Goal: Task Accomplishment & Management: Use online tool/utility

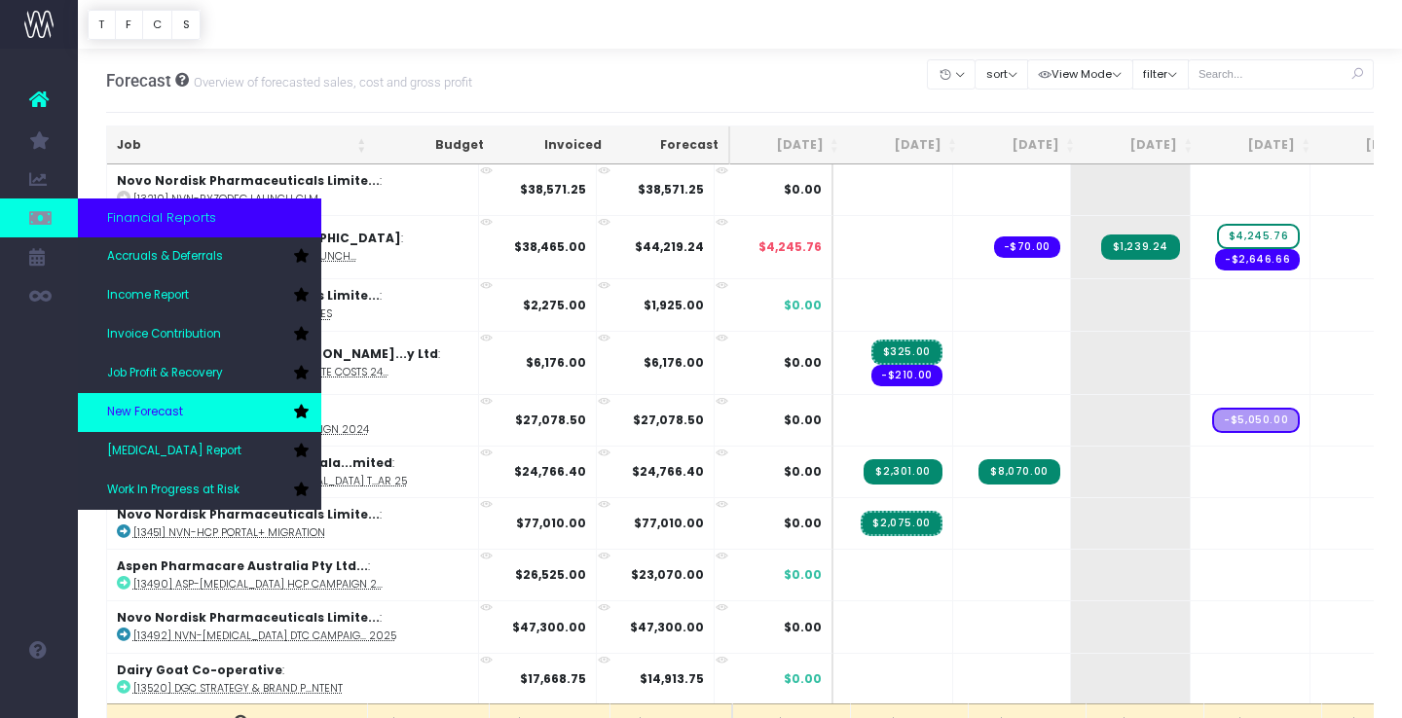
click at [187, 411] on link "New Forecast" at bounding box center [199, 412] width 243 height 39
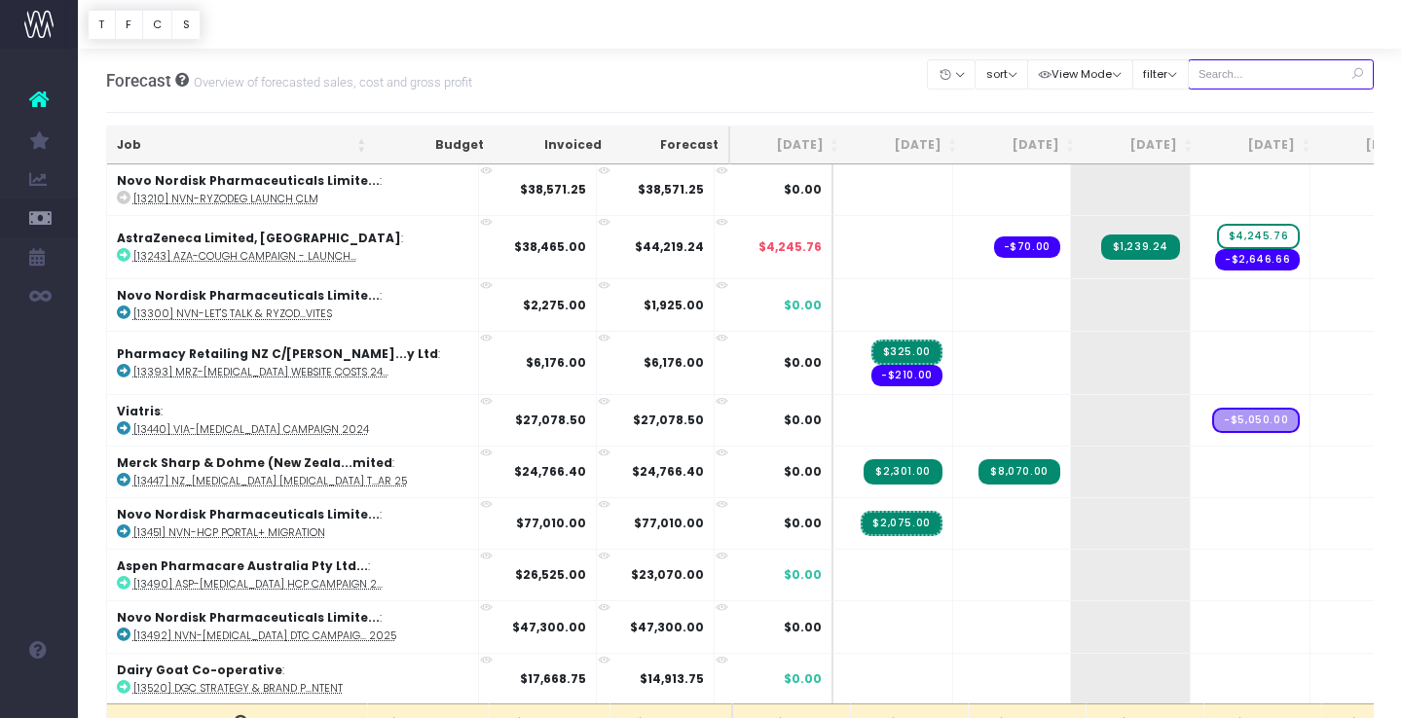
click at [1260, 71] on input "text" at bounding box center [1281, 74] width 187 height 30
type input "Merck sharp & dohme ([GEOGRAPHIC_DATA]"
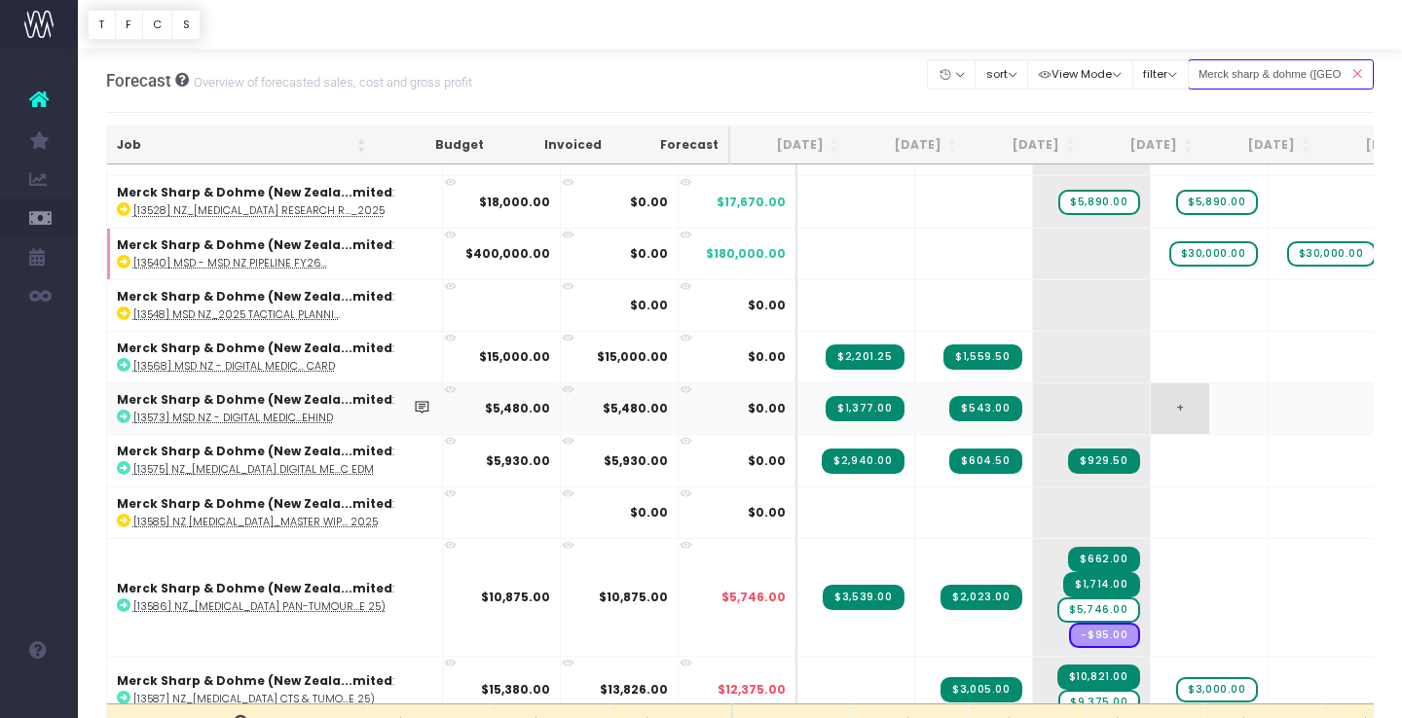
scroll to position [236, 0]
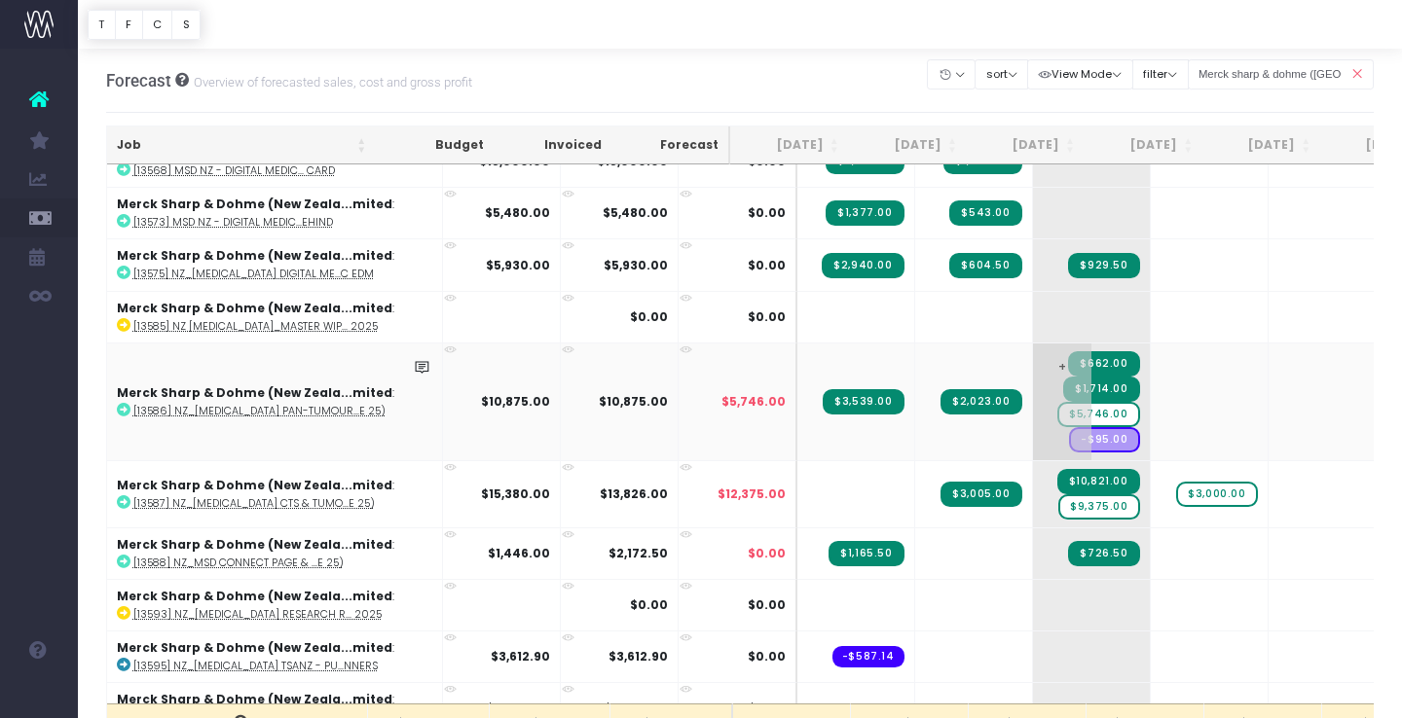
click at [1057, 413] on span "$5,746.00" at bounding box center [1098, 414] width 82 height 25
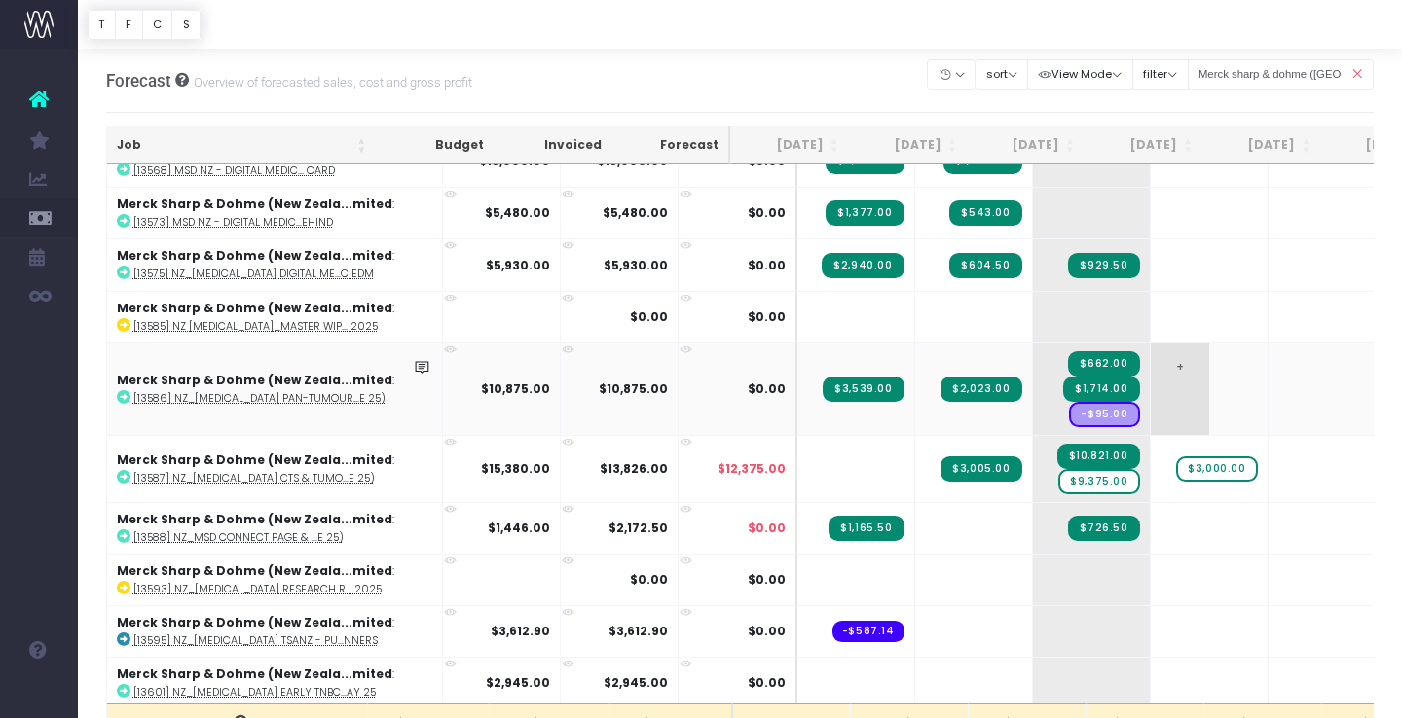
click at [1151, 376] on span "+" at bounding box center [1180, 390] width 58 height 92
click at [1058, 481] on span "$9,375.00" at bounding box center [1098, 481] width 81 height 25
click at [1058, 485] on span "$9,375.00" at bounding box center [1098, 481] width 81 height 25
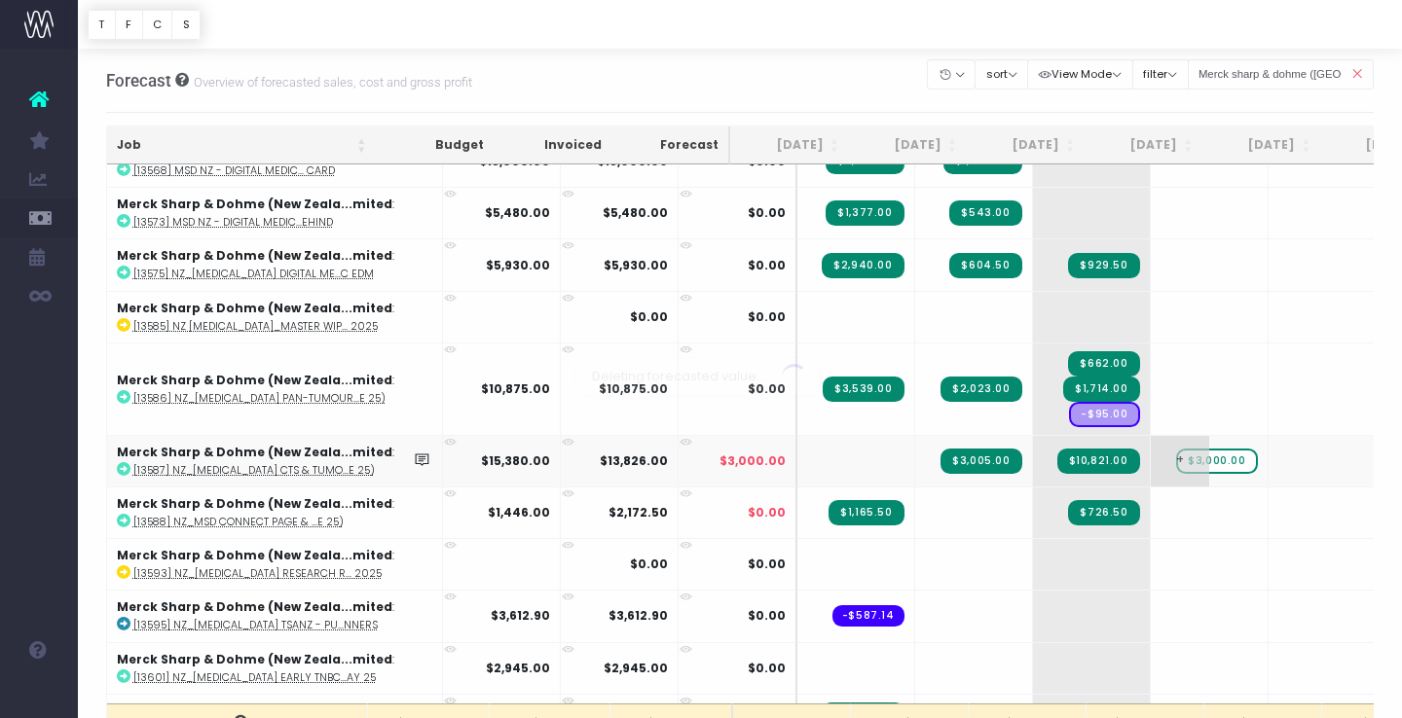
click at [1176, 465] on span "$3,000.00" at bounding box center [1216, 461] width 81 height 25
click at [1134, 460] on div at bounding box center [701, 359] width 1402 height 718
click at [0, 0] on span "+" at bounding box center [0, 0] width 0 height 0
click at [1118, 527] on body "Oh my... this is bad. wayahead wasn't able to load this page. Please contact su…" at bounding box center [701, 359] width 1402 height 718
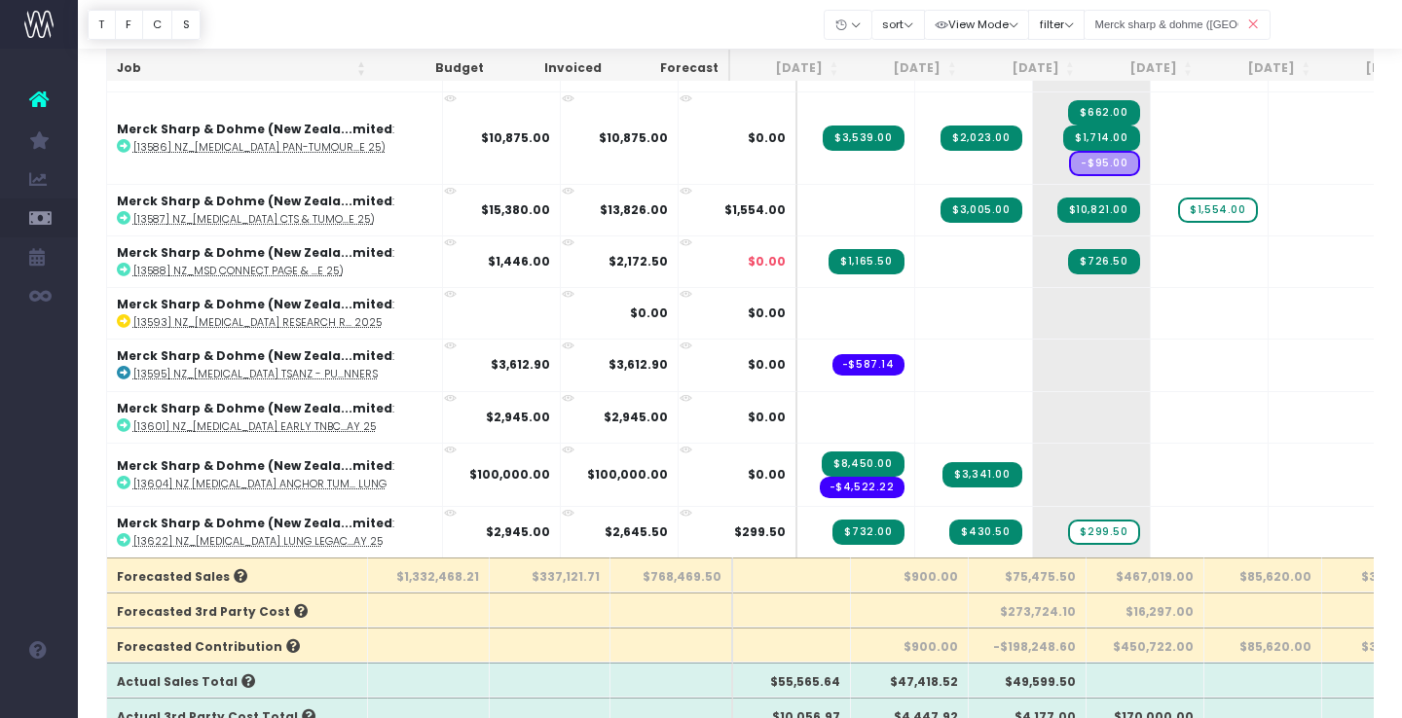
scroll to position [346, 0]
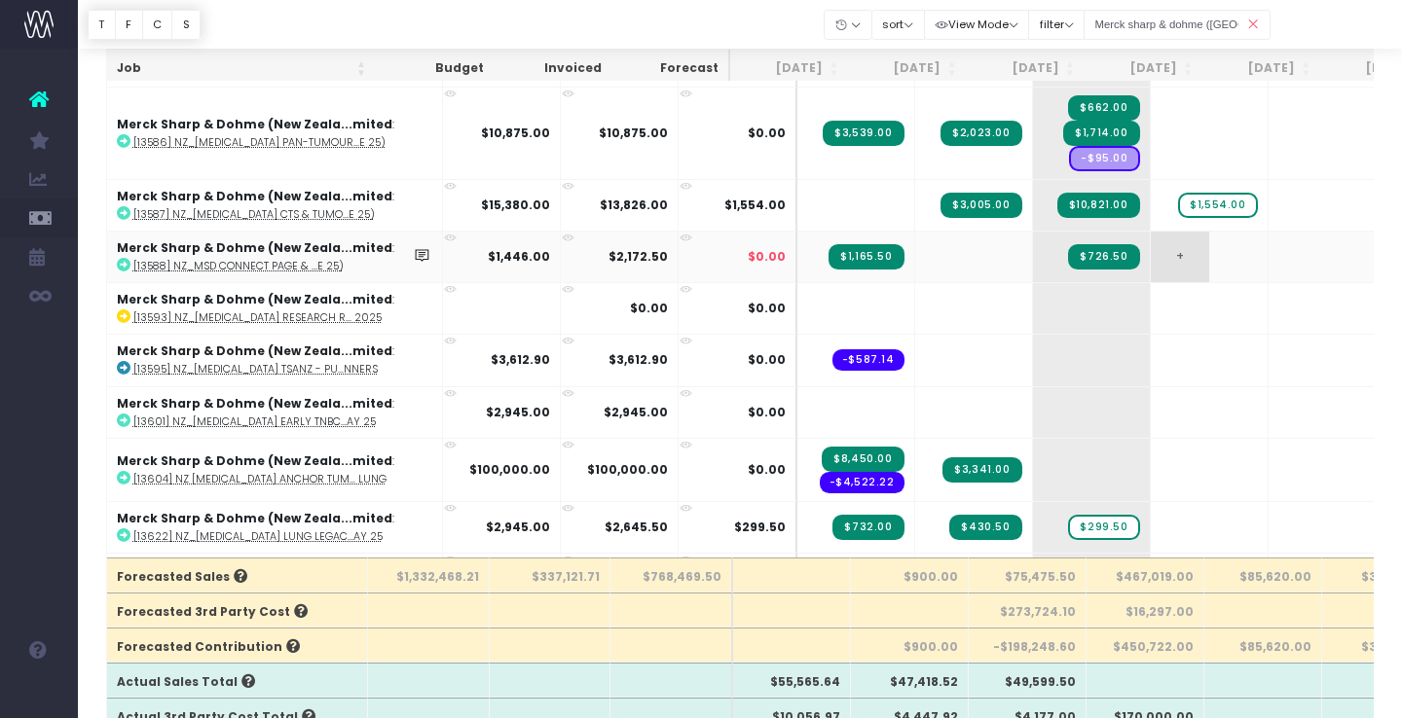
click at [1151, 254] on span "+" at bounding box center [1180, 257] width 58 height 51
click at [1119, 323] on body "Oh my... this is bad. wayahead wasn't able to load this page. Please contact su…" at bounding box center [701, 213] width 1402 height 718
click at [1181, 257] on span "-$726.50" at bounding box center [1220, 256] width 78 height 25
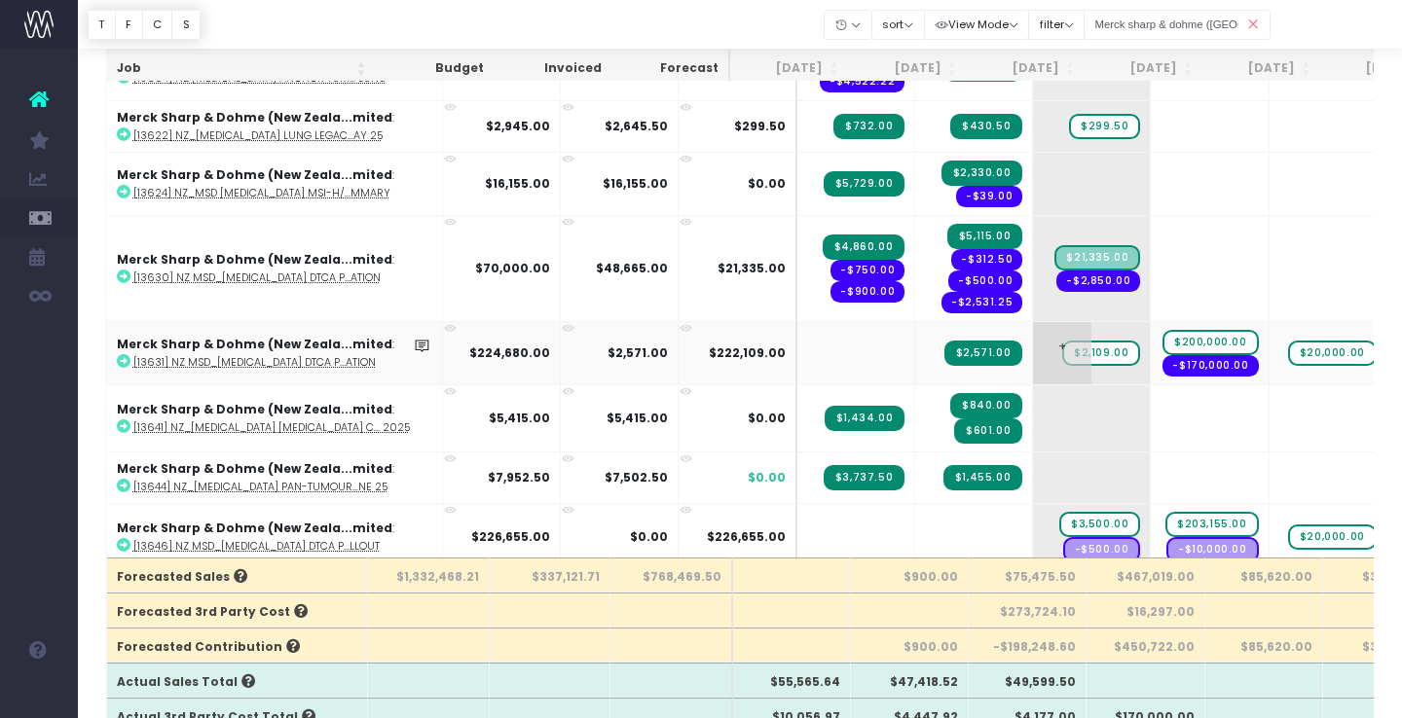
scroll to position [751, 0]
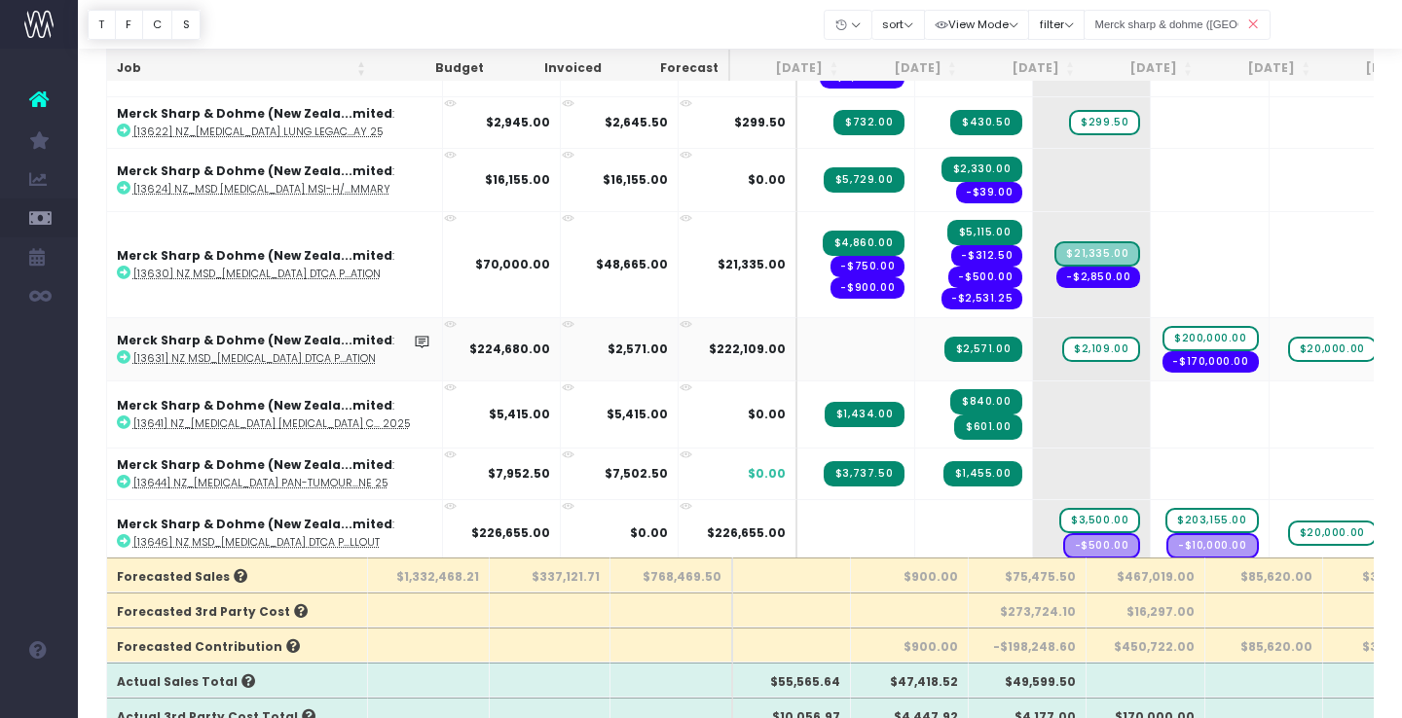
click at [444, 318] on icon at bounding box center [450, 324] width 13 height 13
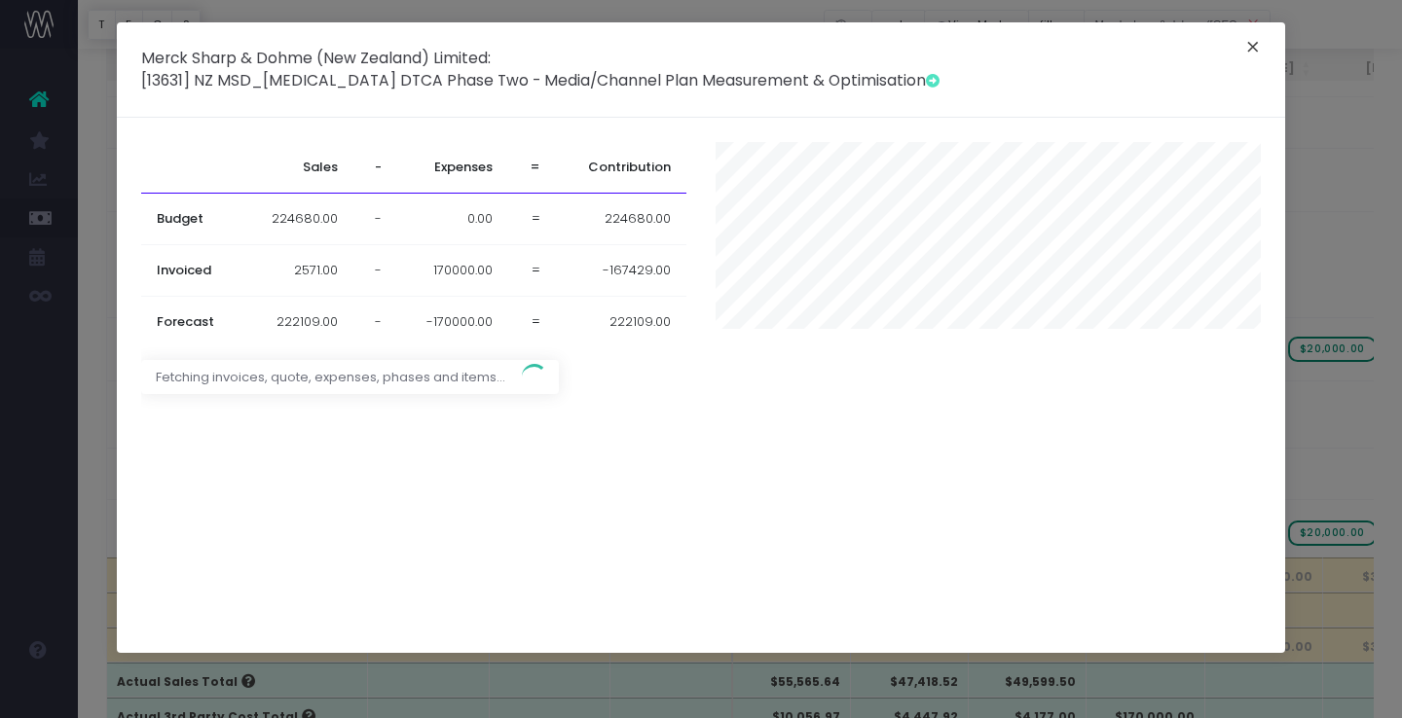
click at [1252, 47] on button "×" at bounding box center [1252, 49] width 41 height 31
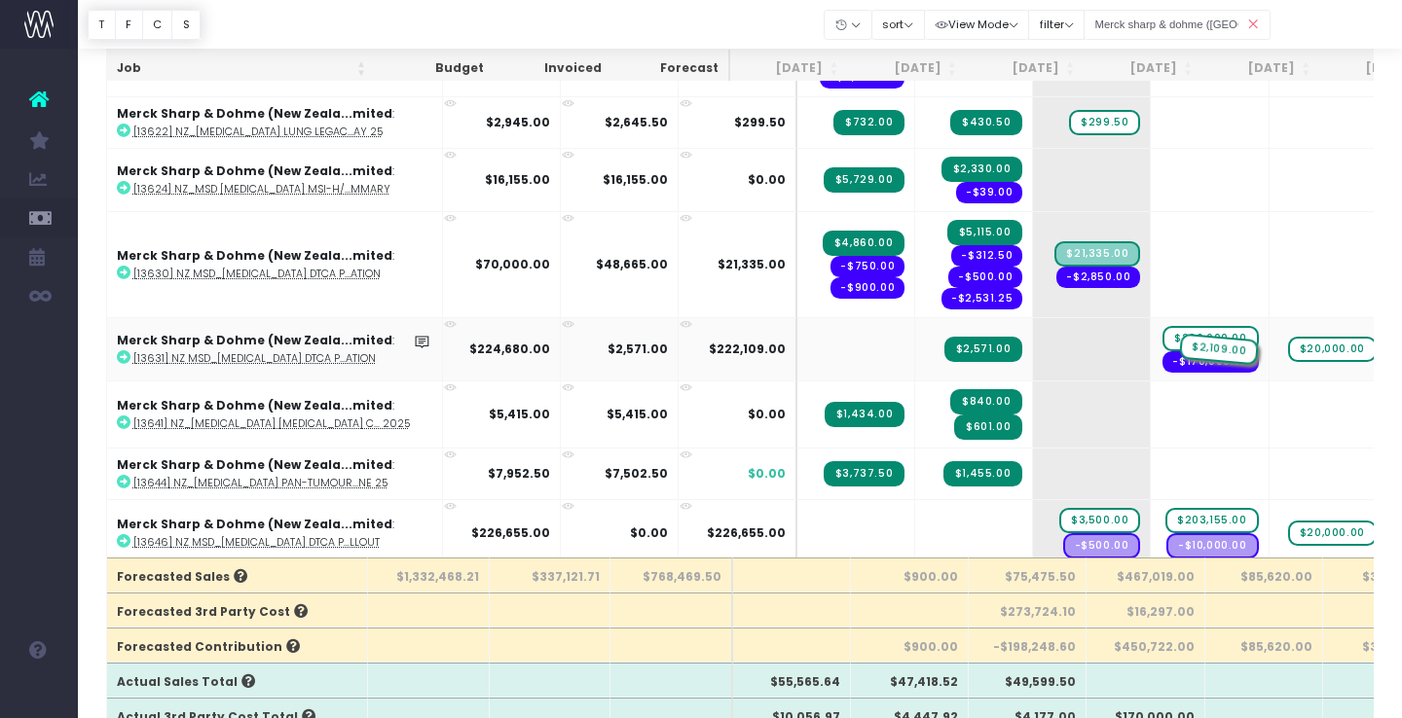
drag, startPoint x: 1044, startPoint y: 347, endPoint x: 1151, endPoint y: 347, distance: 107.1
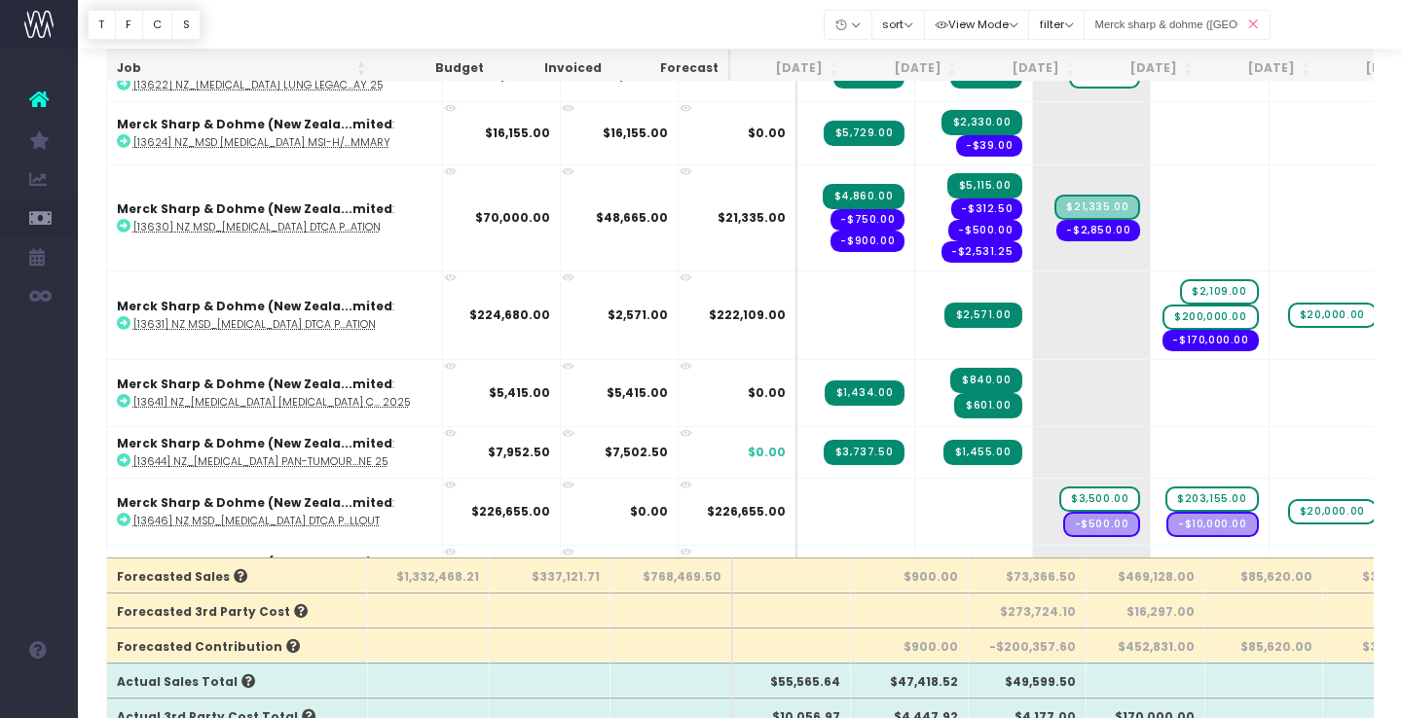
scroll to position [818, 0]
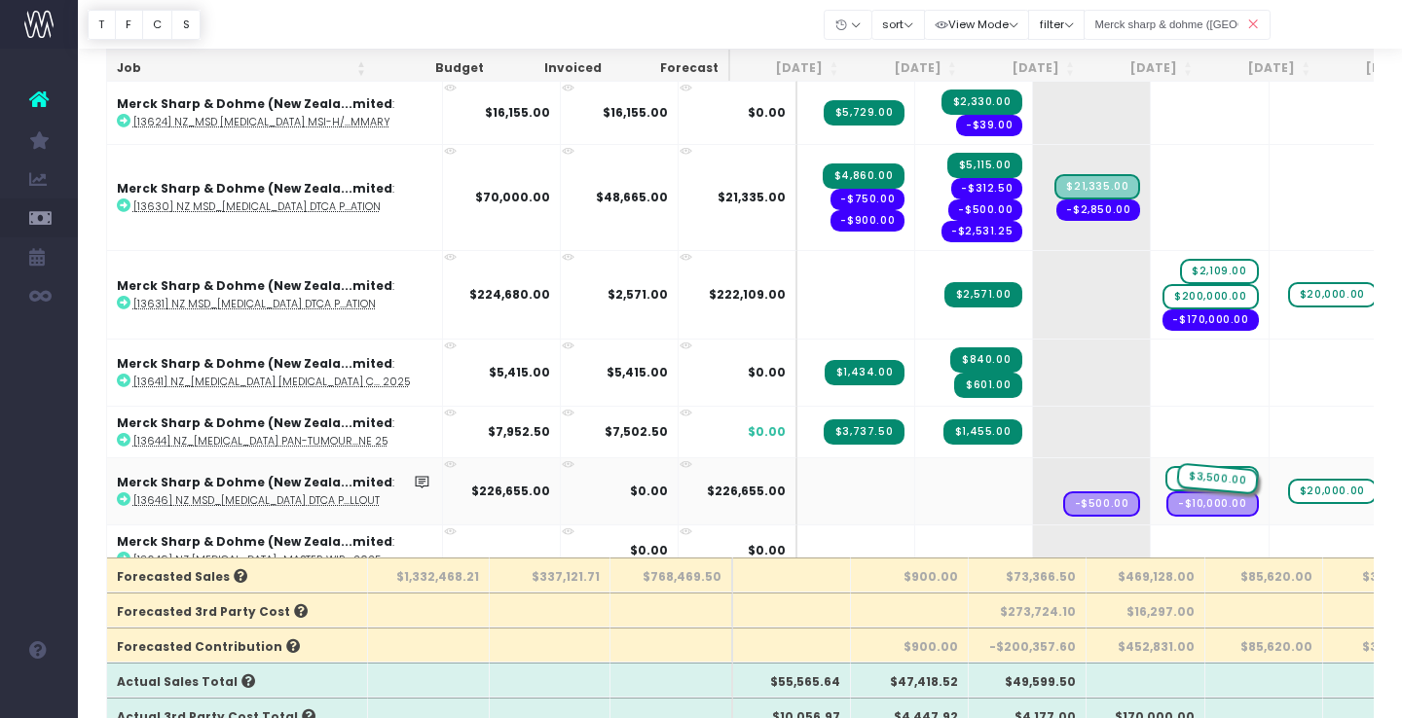
drag, startPoint x: 1033, startPoint y: 472, endPoint x: 1094, endPoint y: 472, distance: 61.3
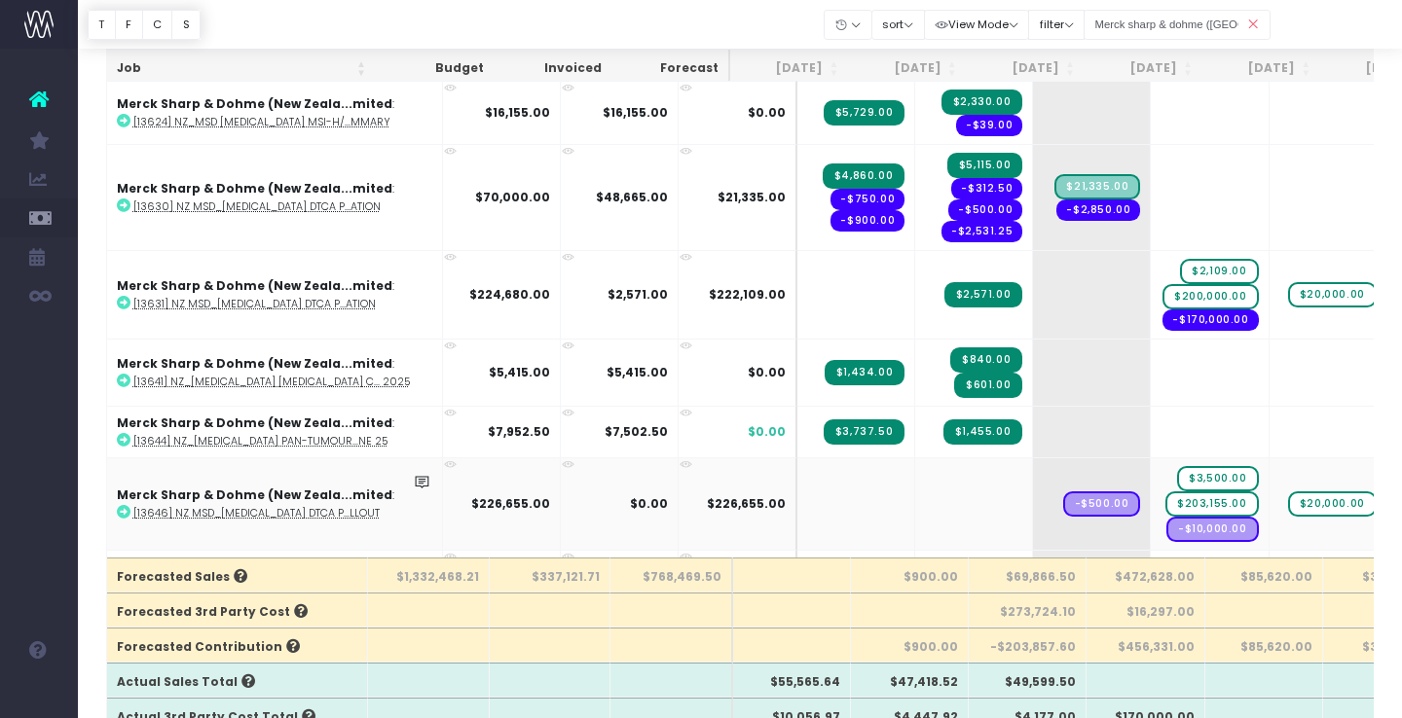
click at [126, 513] on icon at bounding box center [124, 512] width 14 height 14
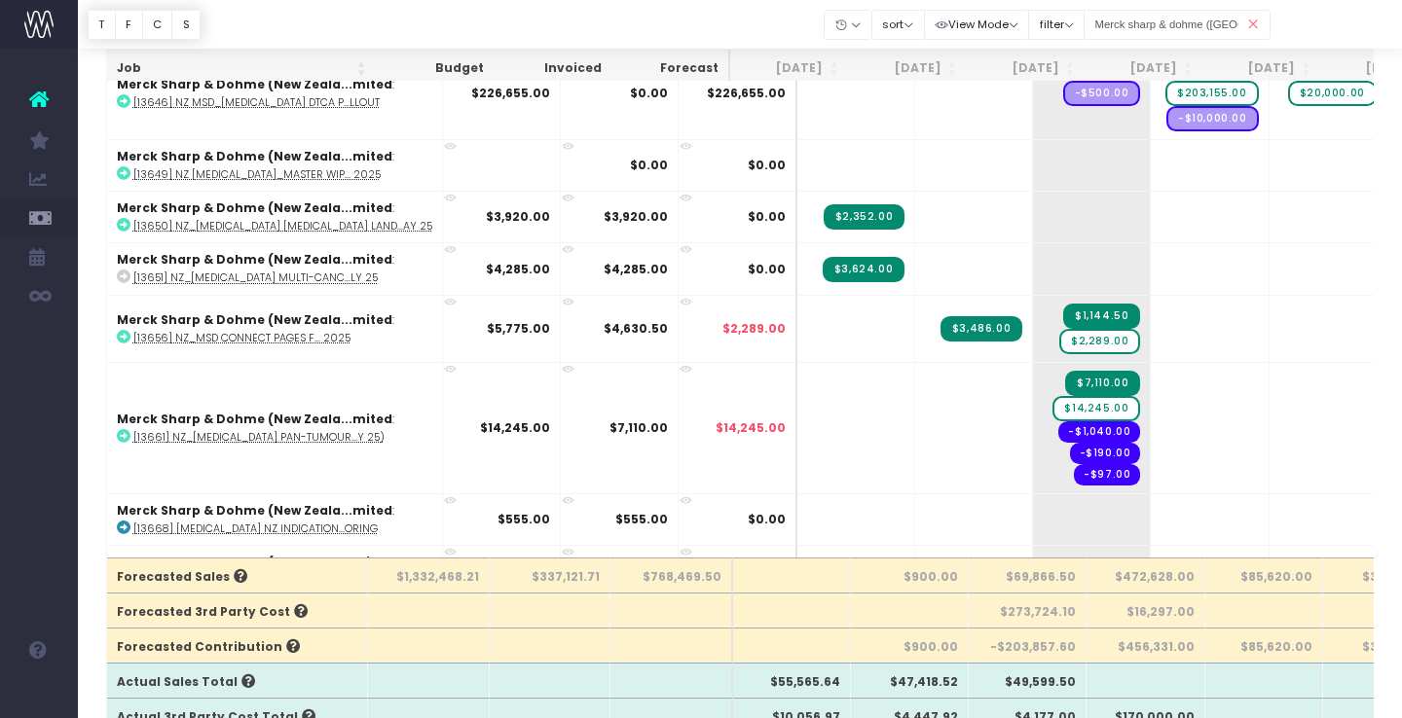
scroll to position [1233, 0]
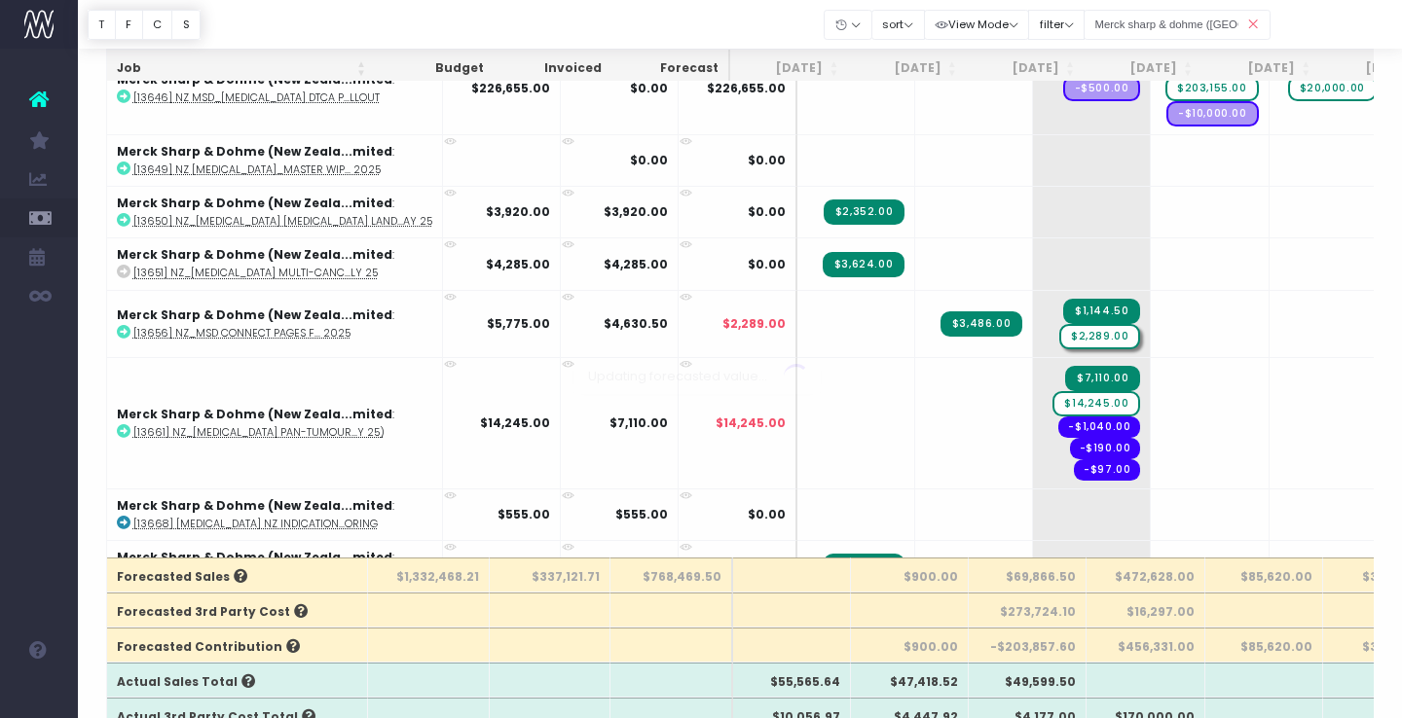
click at [1045, 335] on div at bounding box center [701, 359] width 1402 height 718
click at [1059, 334] on span "$2,289.00" at bounding box center [1099, 336] width 81 height 25
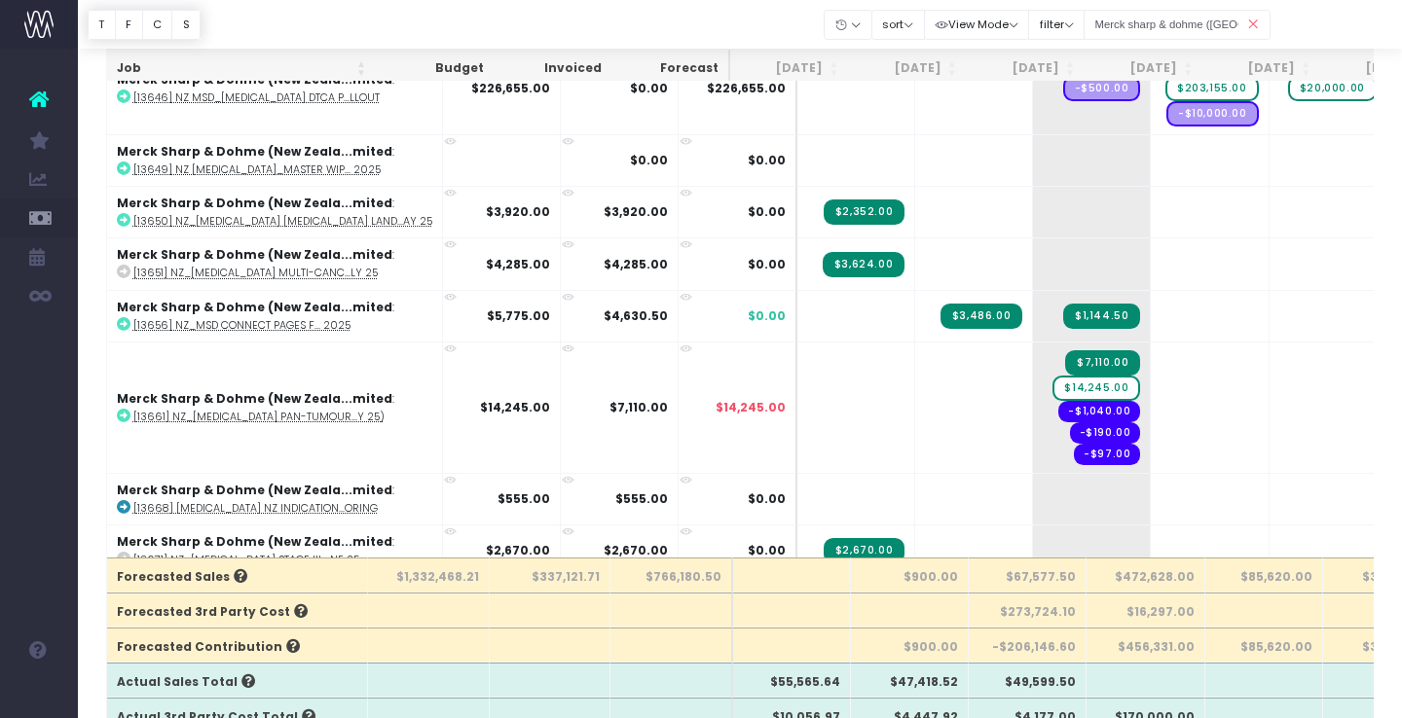
click at [0, 0] on span "+" at bounding box center [0, 0] width 0 height 0
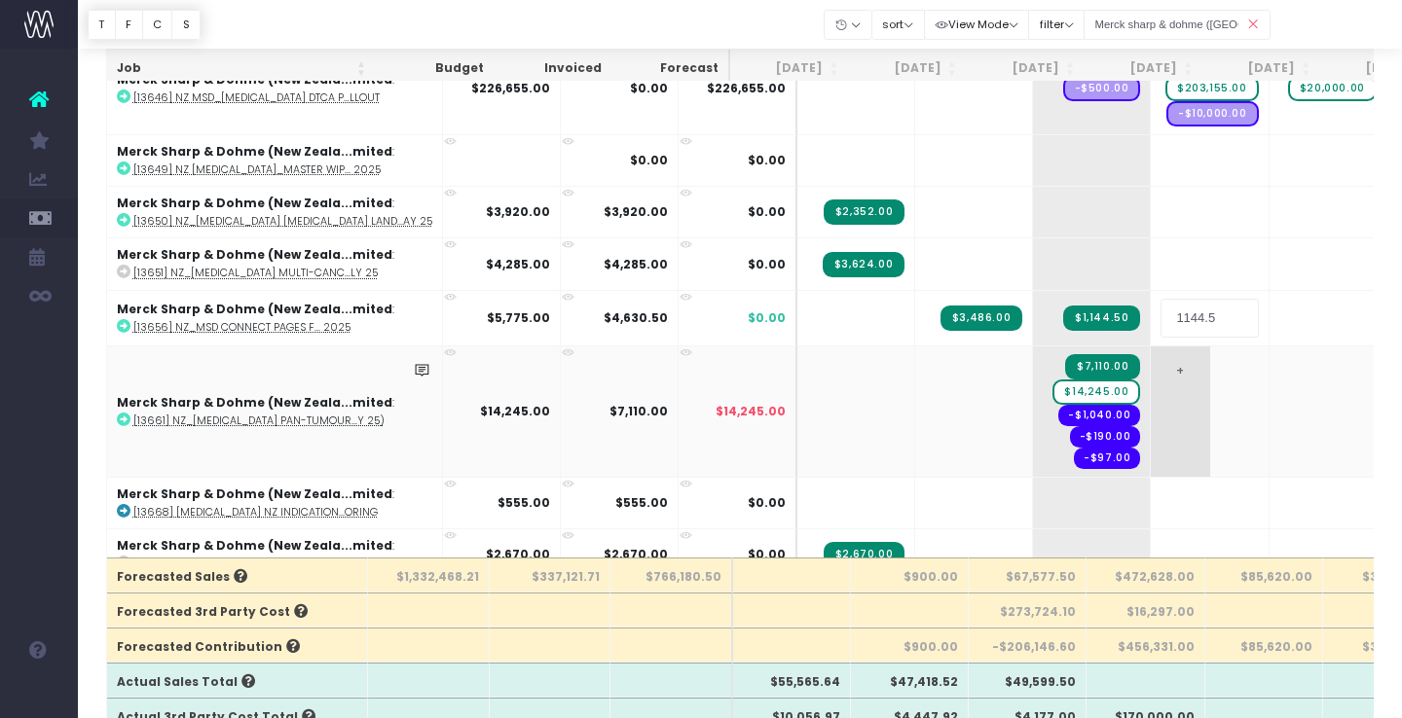
click at [1113, 399] on body "Oh my... this is bad. wayahead wasn't able to load this page. Please contact su…" at bounding box center [701, 213] width 1402 height 718
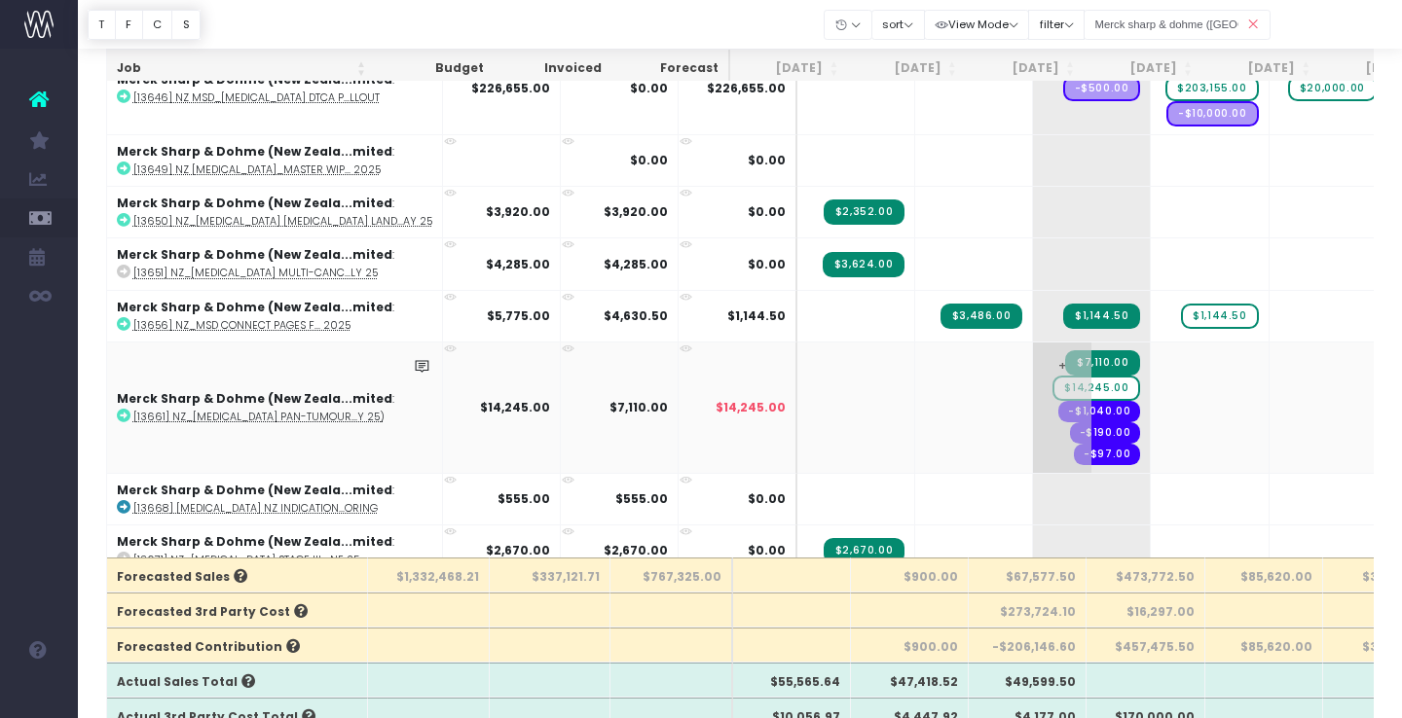
click at [1052, 383] on span "$14,245.00" at bounding box center [1096, 388] width 88 height 25
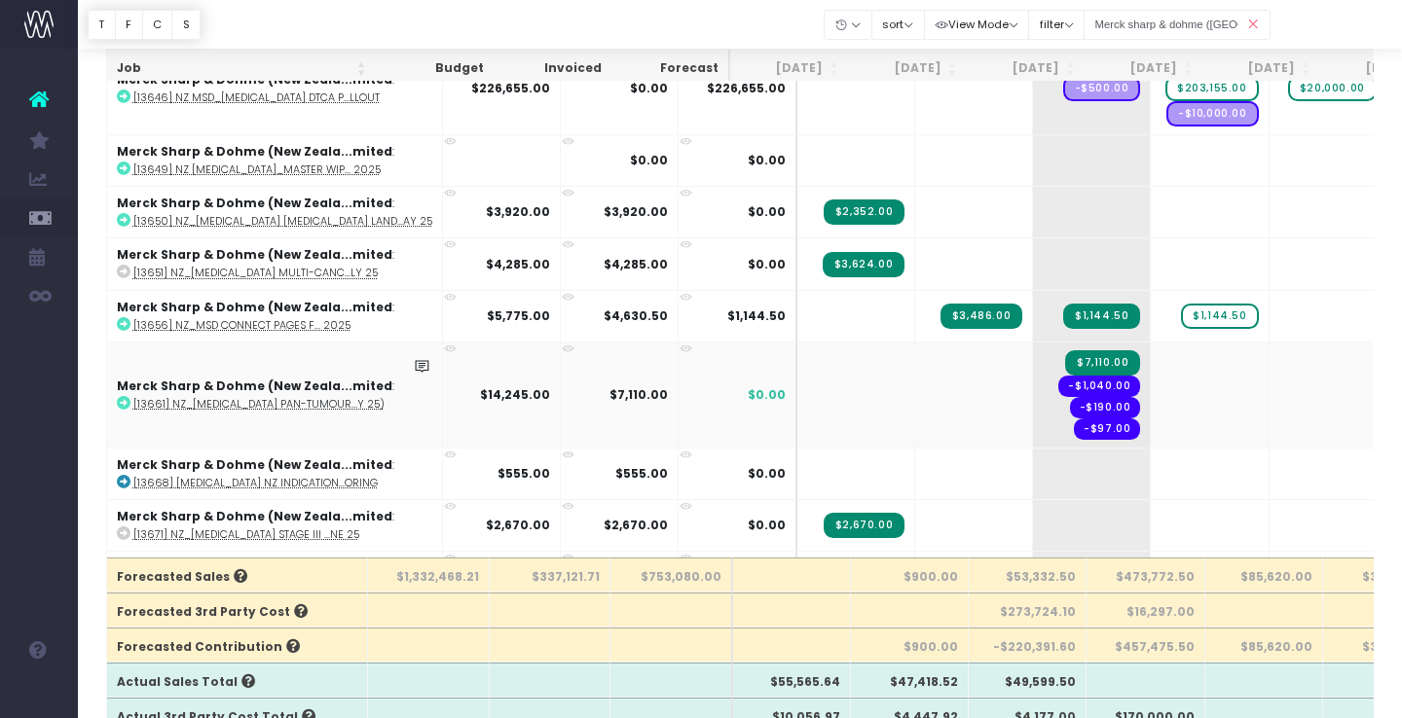
click at [444, 343] on icon at bounding box center [450, 349] width 13 height 13
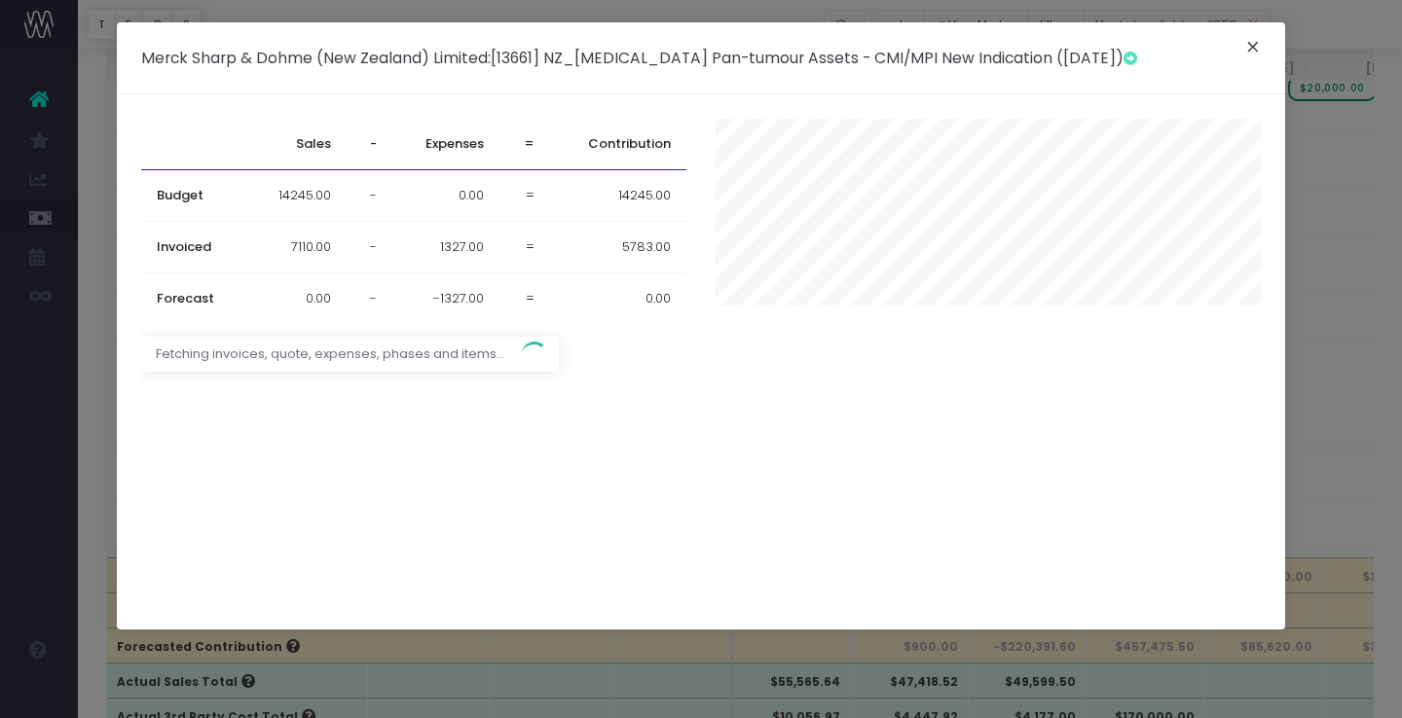
click at [1244, 49] on button "×" at bounding box center [1252, 49] width 41 height 31
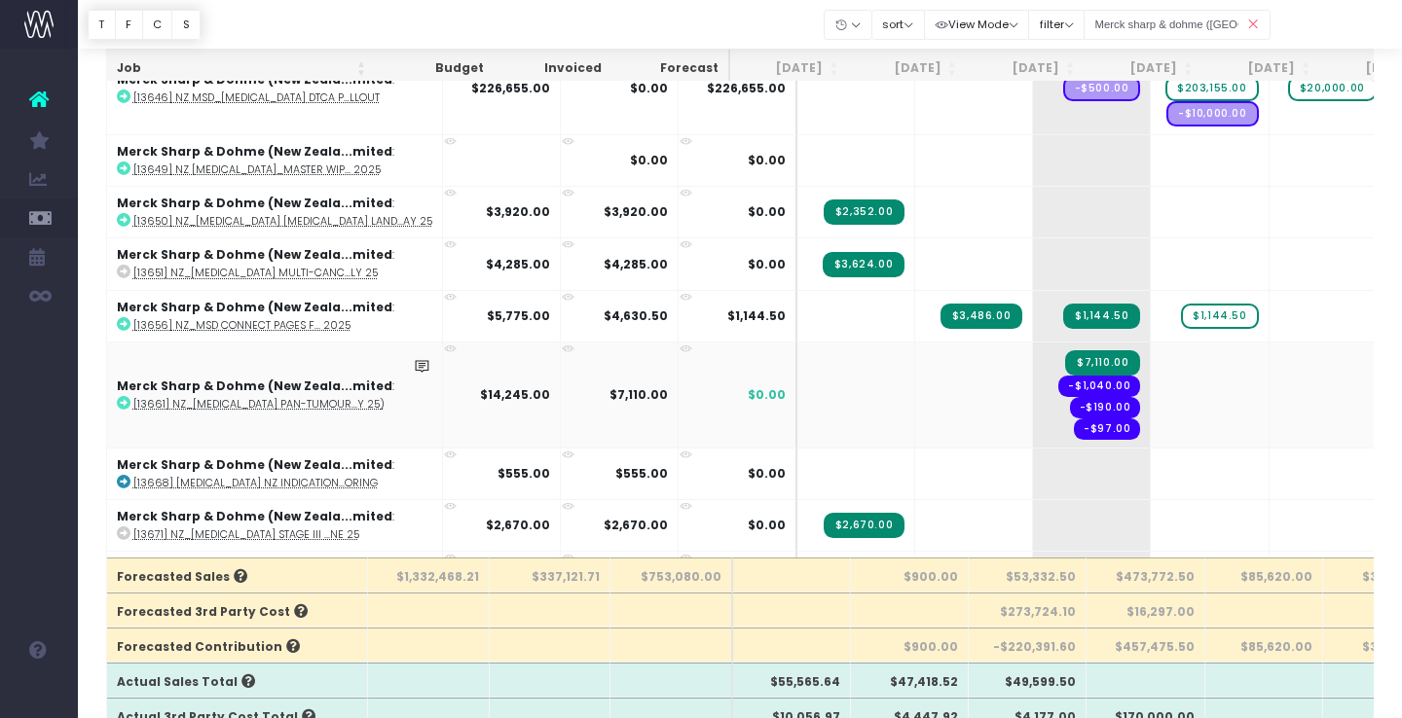
click at [127, 396] on icon at bounding box center [124, 403] width 14 height 14
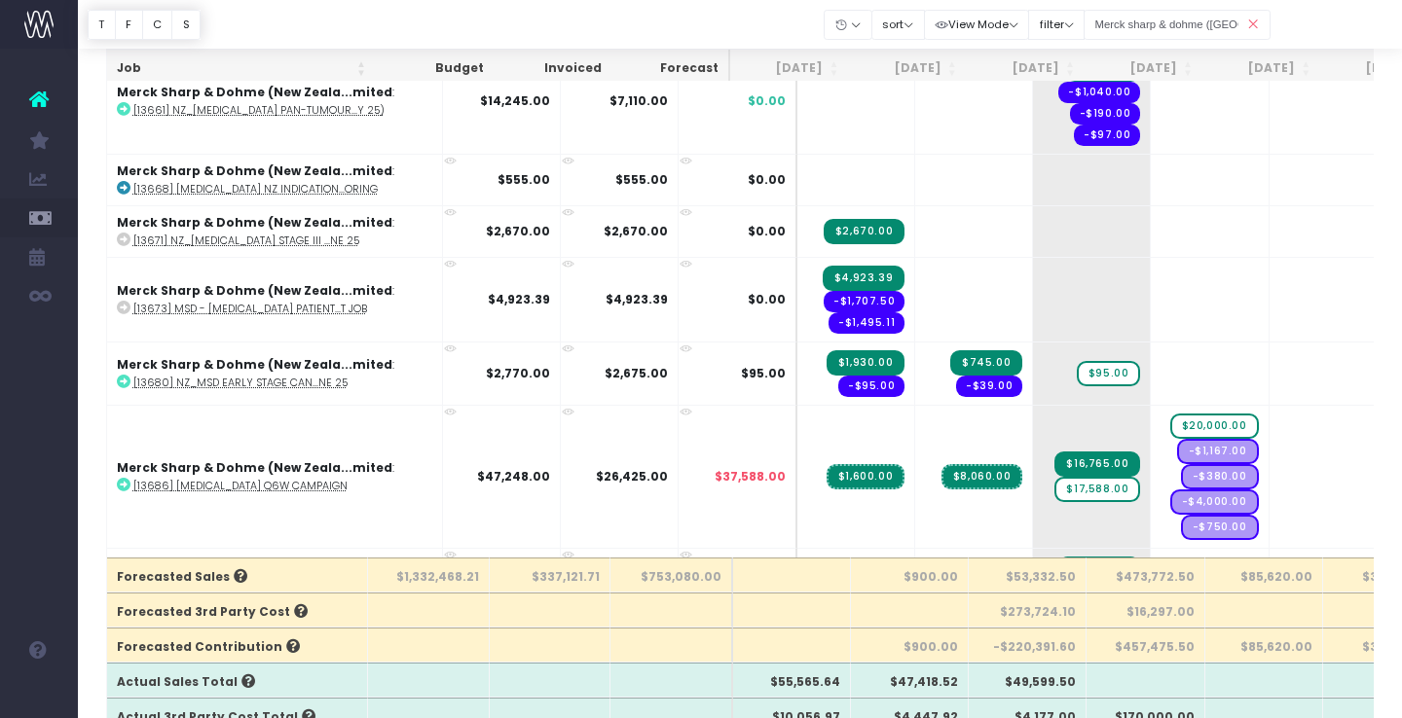
scroll to position [1695, 0]
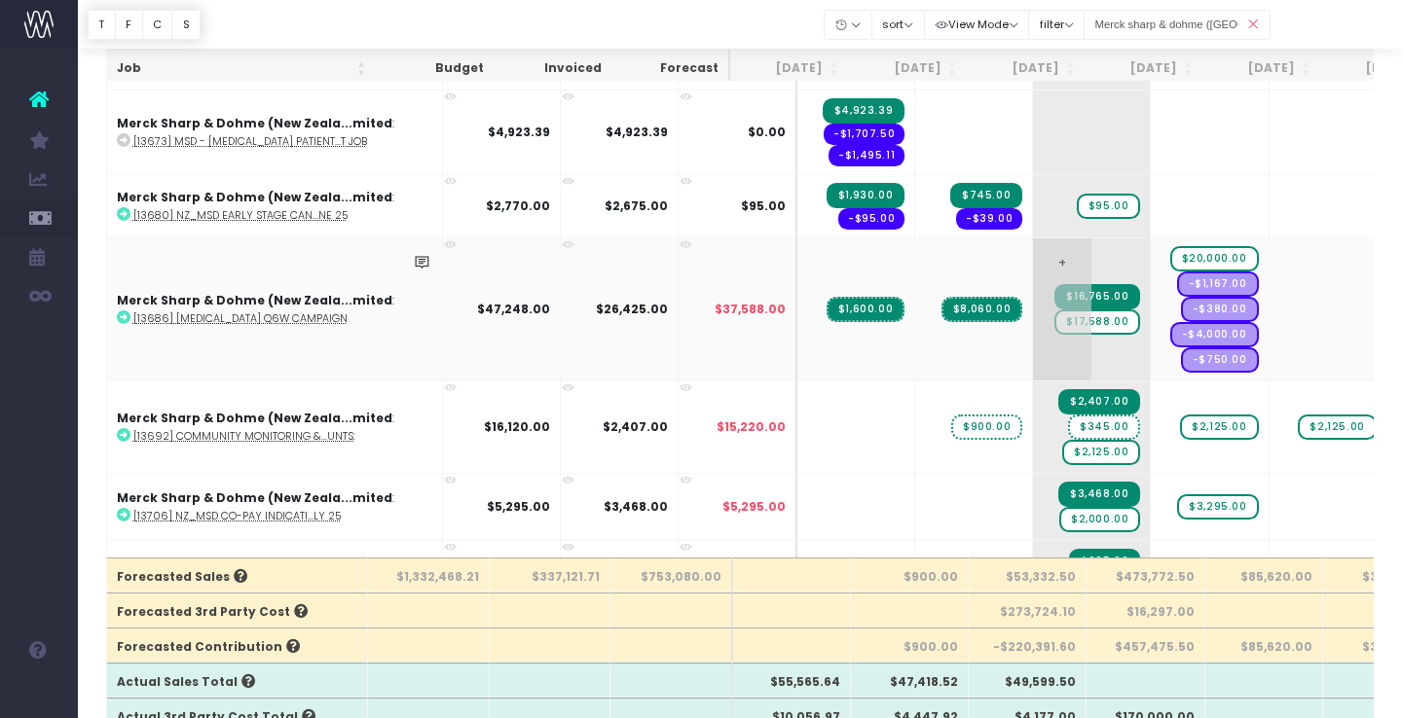
click at [1054, 322] on span "$17,588.00" at bounding box center [1097, 322] width 86 height 25
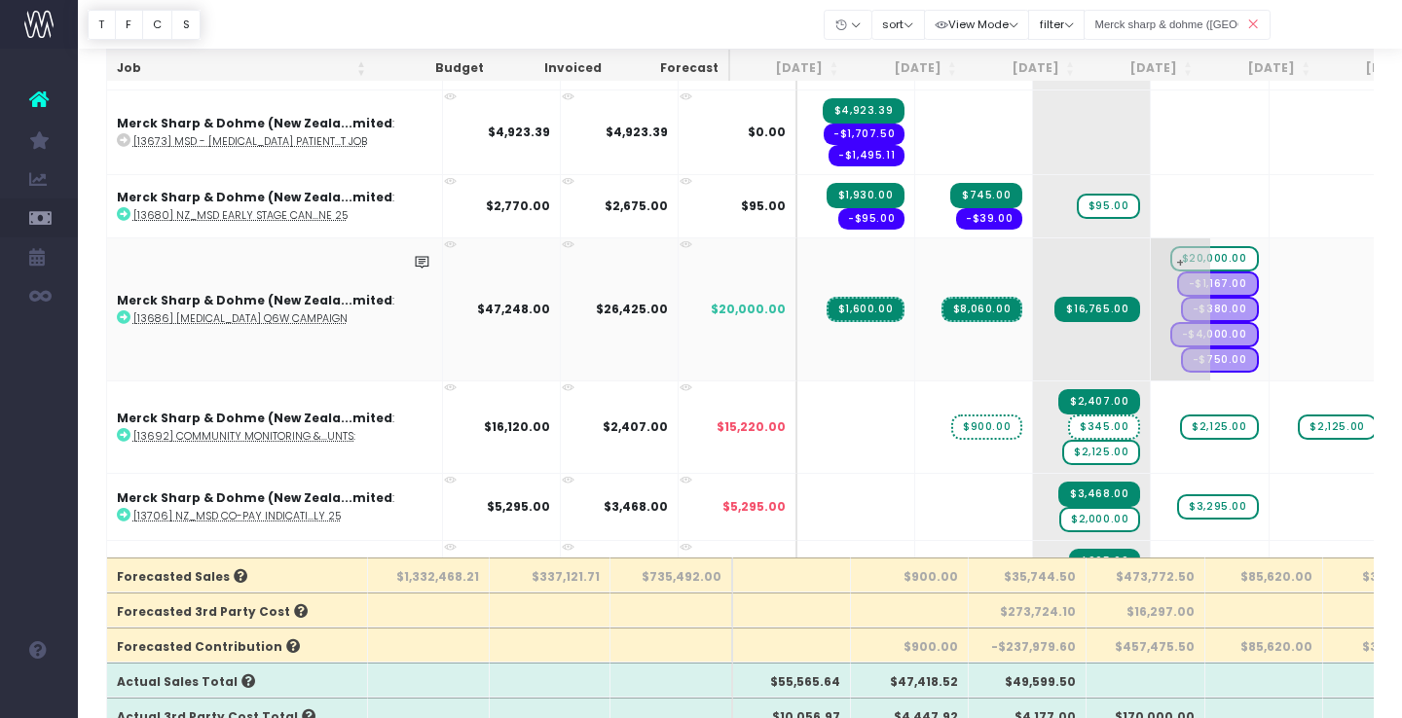
click at [1170, 256] on span "$20,000.00" at bounding box center [1214, 258] width 89 height 25
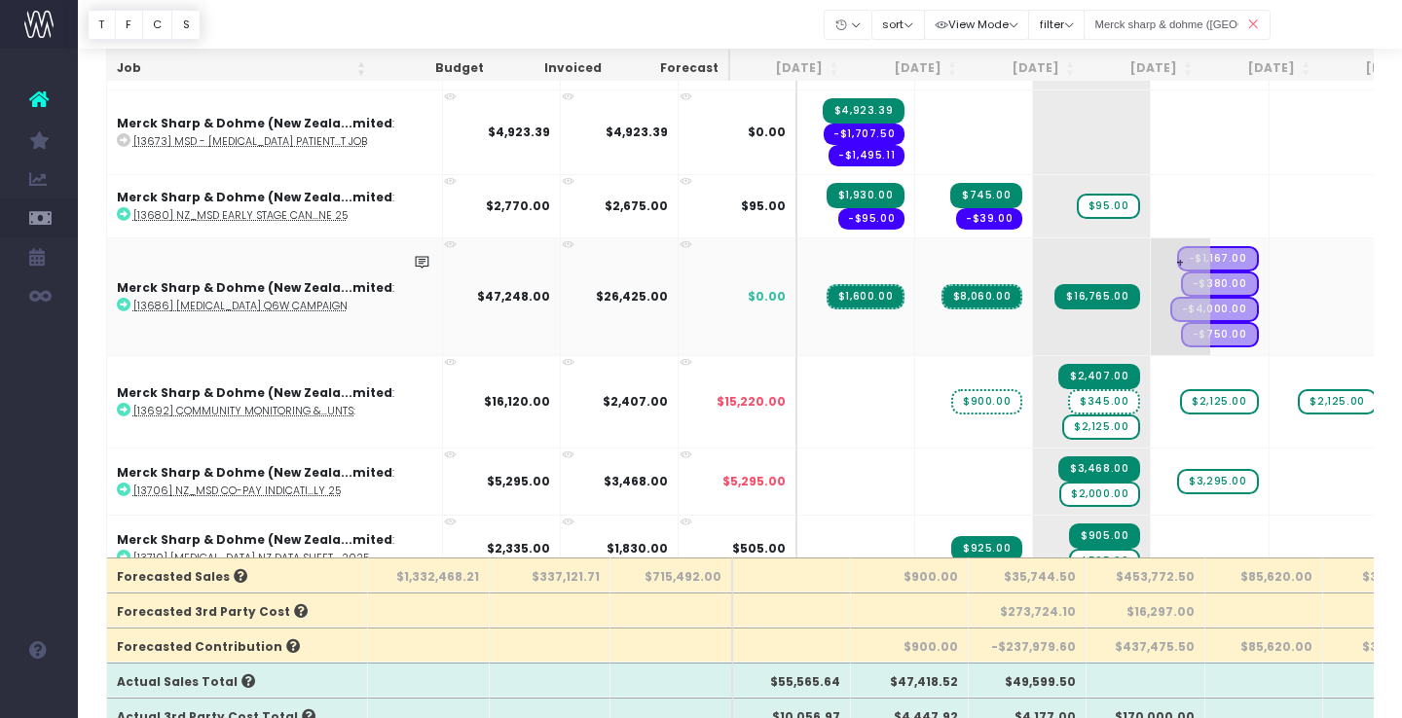
click at [1151, 259] on span "+" at bounding box center [1180, 296] width 58 height 117
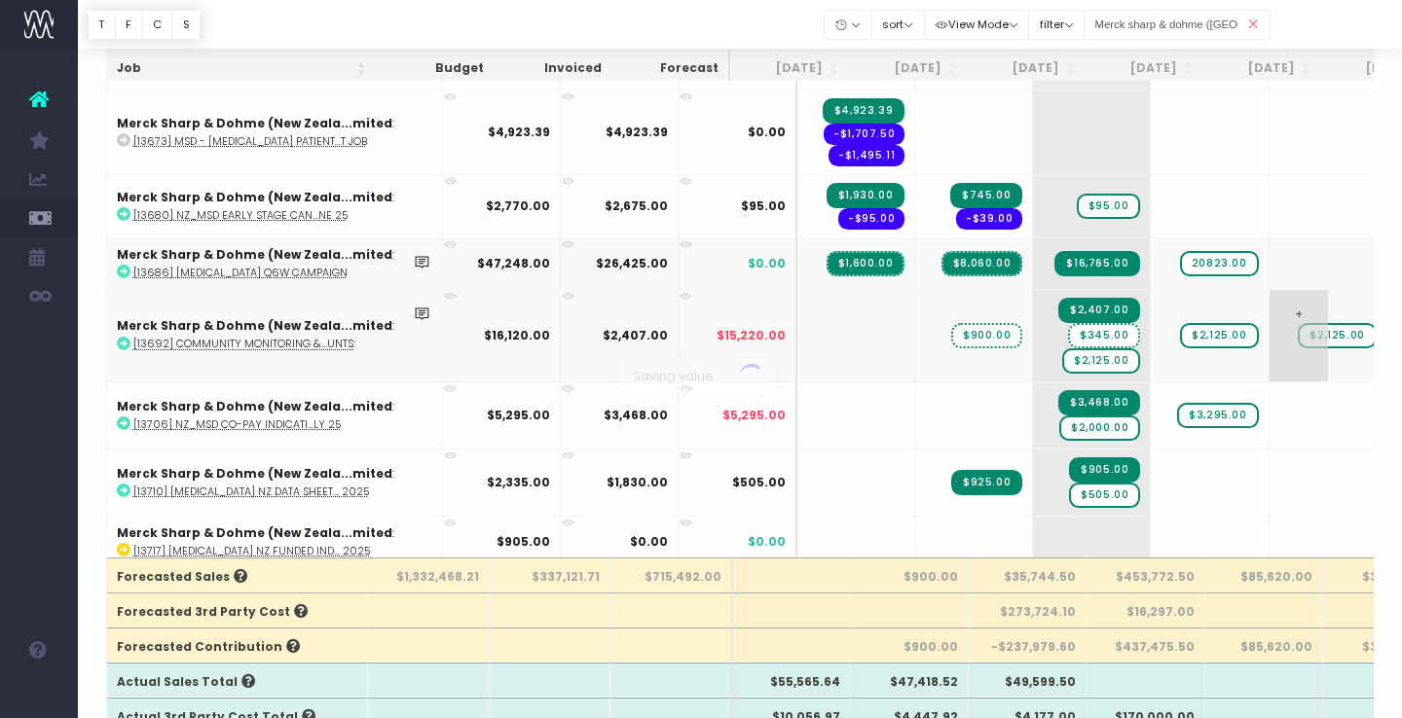
click at [1216, 375] on body "Oh my... this is bad. wayahead wasn't able to load this page. Please contact su…" at bounding box center [701, 213] width 1402 height 718
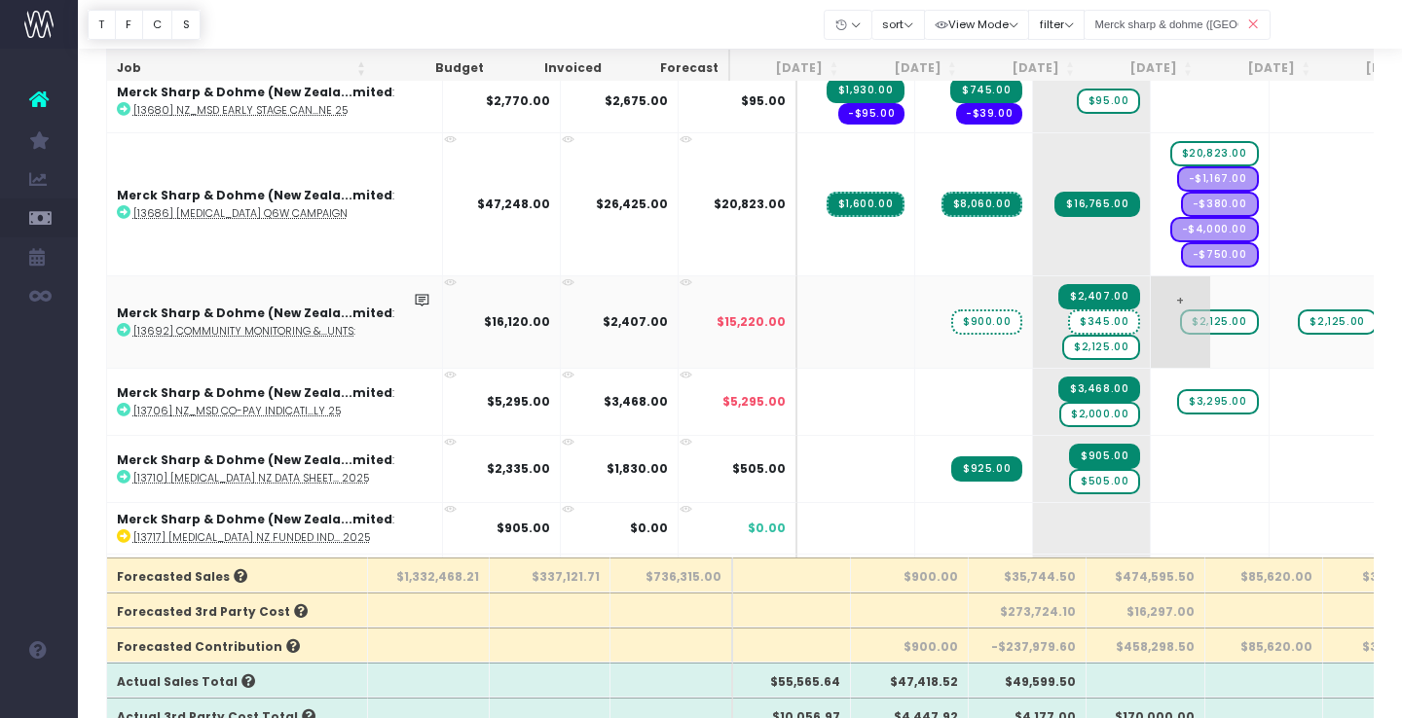
scroll to position [1804, 0]
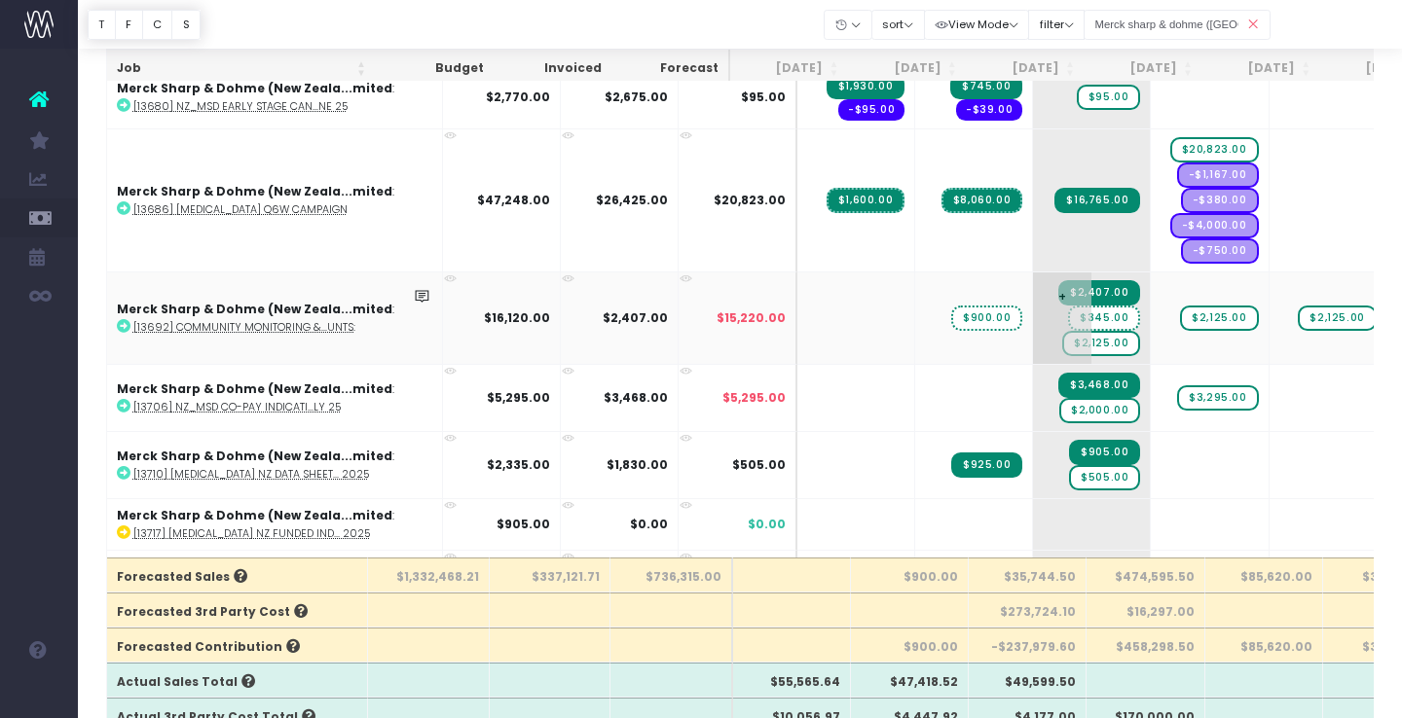
click at [1062, 339] on span "$2,125.00" at bounding box center [1101, 343] width 78 height 25
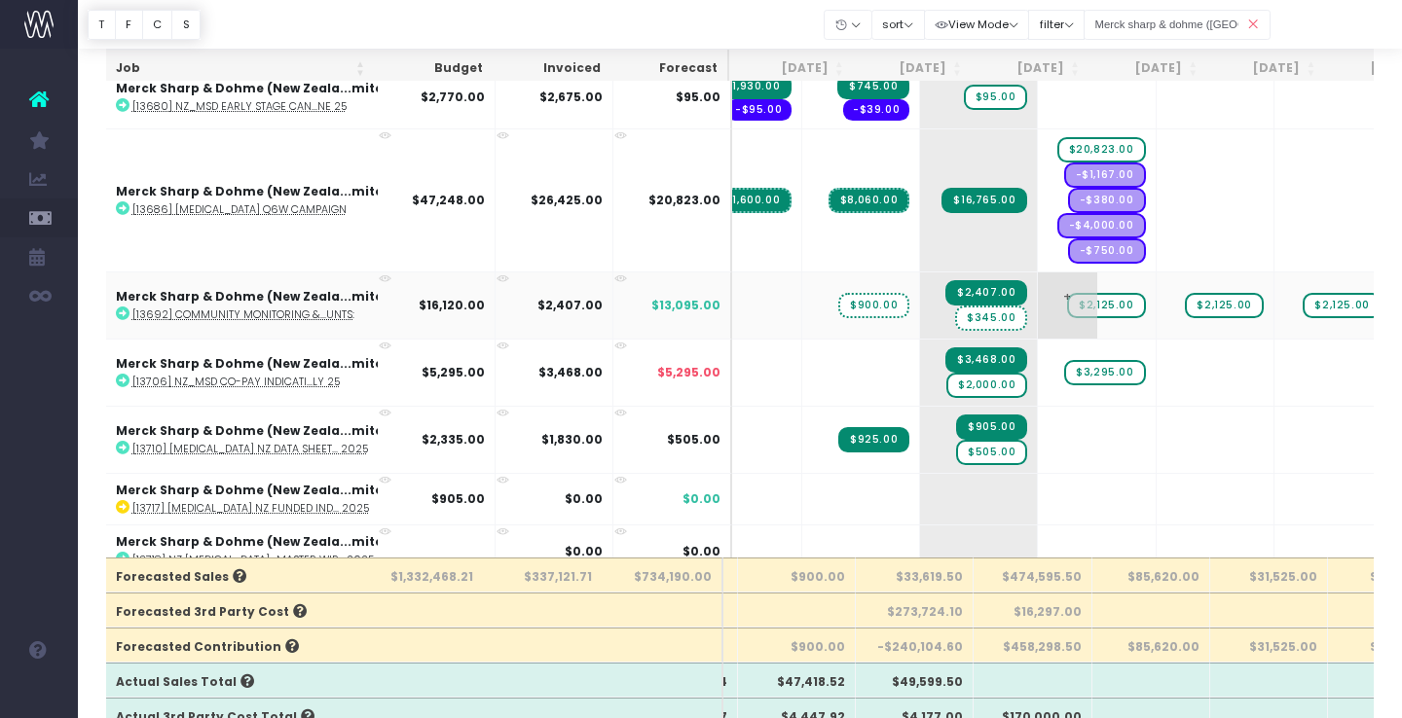
scroll to position [0, 0]
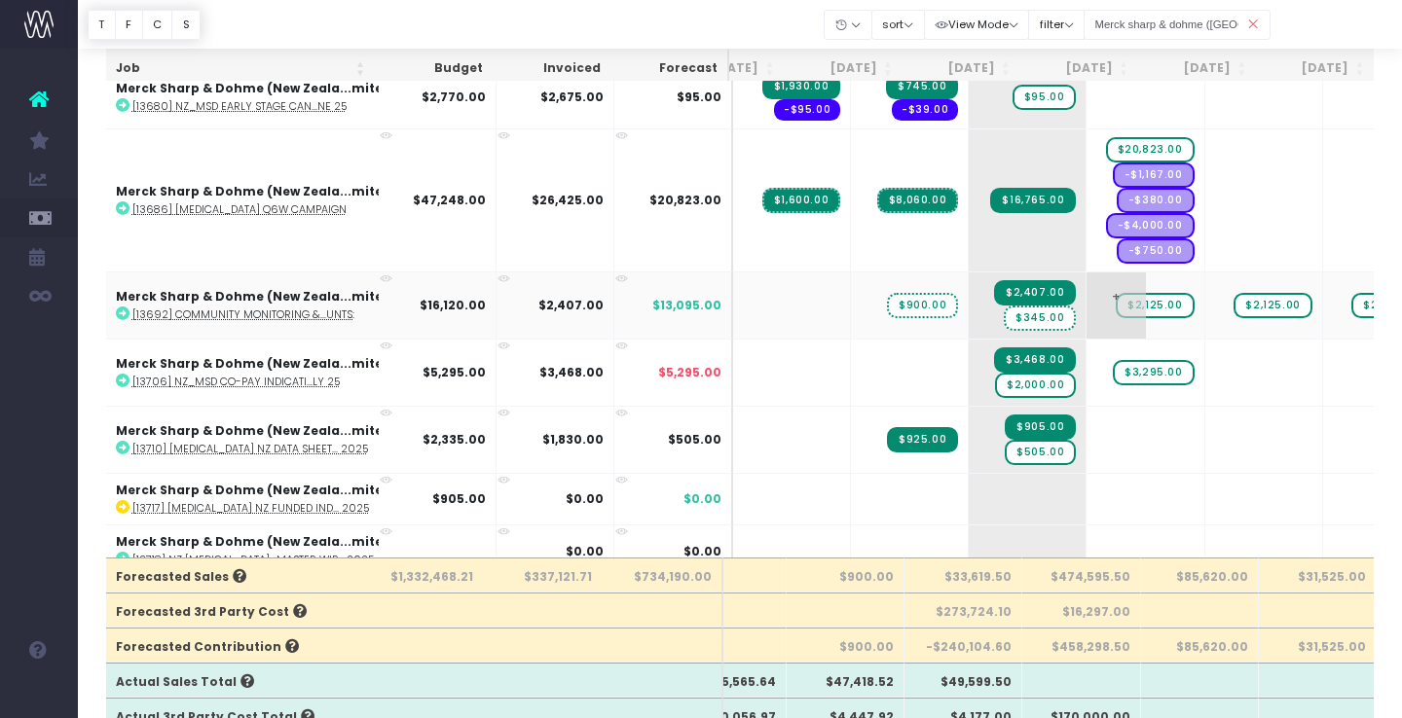
click at [1116, 310] on span "$2,125.00" at bounding box center [1155, 305] width 78 height 25
click at [1116, 301] on span "$2,125.00" at bounding box center [1155, 305] width 78 height 25
click at [0, 0] on span "+" at bounding box center [0, 0] width 0 height 0
click at [1104, 399] on body "Oh my... this is bad. wayahead wasn't able to load this page. Please contact su…" at bounding box center [701, 213] width 1402 height 718
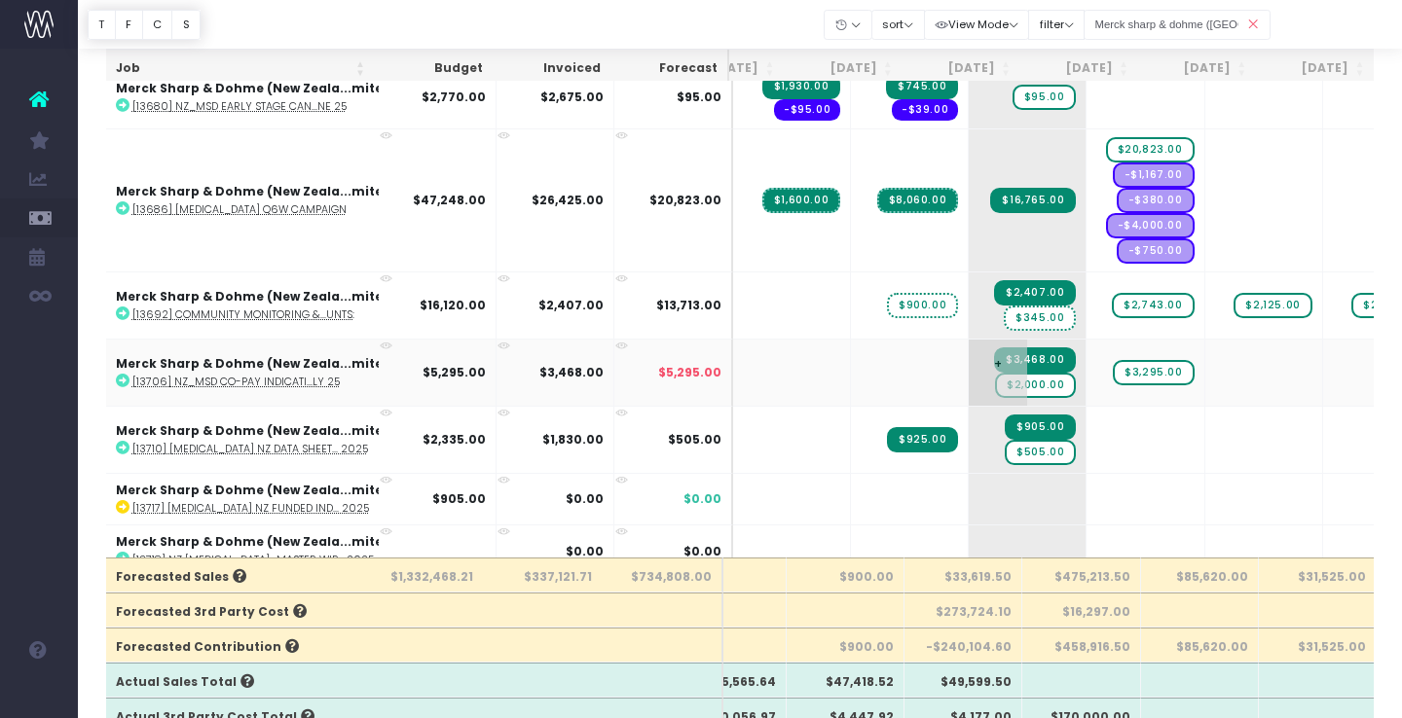
click at [996, 381] on span "$2,000.00" at bounding box center [1035, 385] width 81 height 25
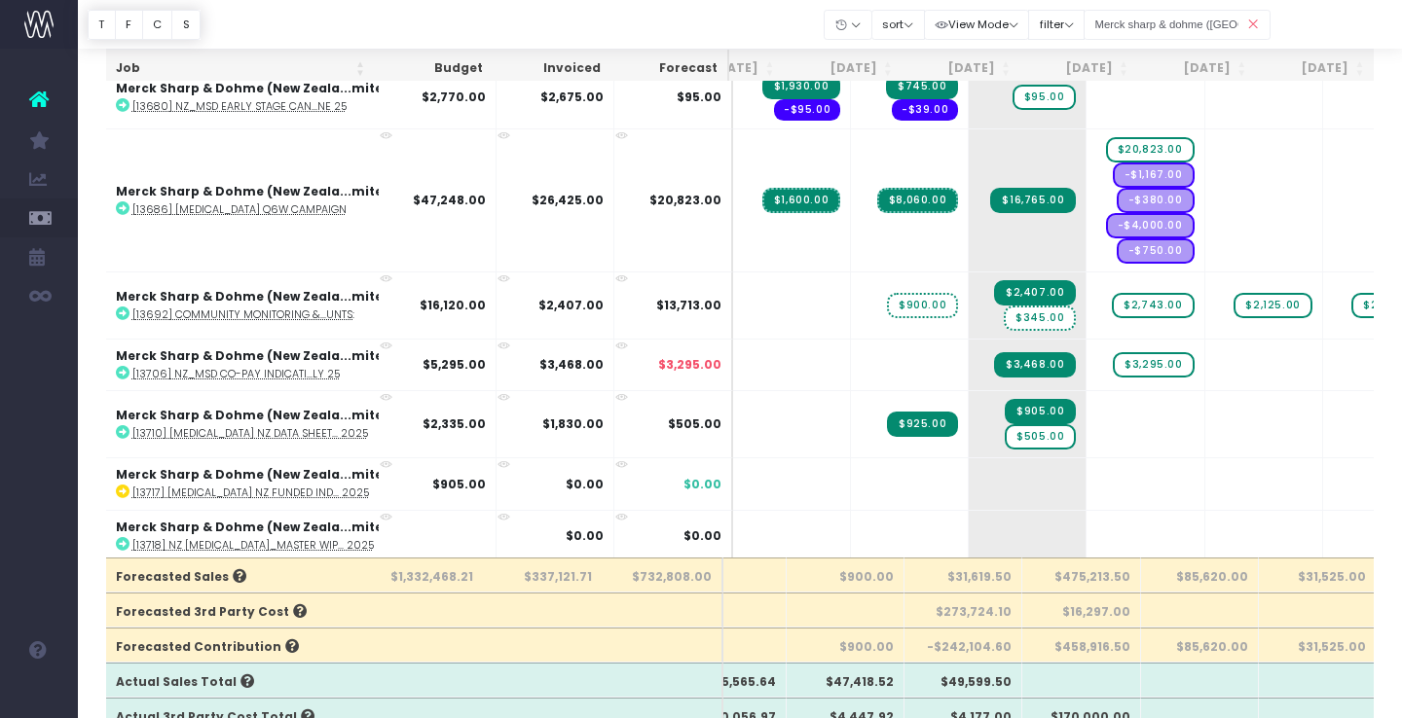
click at [1113, 363] on span "$3,295.00" at bounding box center [1153, 364] width 81 height 25
click at [1086, 363] on td "+" at bounding box center [1145, 365] width 118 height 52
click at [1086, 363] on span "+" at bounding box center [1115, 365] width 58 height 51
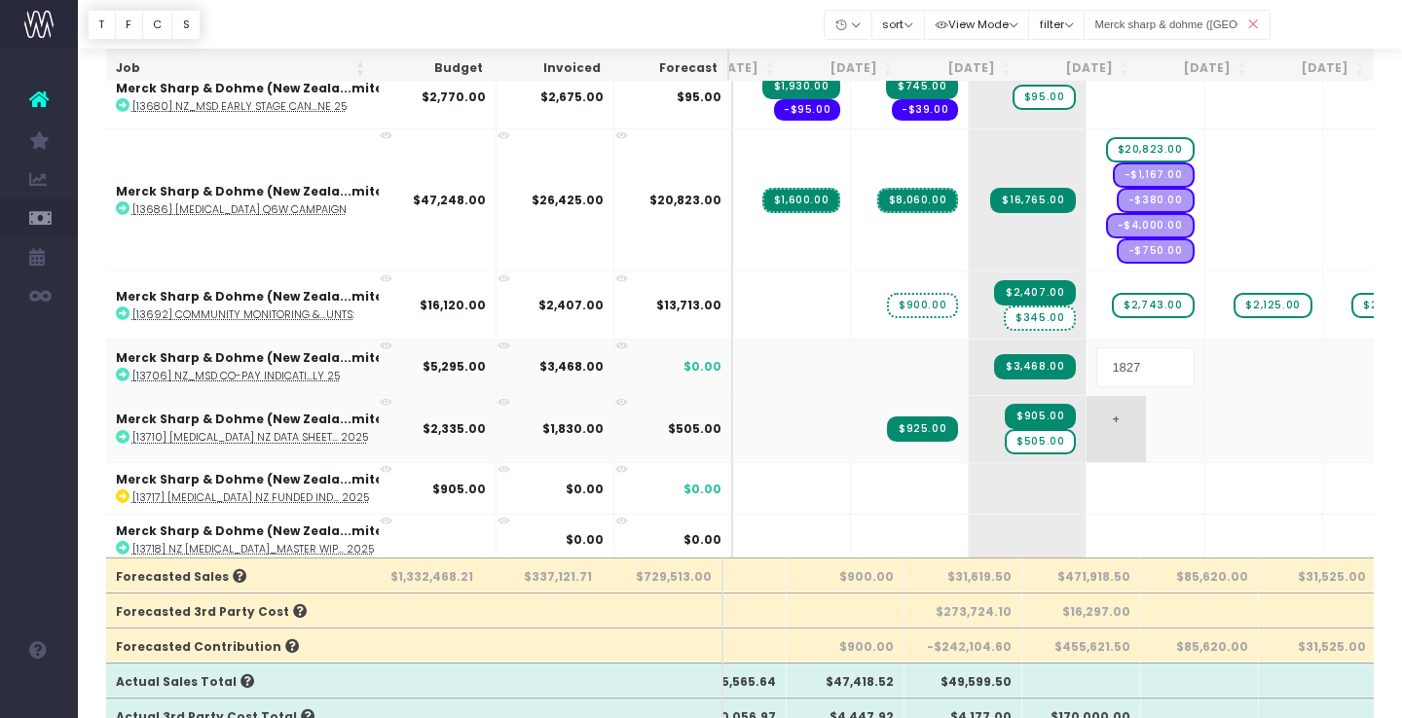
click at [1072, 436] on body "Oh my... this is bad. wayahead wasn't able to load this page. Please contact su…" at bounding box center [701, 213] width 1402 height 718
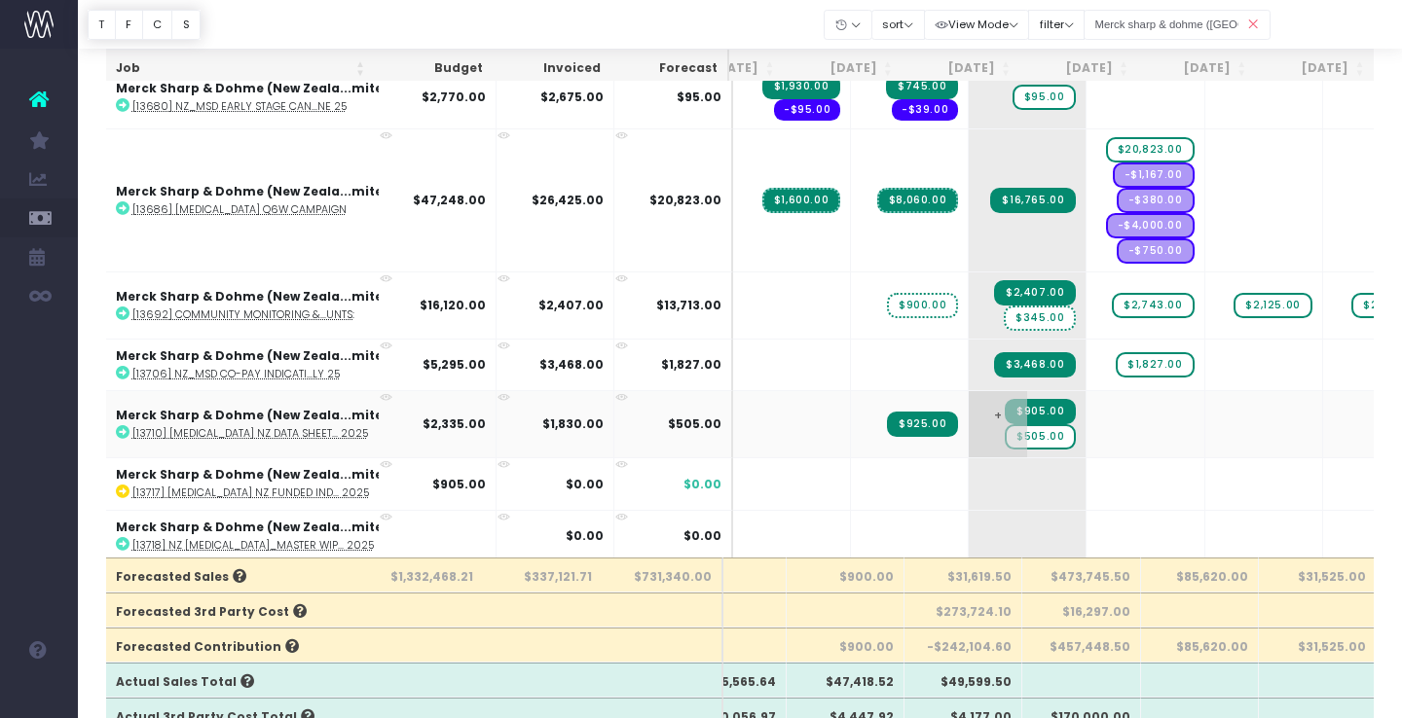
click at [1005, 438] on span "$505.00" at bounding box center [1040, 436] width 71 height 25
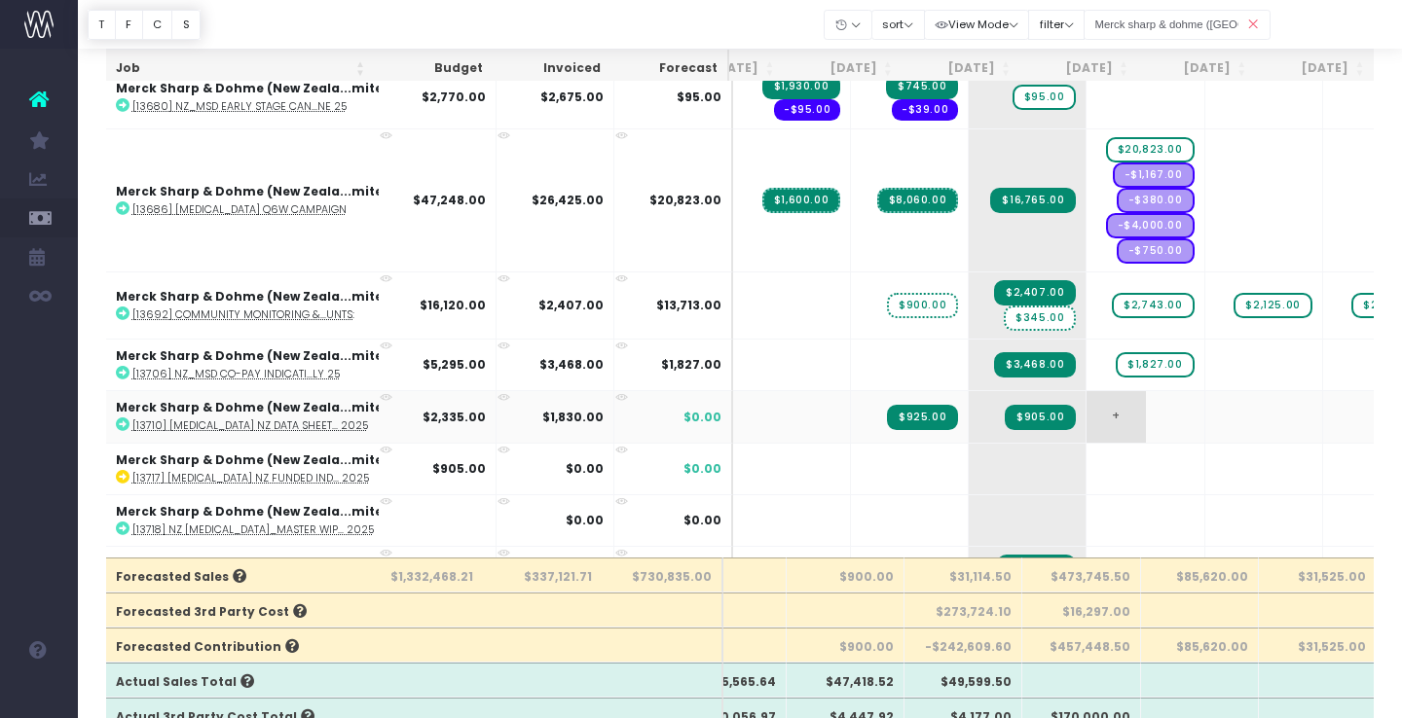
click at [1086, 419] on span "+" at bounding box center [1115, 416] width 58 height 51
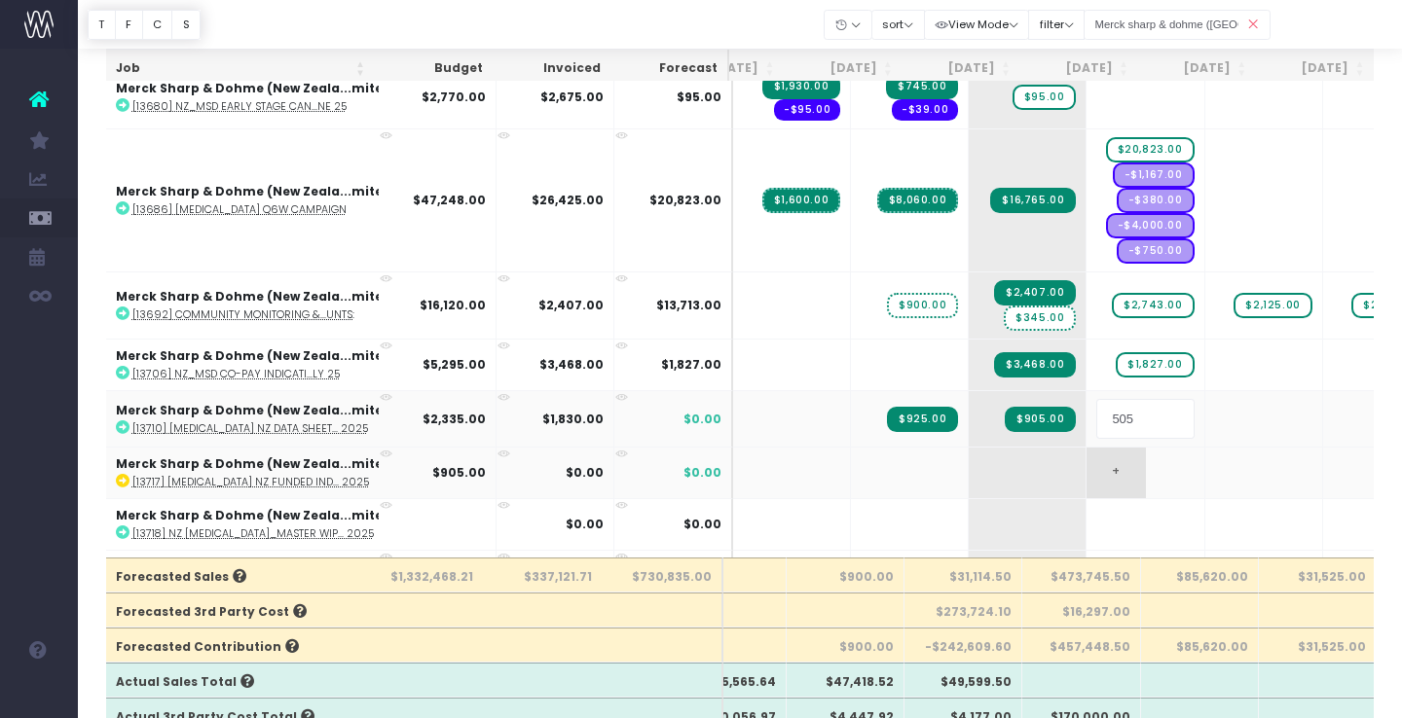
click at [1056, 475] on body "Oh my... this is bad. wayahead wasn't able to load this page. Please contact su…" at bounding box center [701, 213] width 1402 height 718
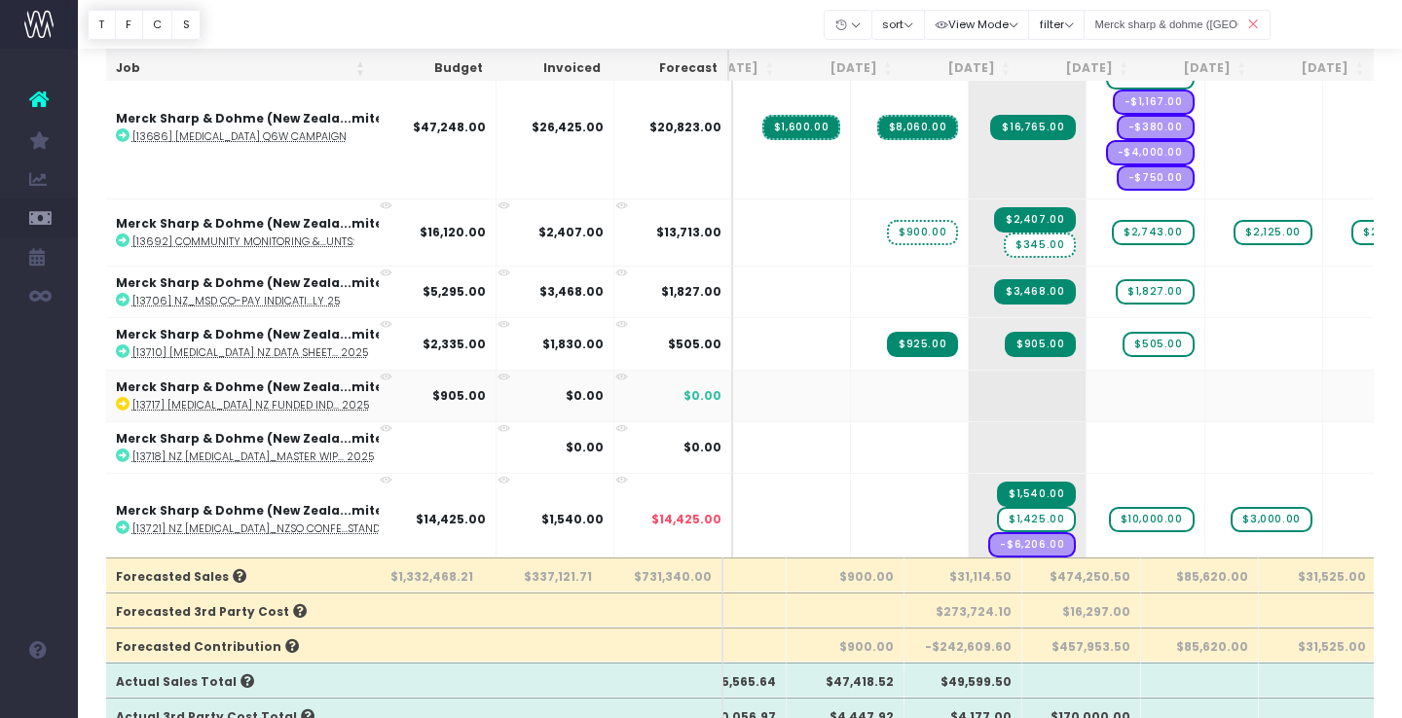
click at [384, 371] on icon at bounding box center [386, 377] width 13 height 13
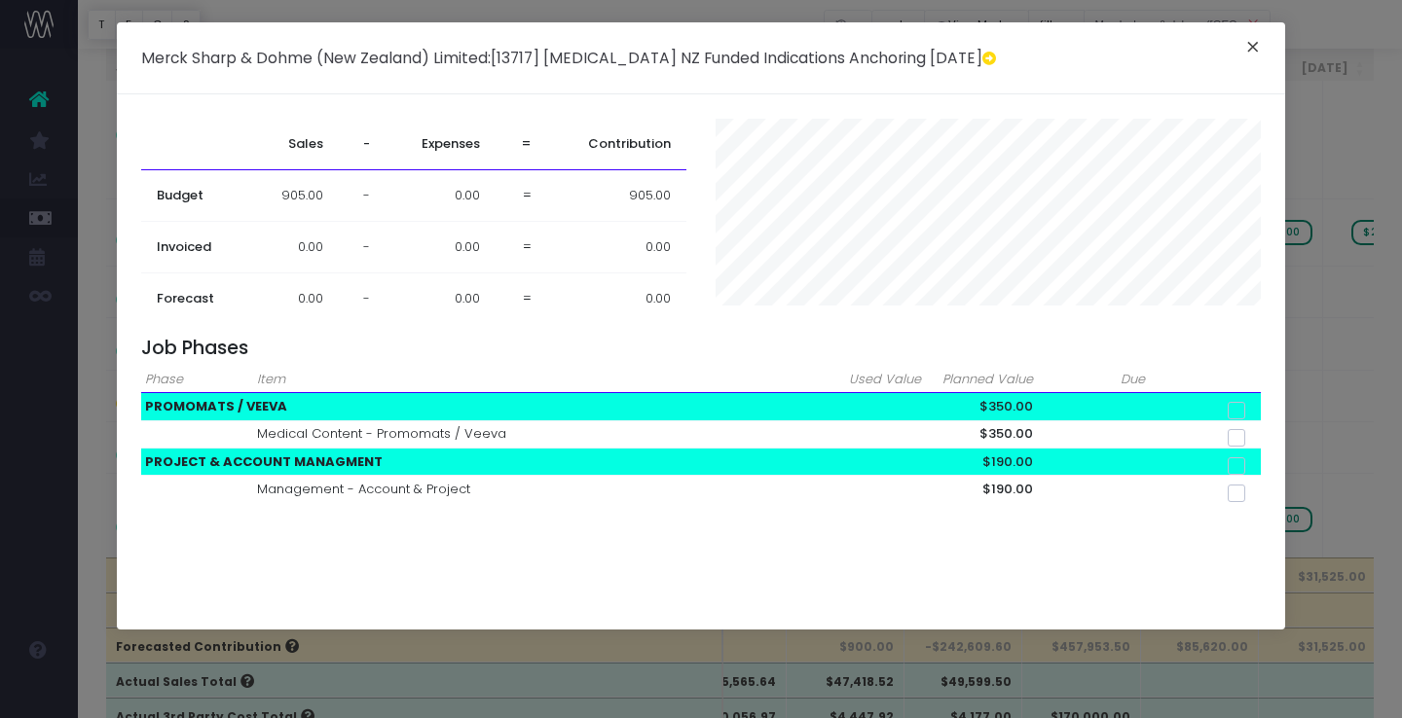
click at [1255, 43] on button "×" at bounding box center [1252, 49] width 41 height 31
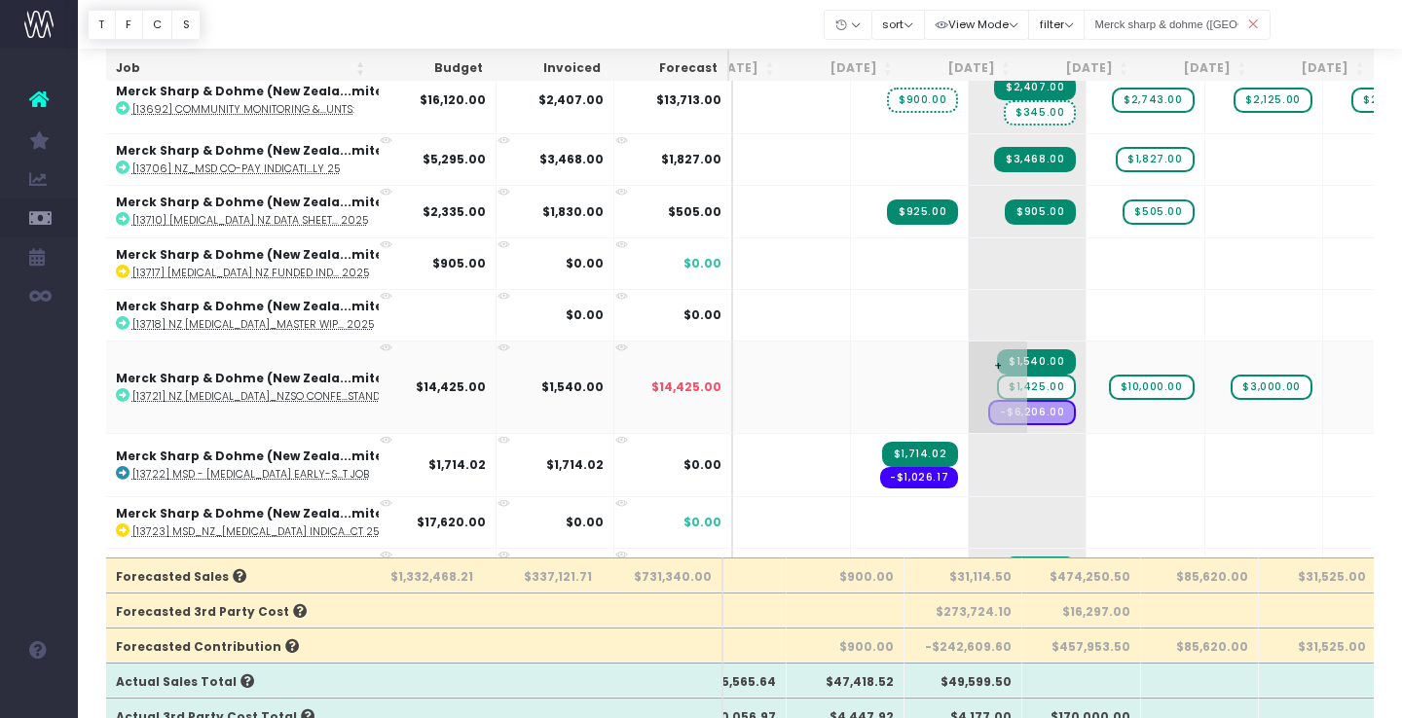
click at [997, 384] on span "$1,425.00" at bounding box center [1036, 387] width 79 height 25
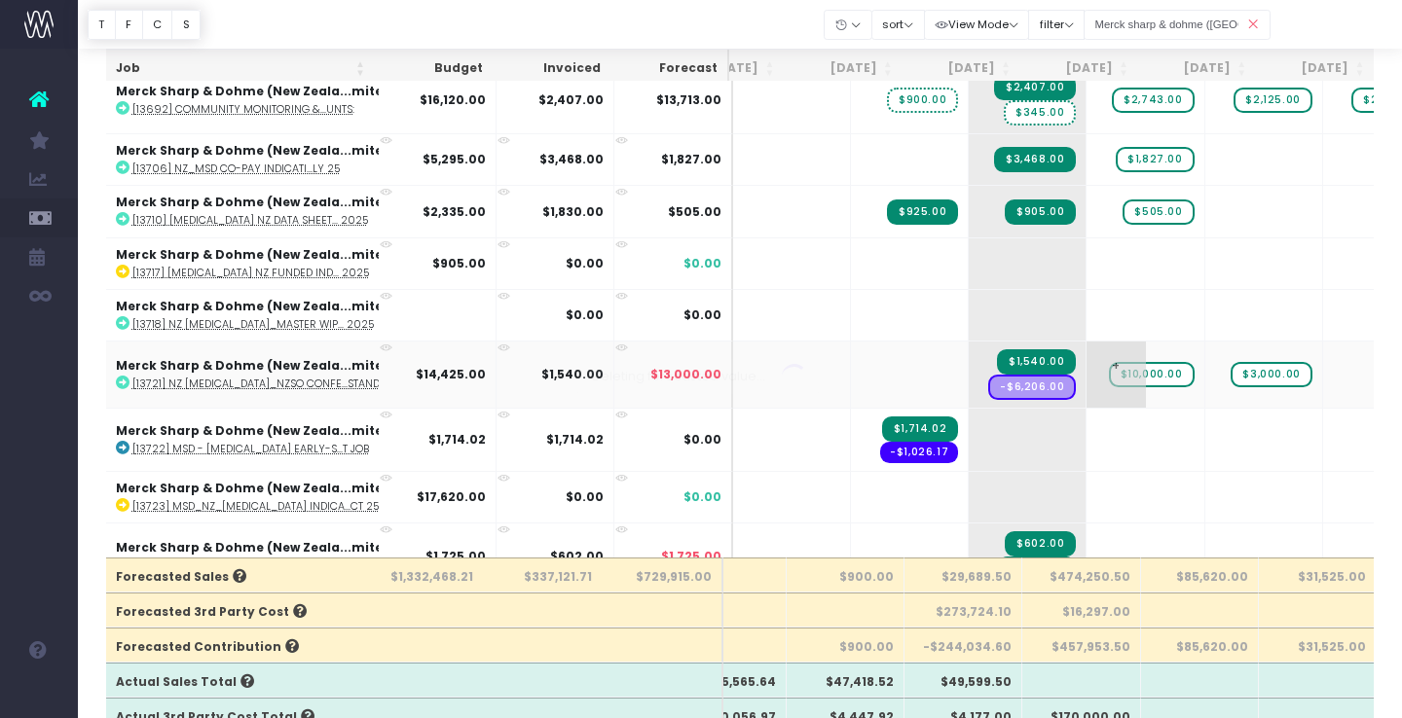
click at [1109, 376] on span "$10,000.00" at bounding box center [1152, 374] width 86 height 25
click at [0, 0] on span "+" at bounding box center [0, 0] width 0 height 0
click at [1071, 445] on body "Oh my... this is bad. wayahead wasn't able to load this page. Please contact su…" at bounding box center [701, 213] width 1402 height 718
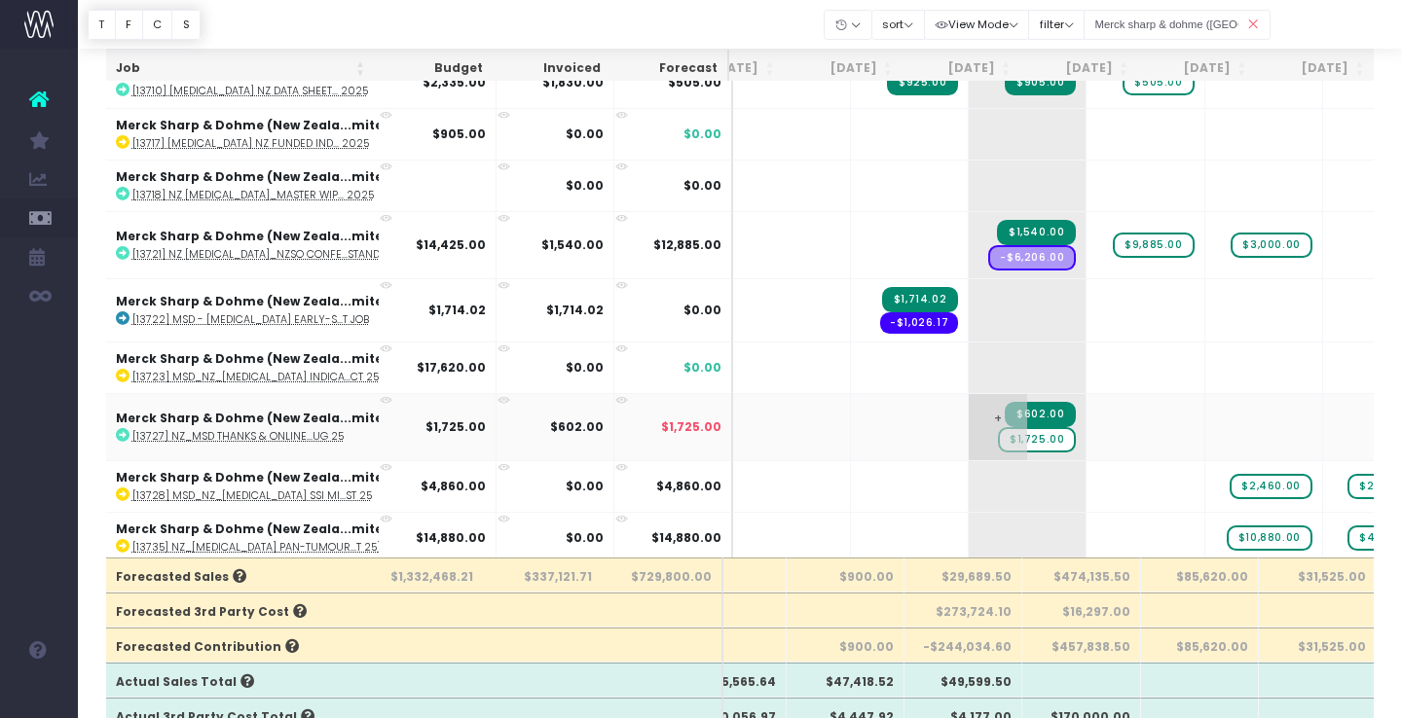
click at [998, 439] on span "$1,725.00" at bounding box center [1037, 439] width 78 height 25
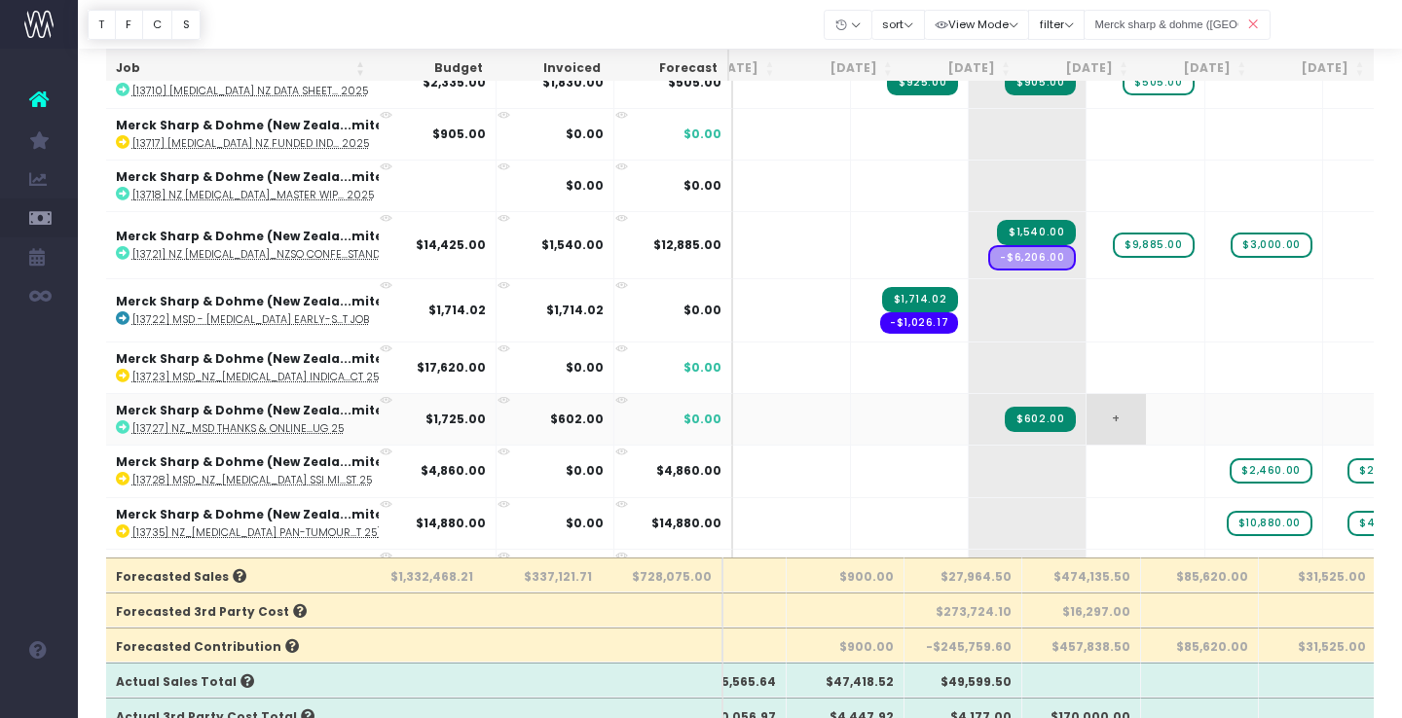
click at [1086, 422] on span "+" at bounding box center [1115, 419] width 58 height 51
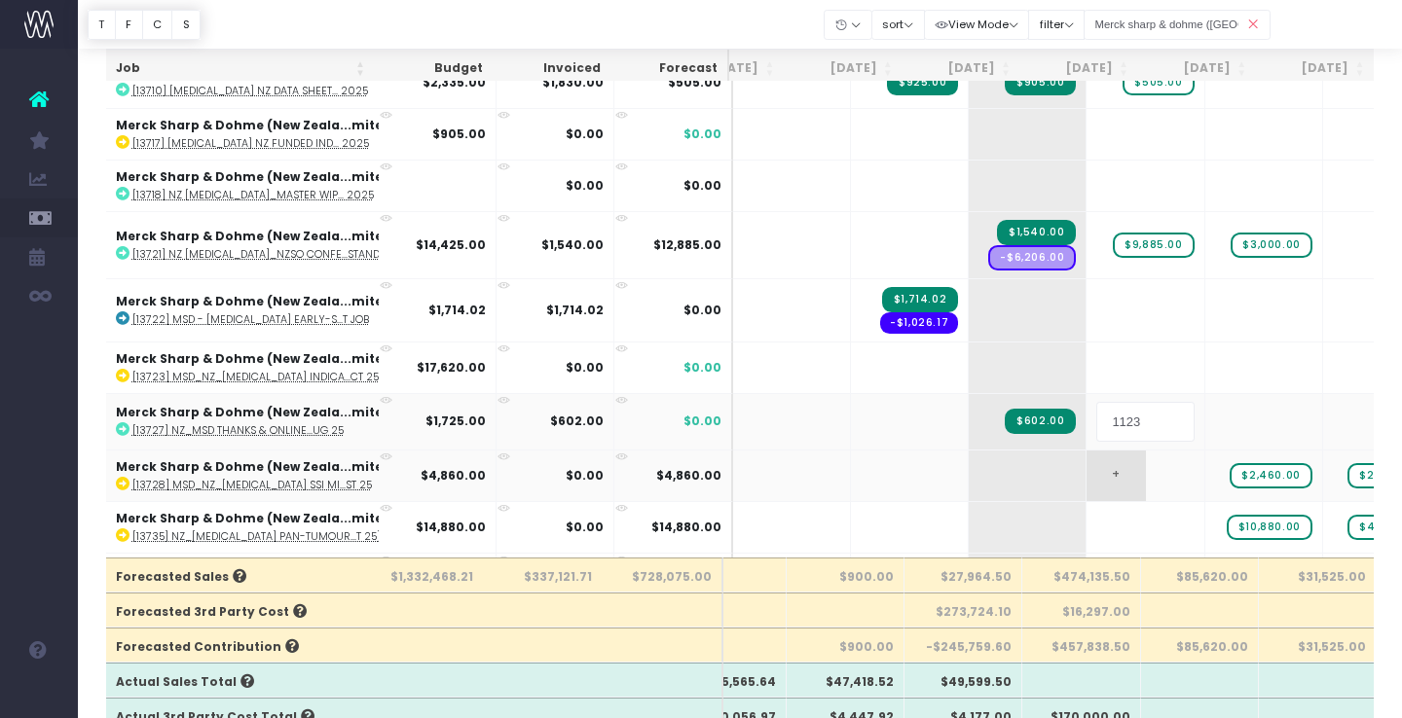
click at [1058, 489] on body "Oh my... this is bad. wayahead wasn't able to load this page. Please contact su…" at bounding box center [701, 213] width 1402 height 718
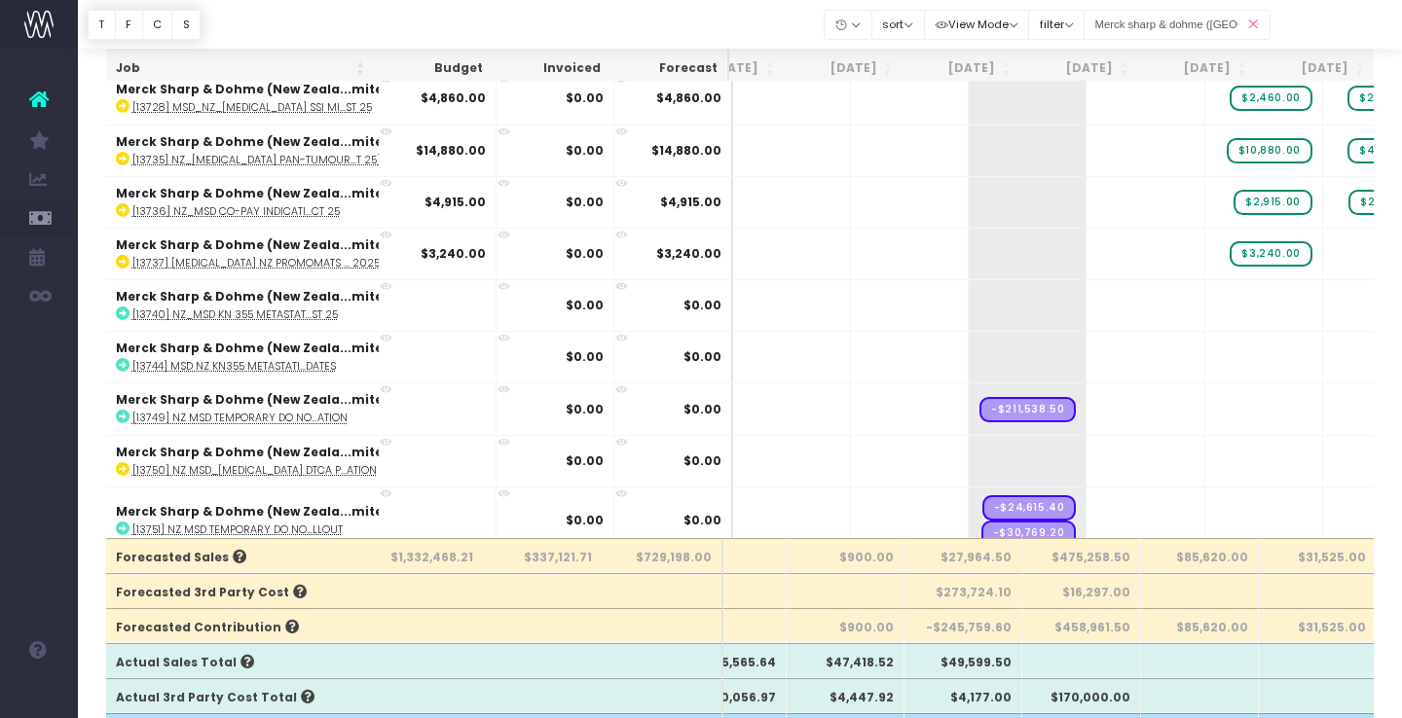
scroll to position [2553, 64]
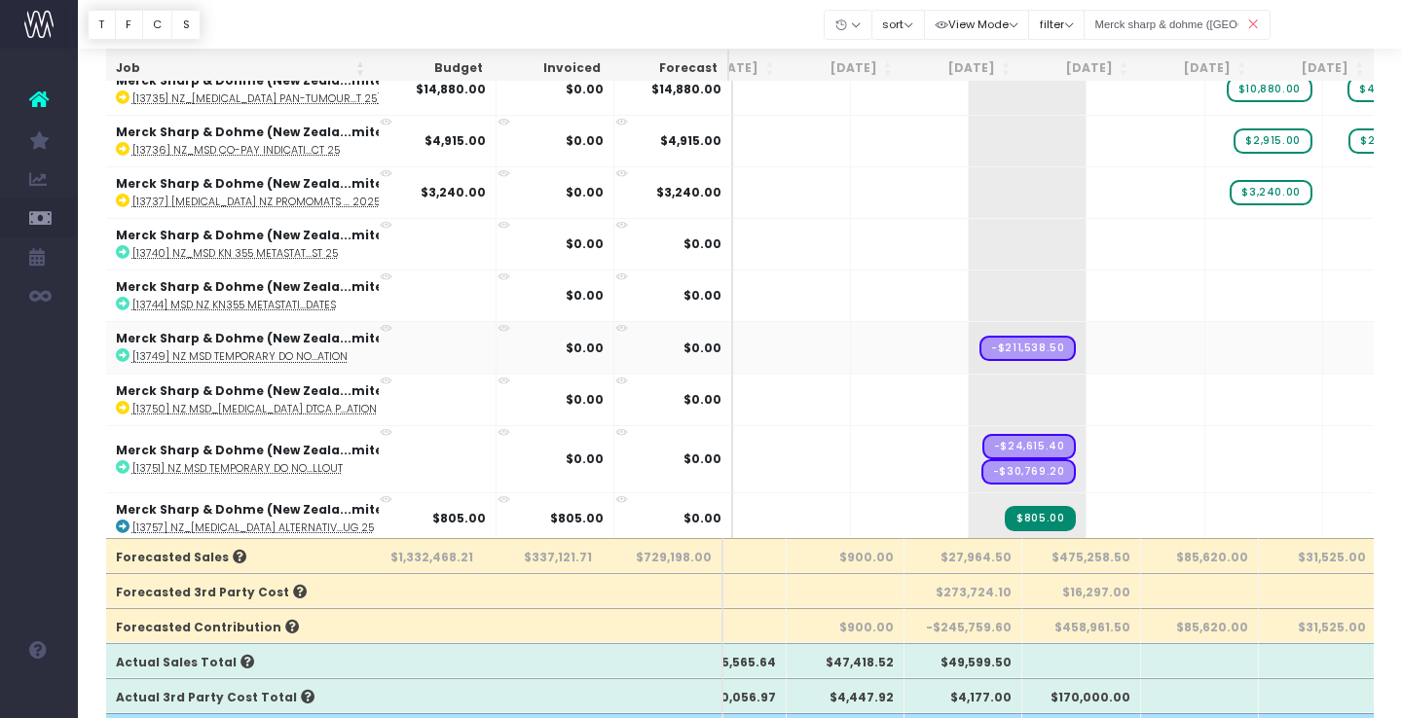
click at [119, 348] on icon at bounding box center [123, 355] width 14 height 14
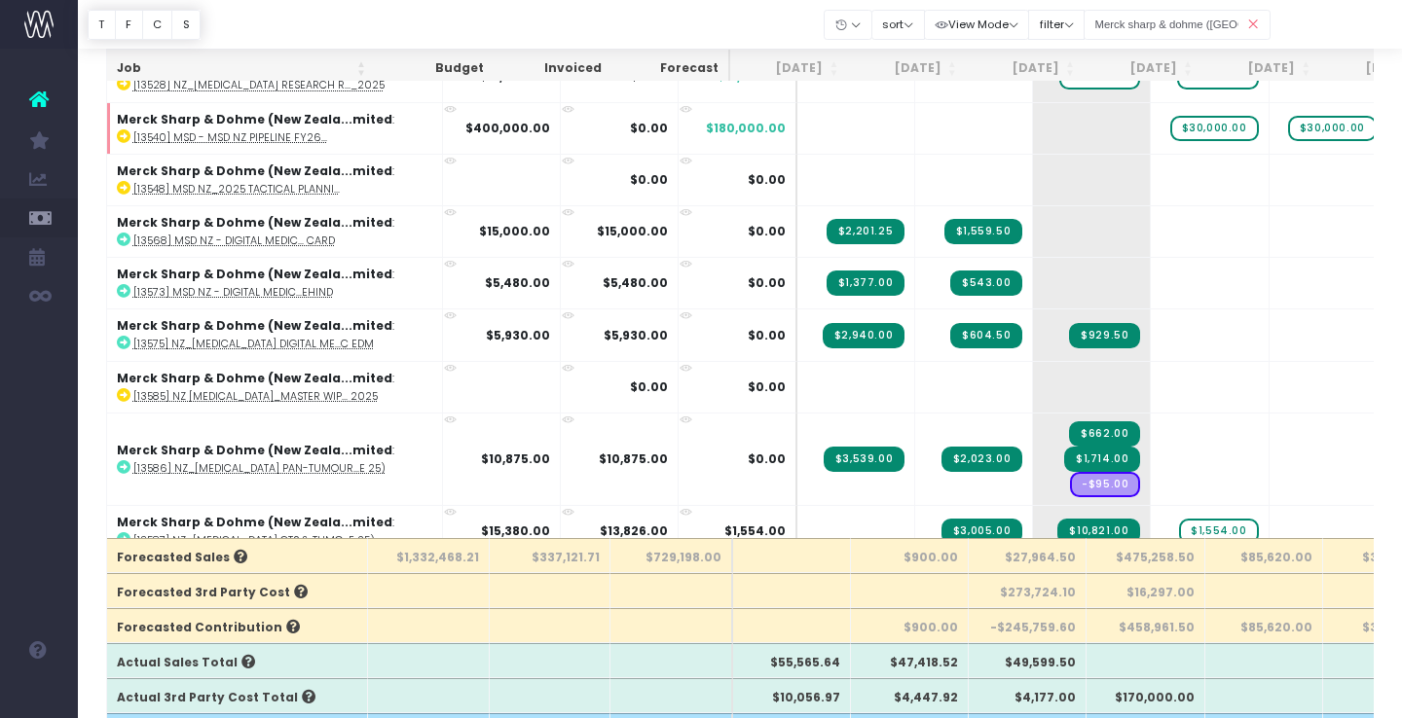
scroll to position [0, 64]
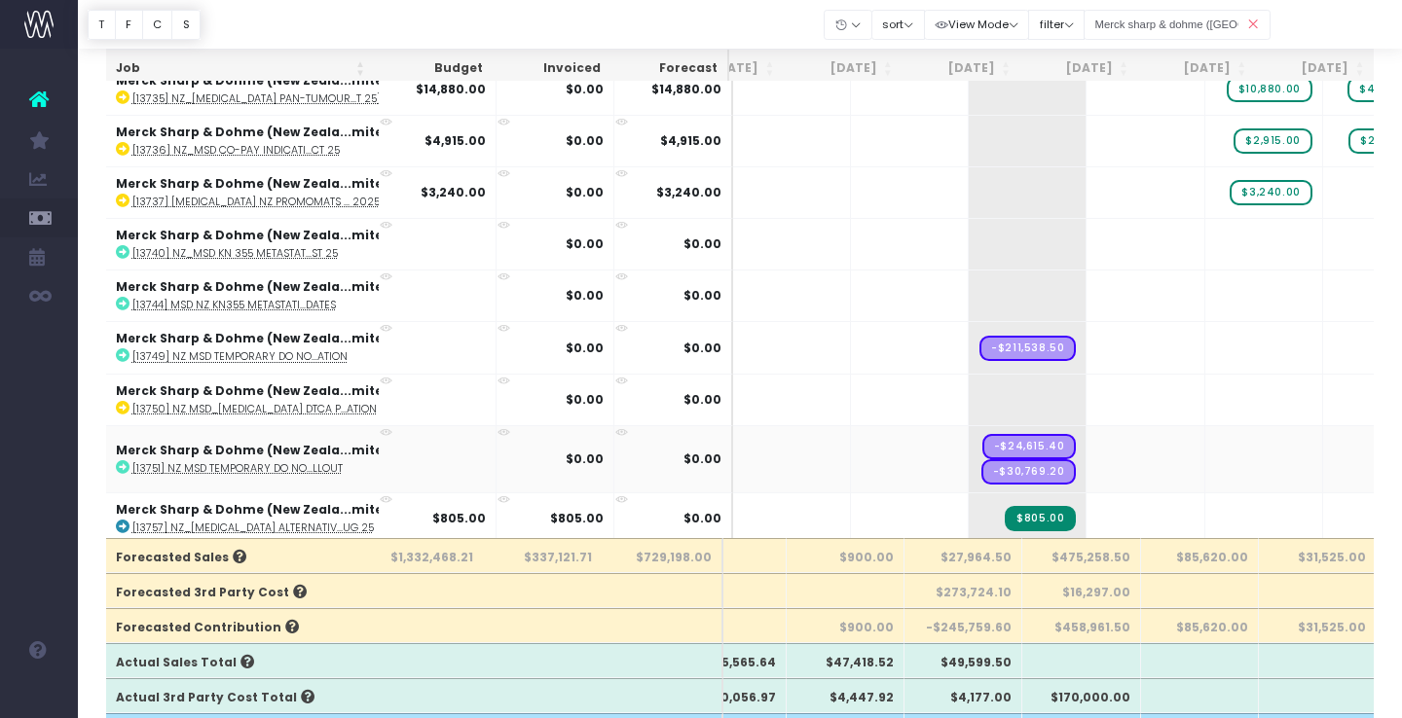
click at [120, 463] on icon at bounding box center [123, 467] width 14 height 14
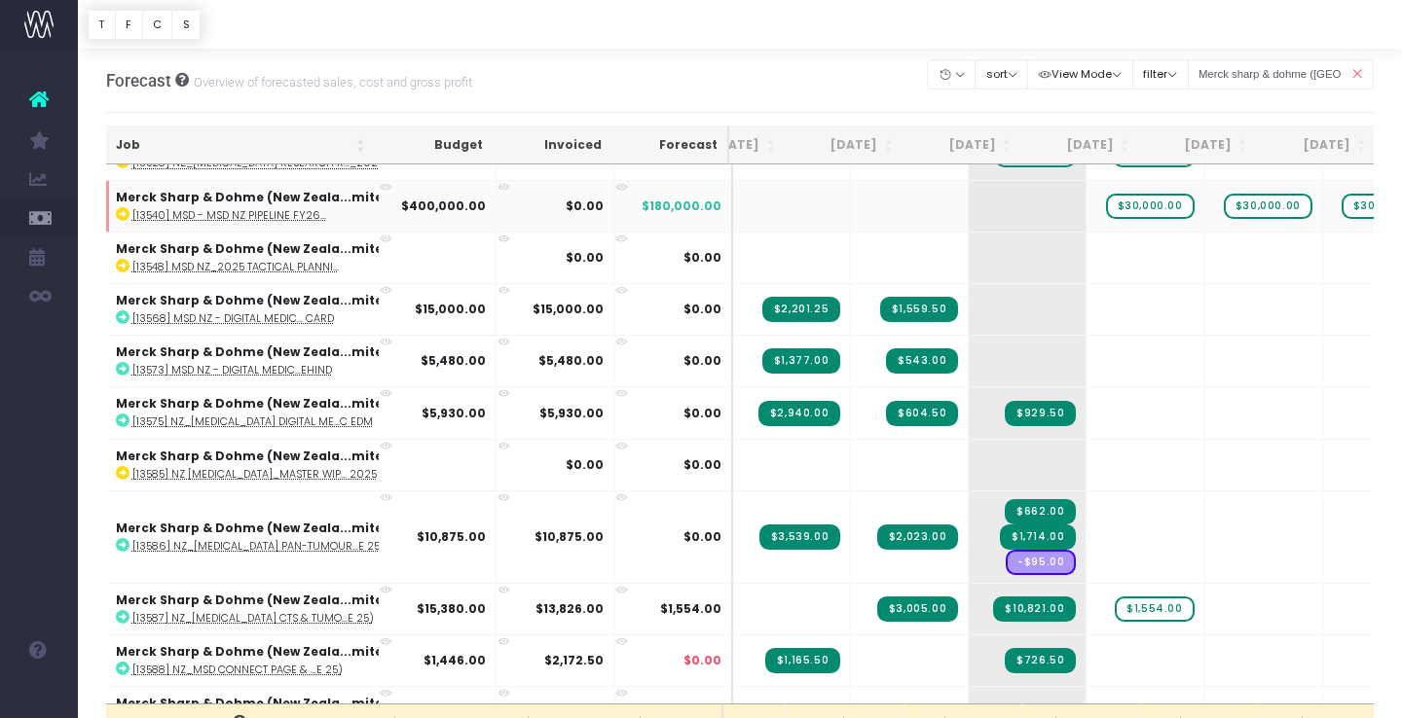
scroll to position [67, 64]
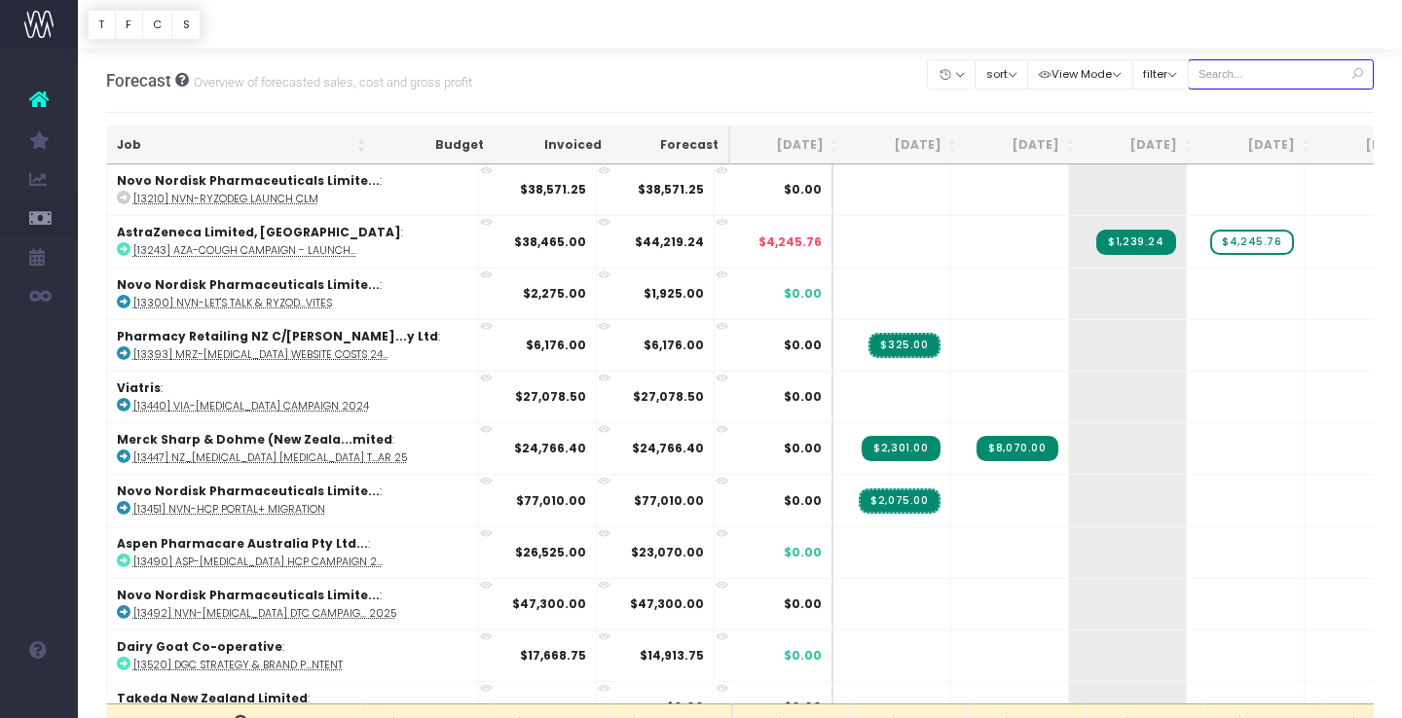
click at [1277, 78] on input "text" at bounding box center [1281, 74] width 187 height 30
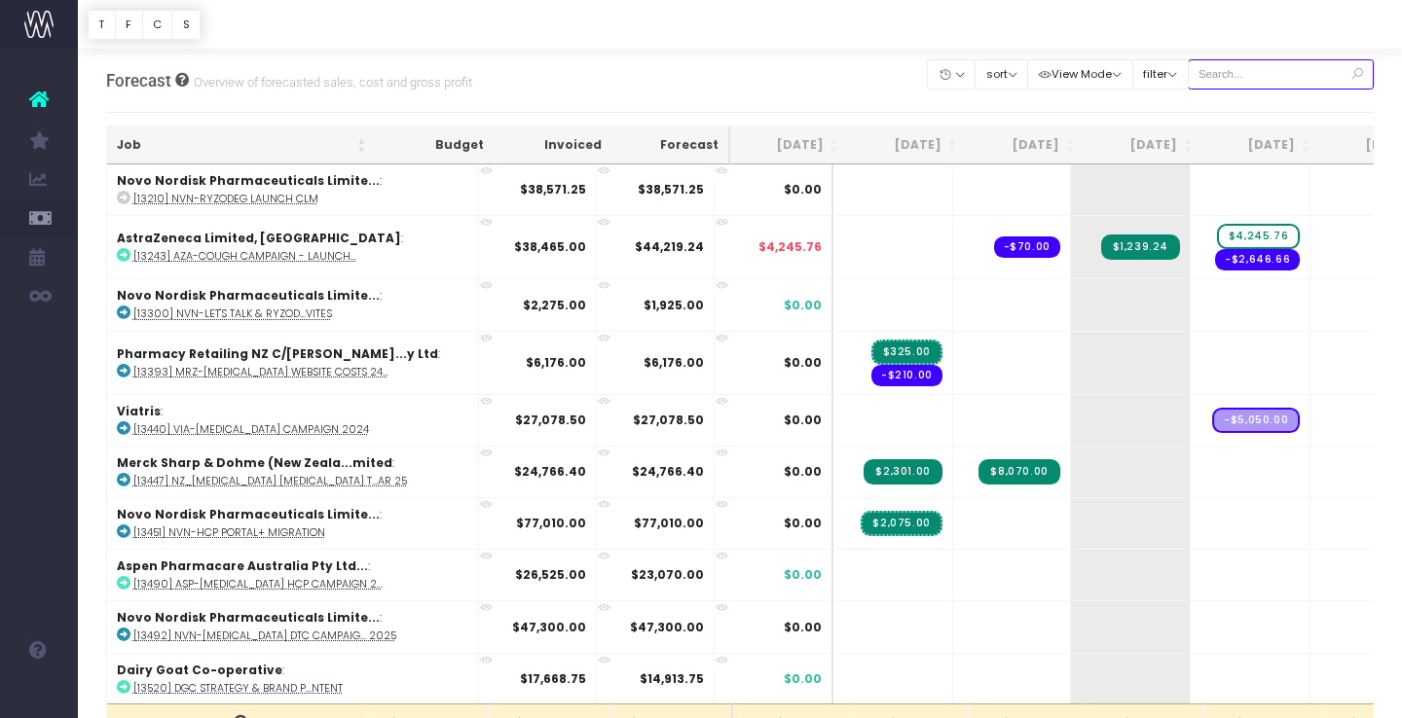
type input "Merck sharp & dohme ([GEOGRAPHIC_DATA]"
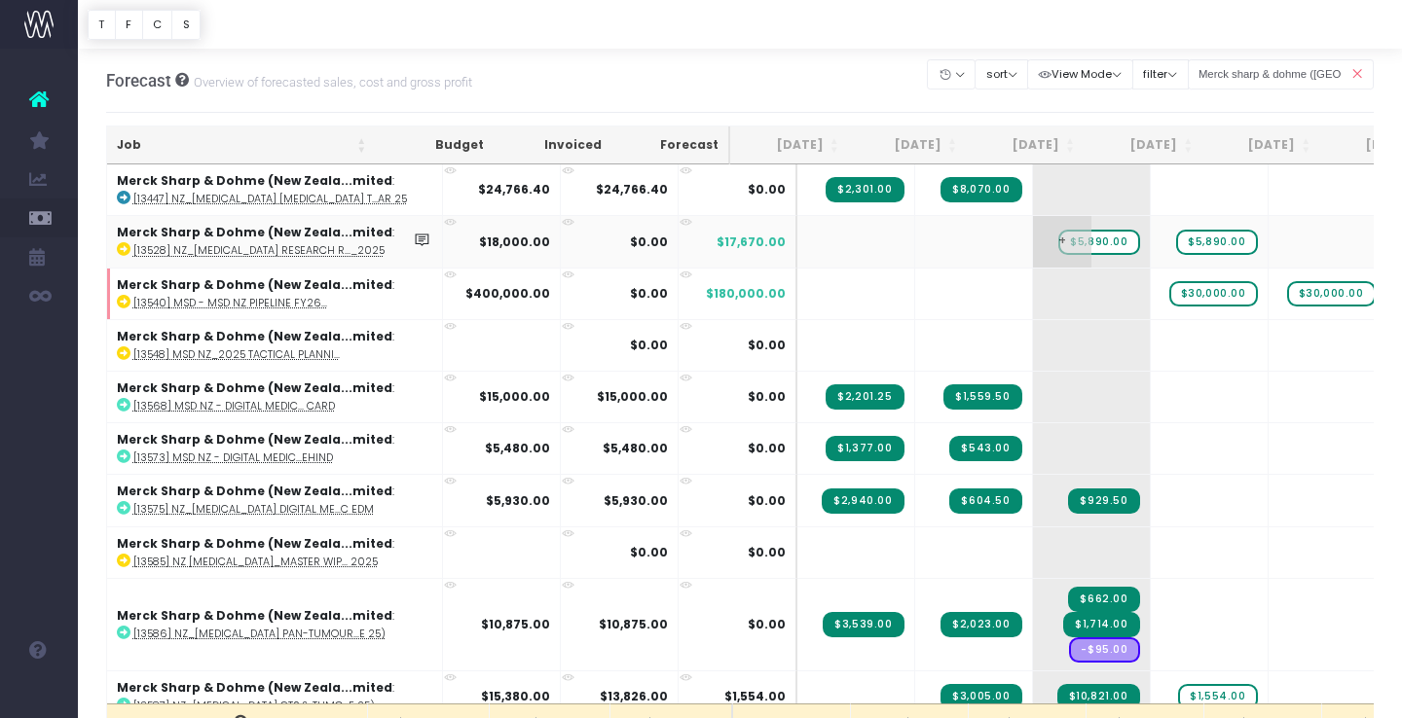
click at [1058, 243] on span "$5,890.00" at bounding box center [1098, 242] width 81 height 25
click at [444, 219] on icon at bounding box center [450, 222] width 13 height 13
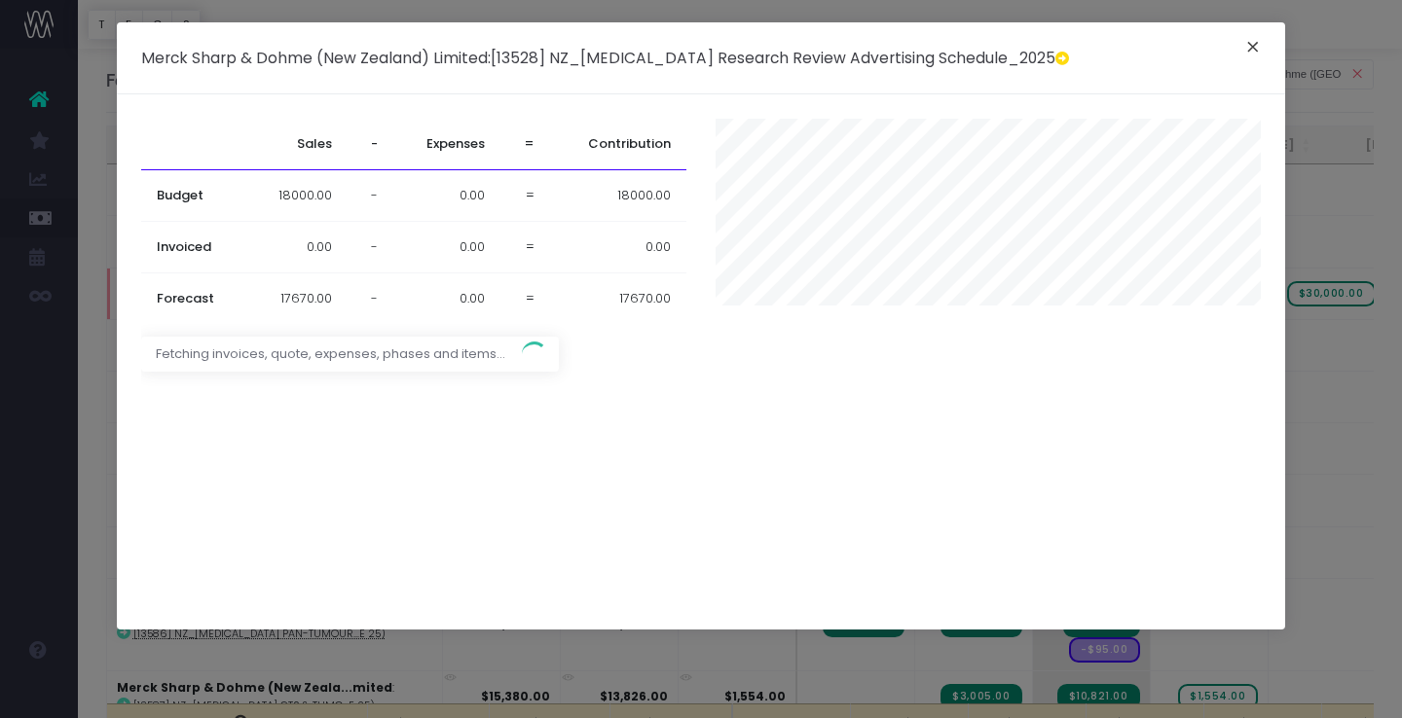
click at [1258, 44] on button "×" at bounding box center [1252, 49] width 41 height 31
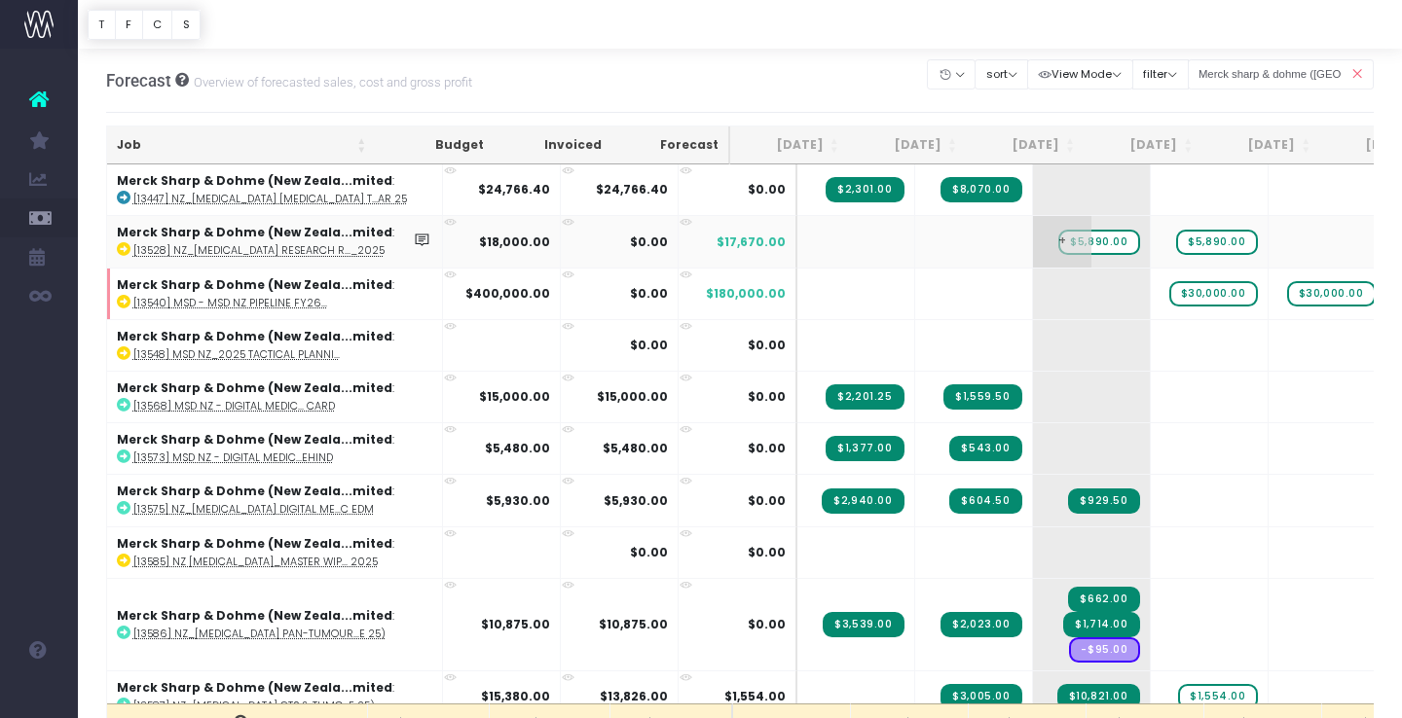
click at [1058, 246] on span "$5,890.00" at bounding box center [1098, 242] width 81 height 25
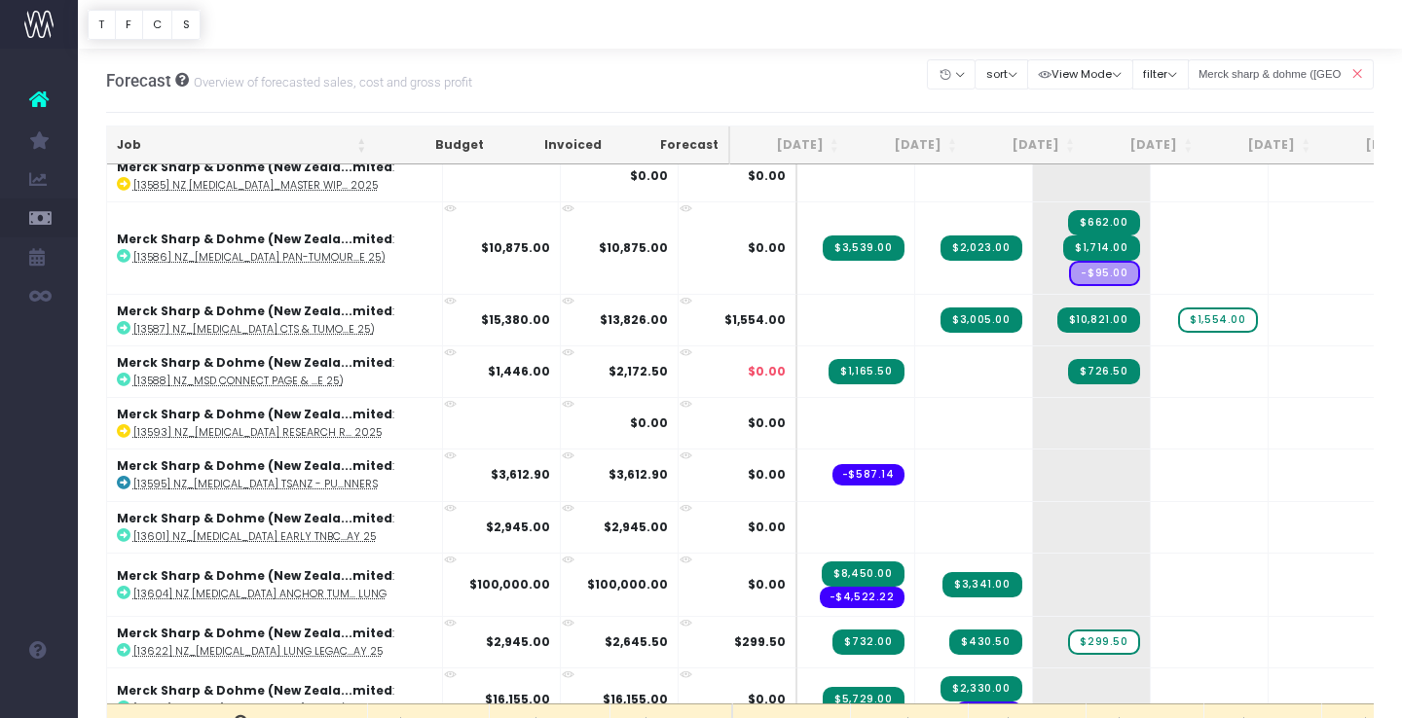
scroll to position [387, 0]
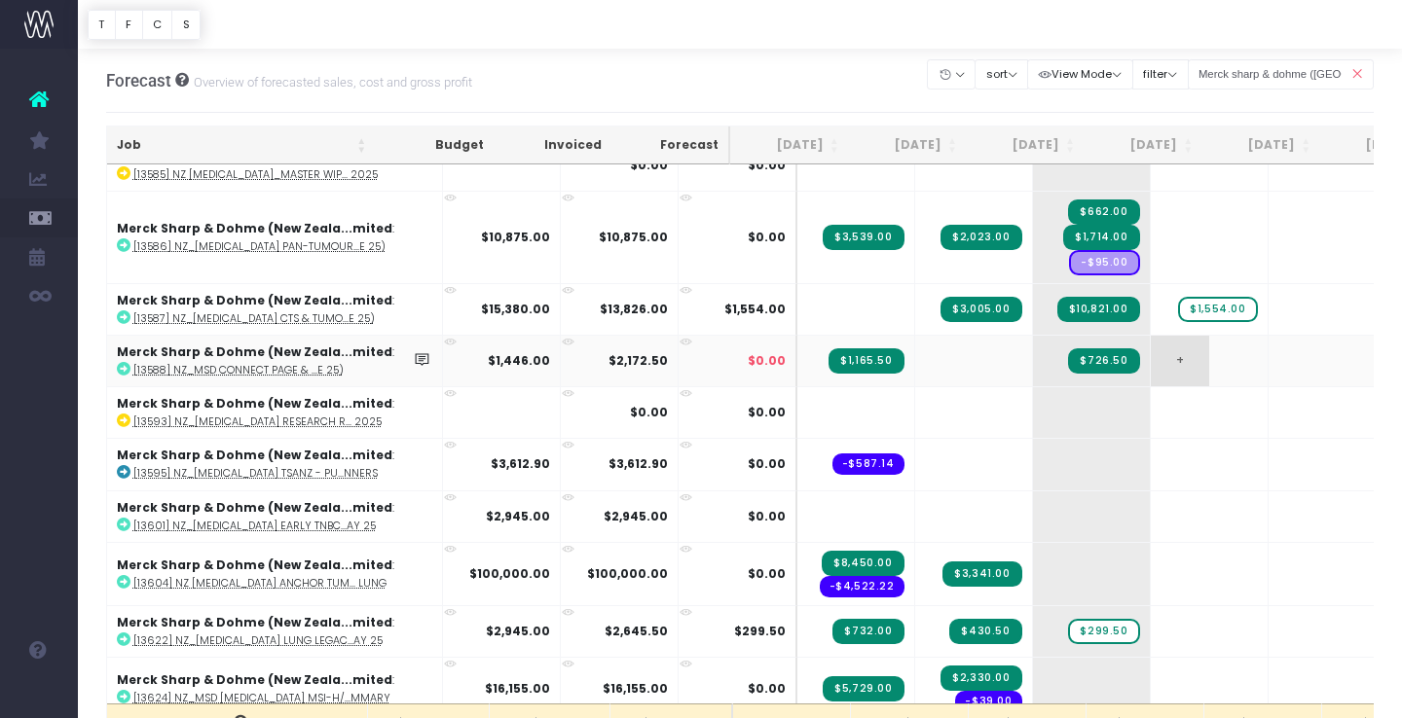
click at [1151, 370] on td "+" at bounding box center [1210, 361] width 118 height 52
click at [1151, 358] on span "+" at bounding box center [1180, 361] width 58 height 51
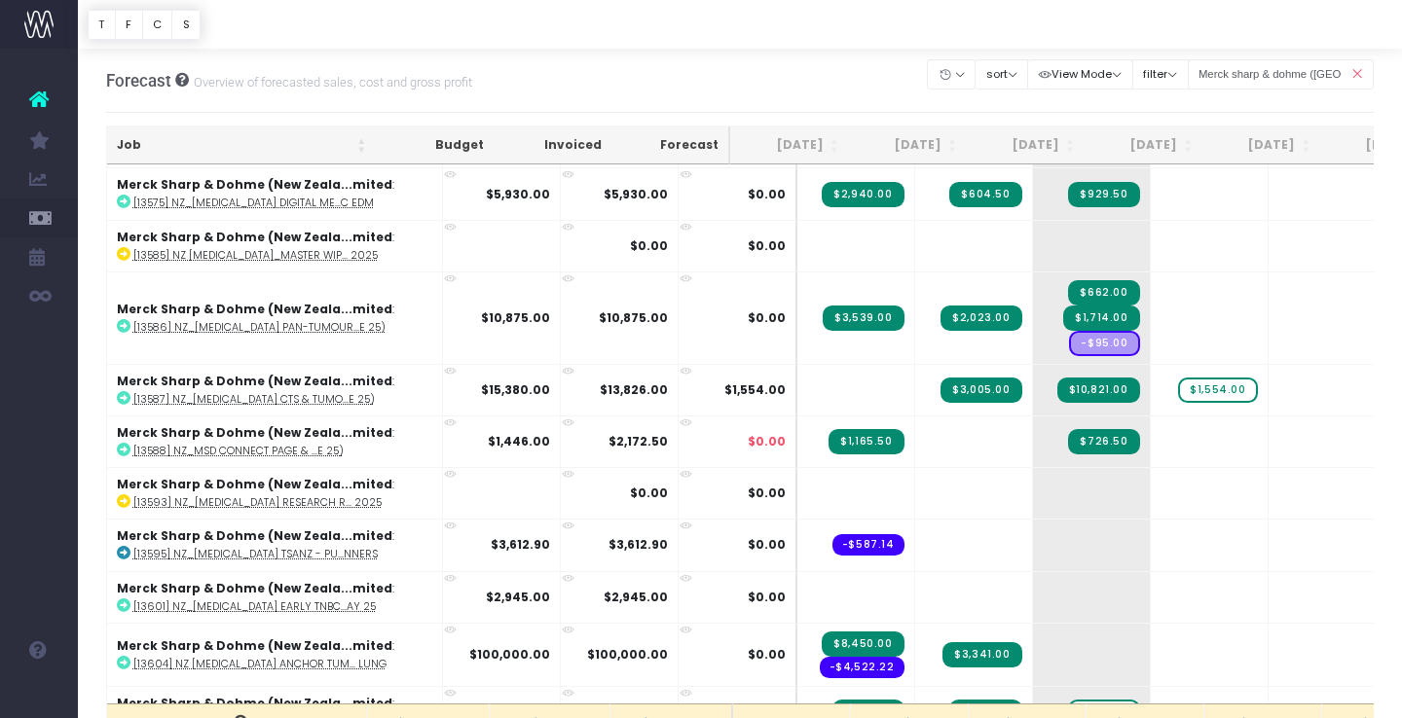
scroll to position [188, 0]
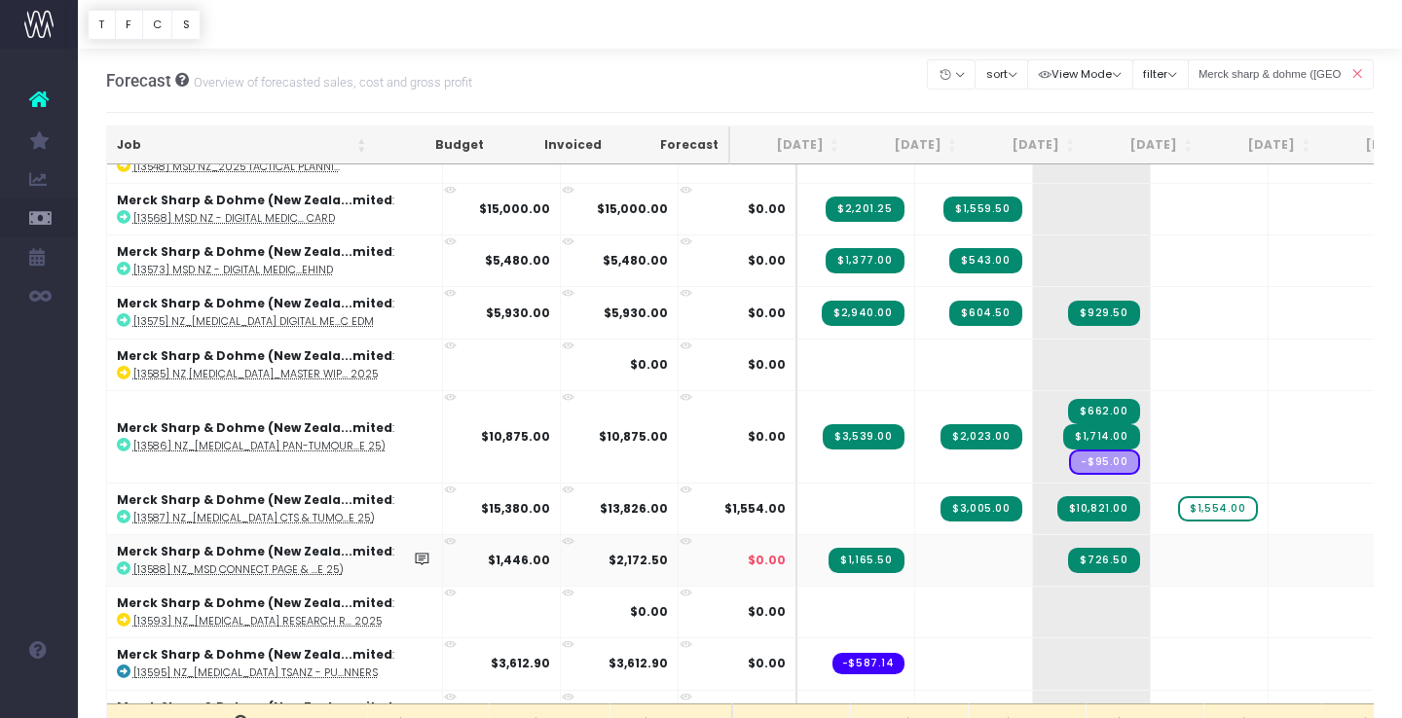
click at [120, 570] on icon at bounding box center [124, 569] width 14 height 14
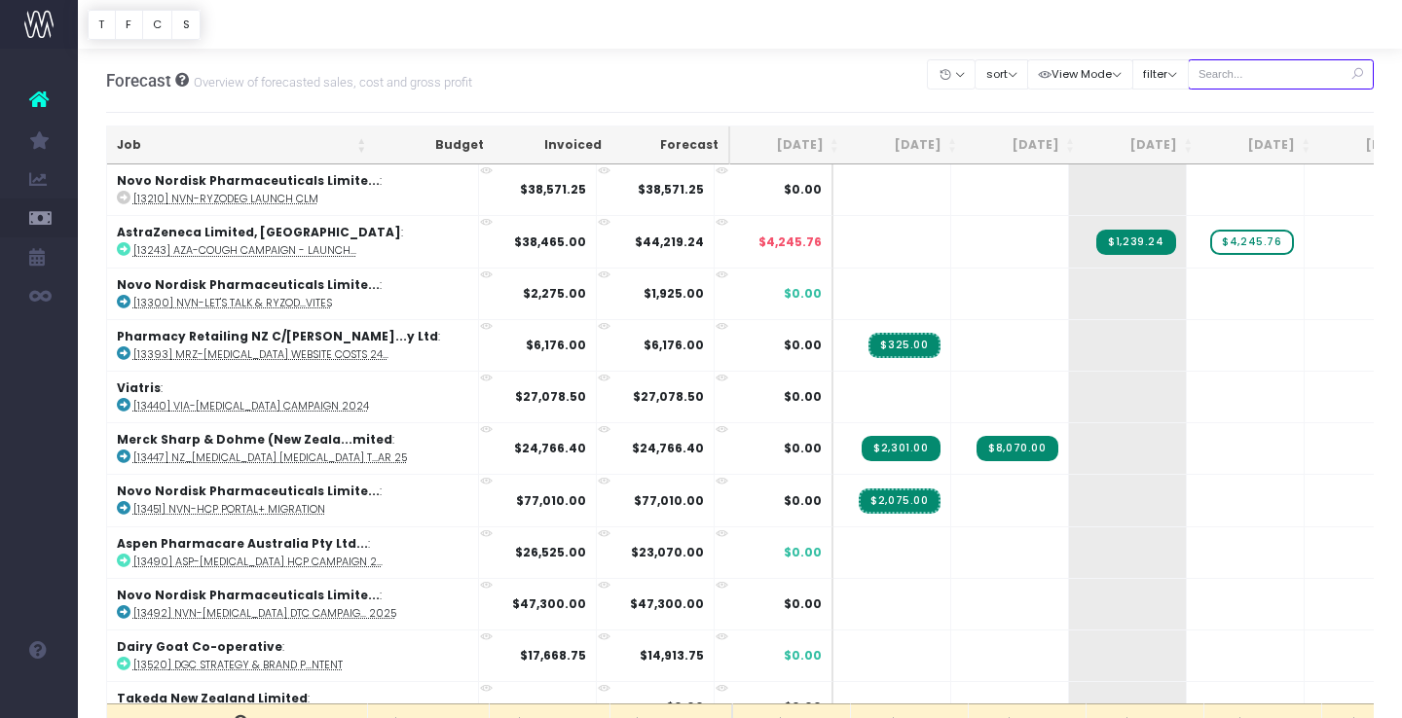
click at [1283, 82] on input "text" at bounding box center [1281, 74] width 187 height 30
type input "Merck sharp & dohme (New zealand"
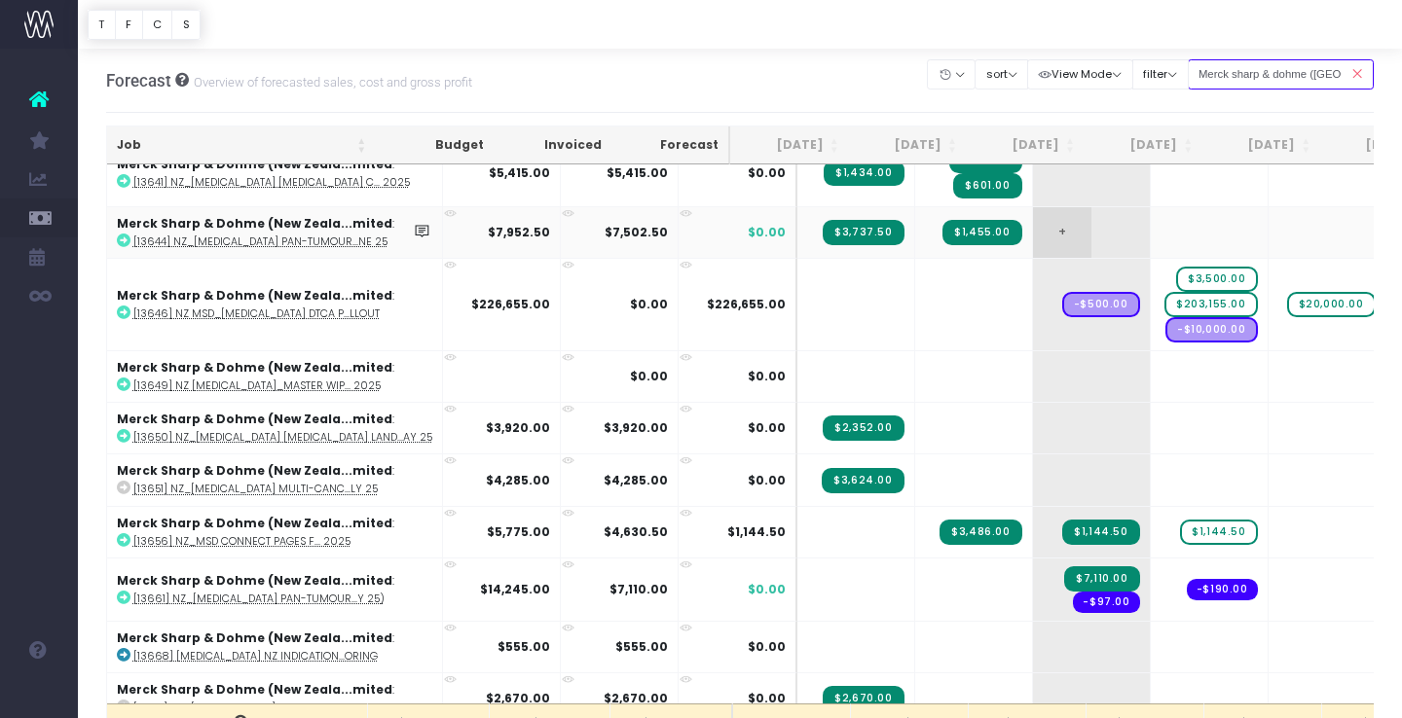
scroll to position [1090, 0]
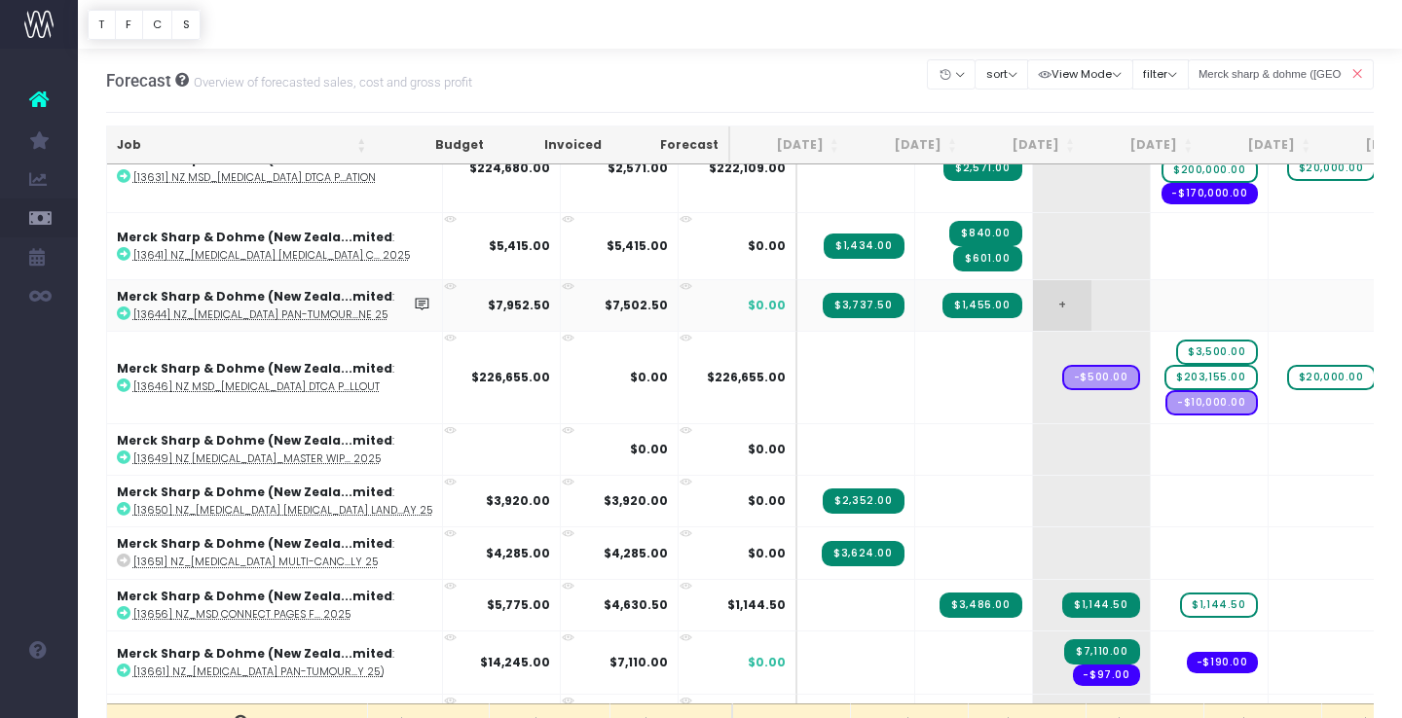
click at [1033, 304] on span "+" at bounding box center [1062, 305] width 58 height 51
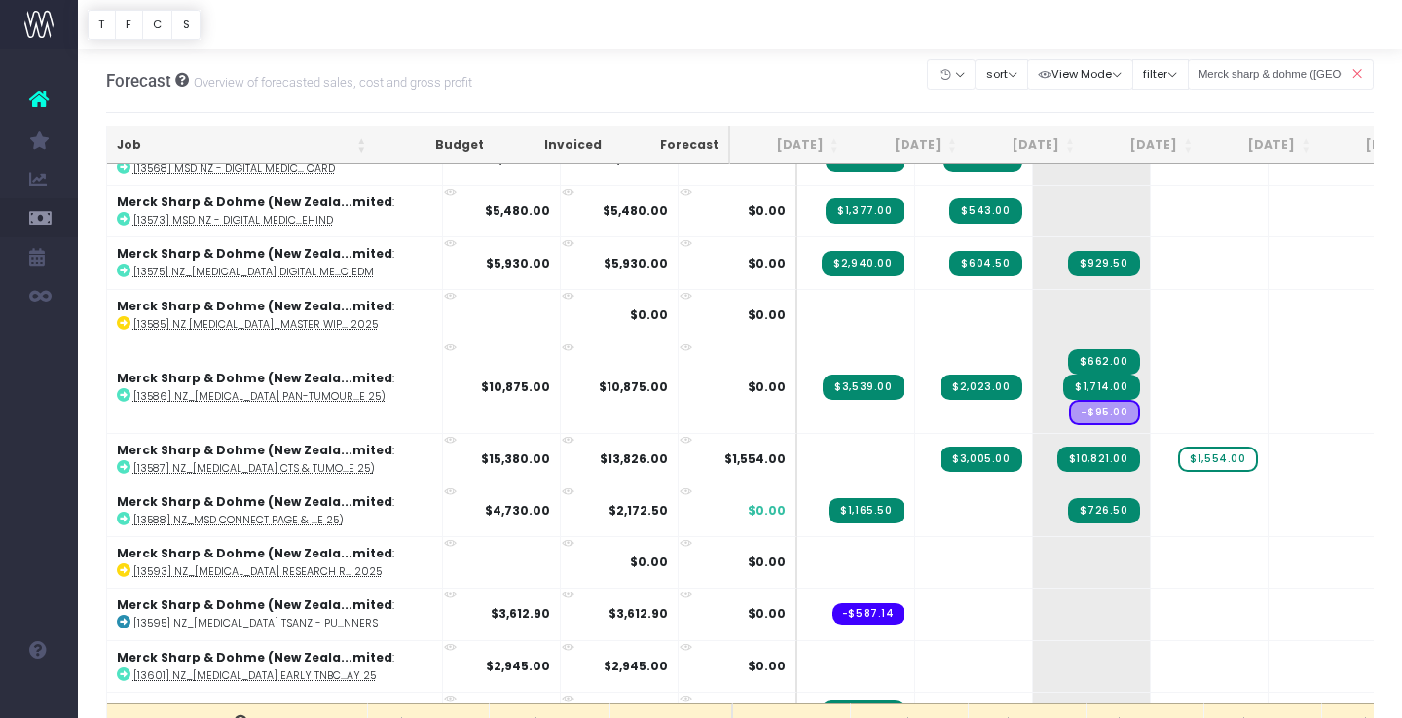
scroll to position [239, 0]
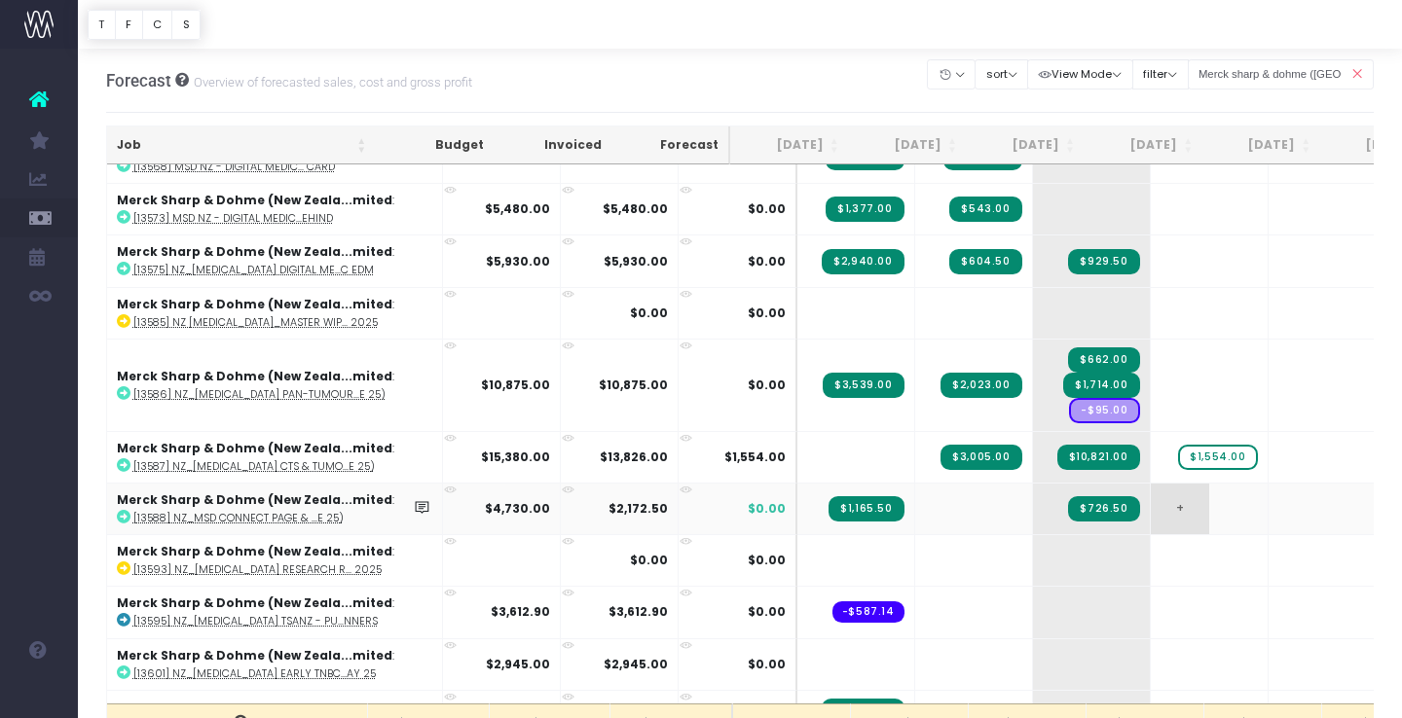
click at [1151, 500] on span "+" at bounding box center [1180, 509] width 58 height 51
click at [1128, 568] on body "Oh my... this is bad. wayahead wasn't able to load this page. Please contact su…" at bounding box center [701, 359] width 1402 height 718
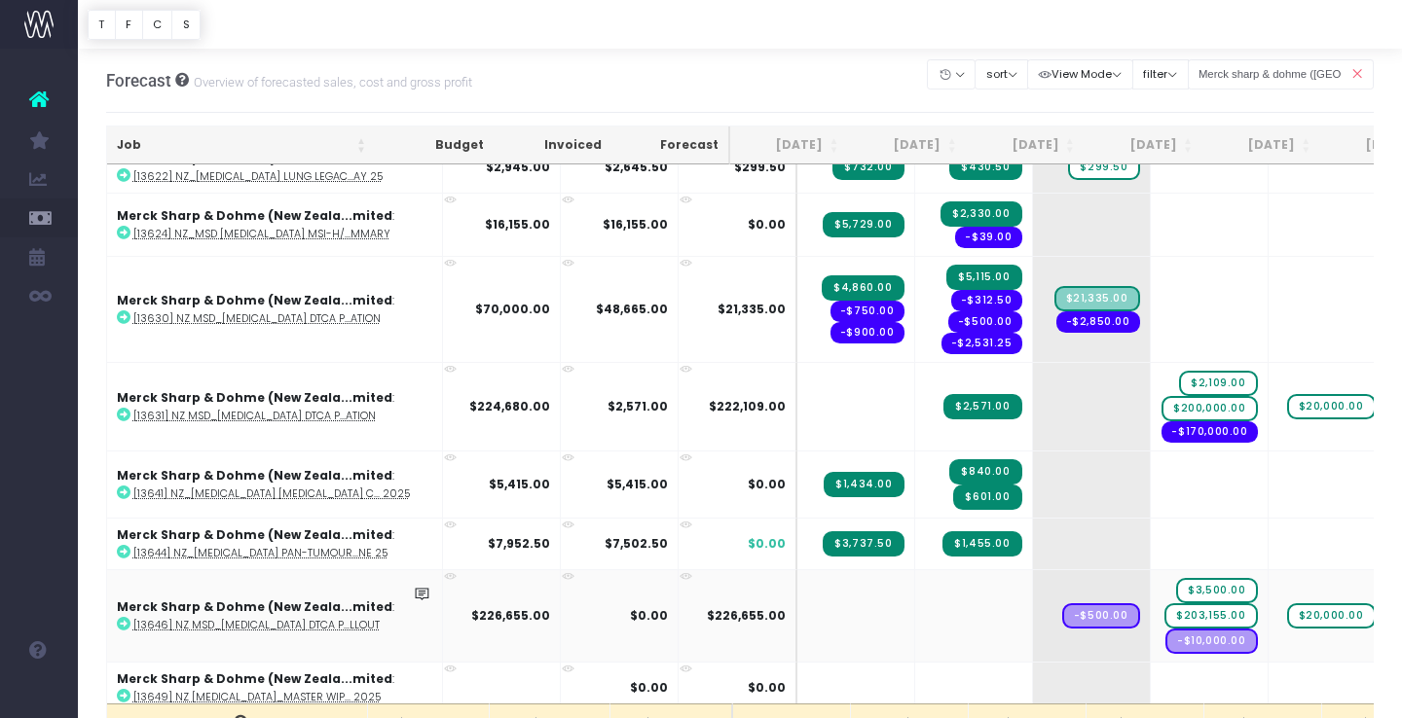
scroll to position [851, 0]
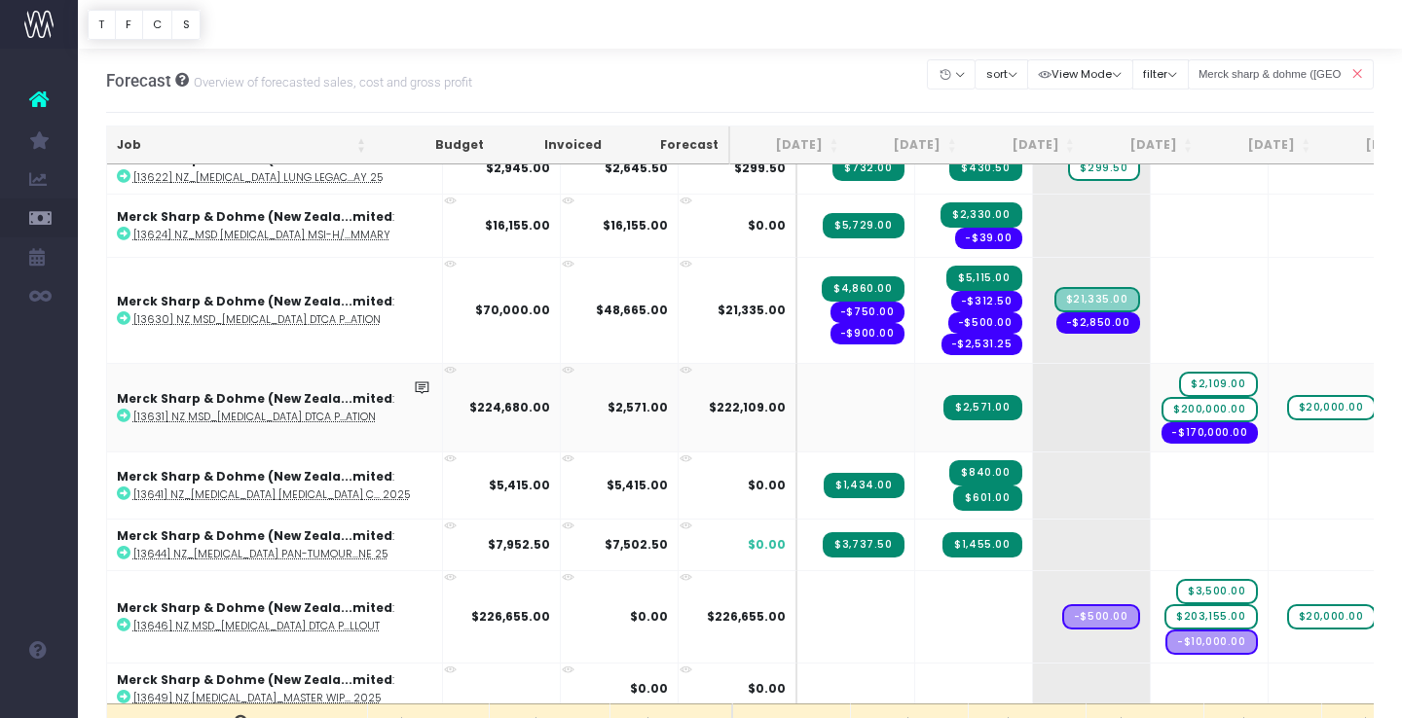
click at [444, 364] on icon at bounding box center [450, 370] width 13 height 13
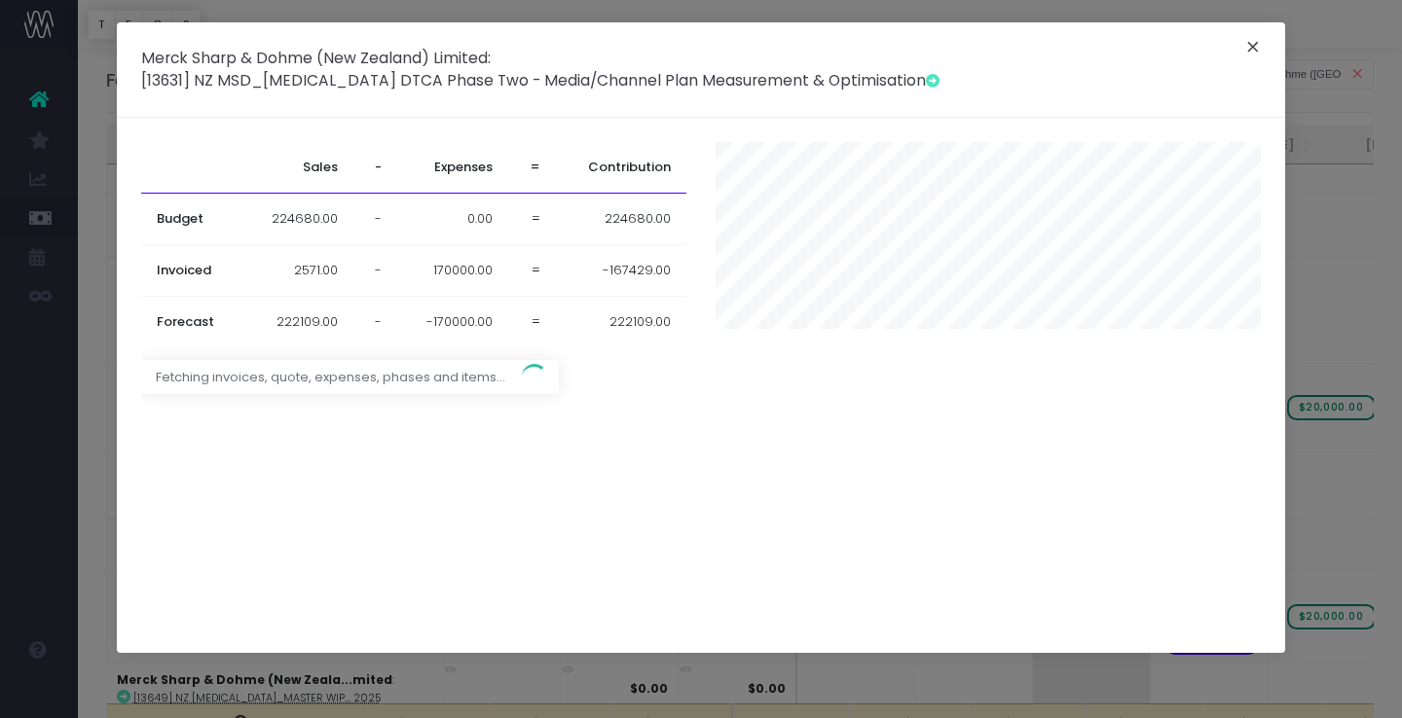
click at [1240, 43] on button "×" at bounding box center [1252, 49] width 41 height 31
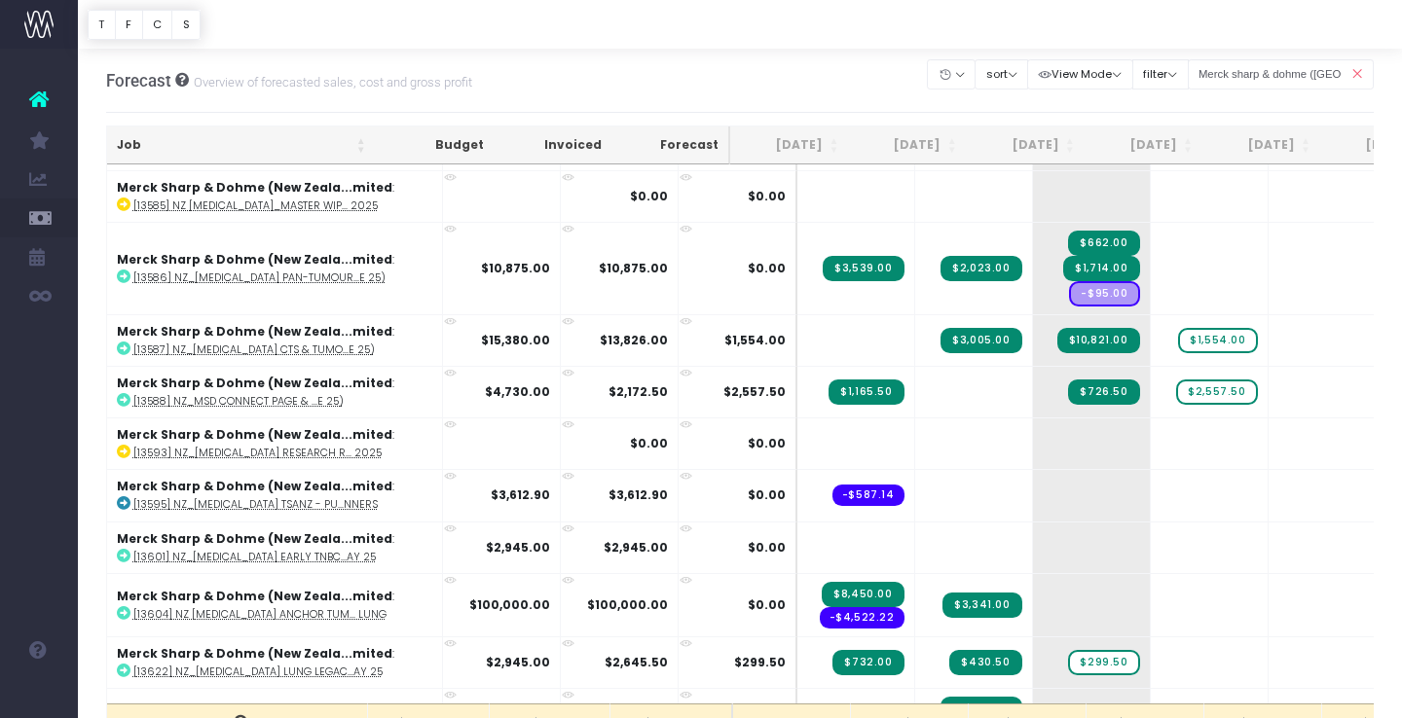
scroll to position [0, 0]
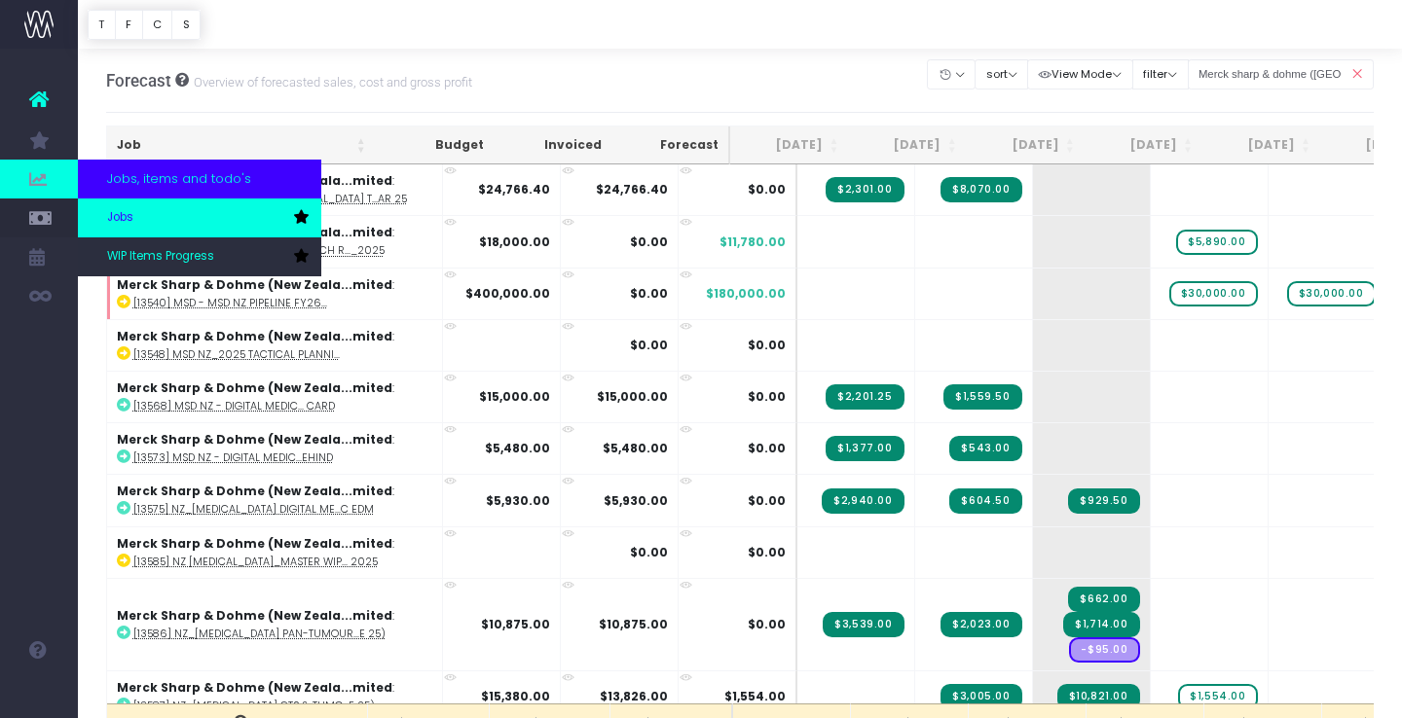
click at [123, 221] on span "Jobs" at bounding box center [120, 218] width 26 height 18
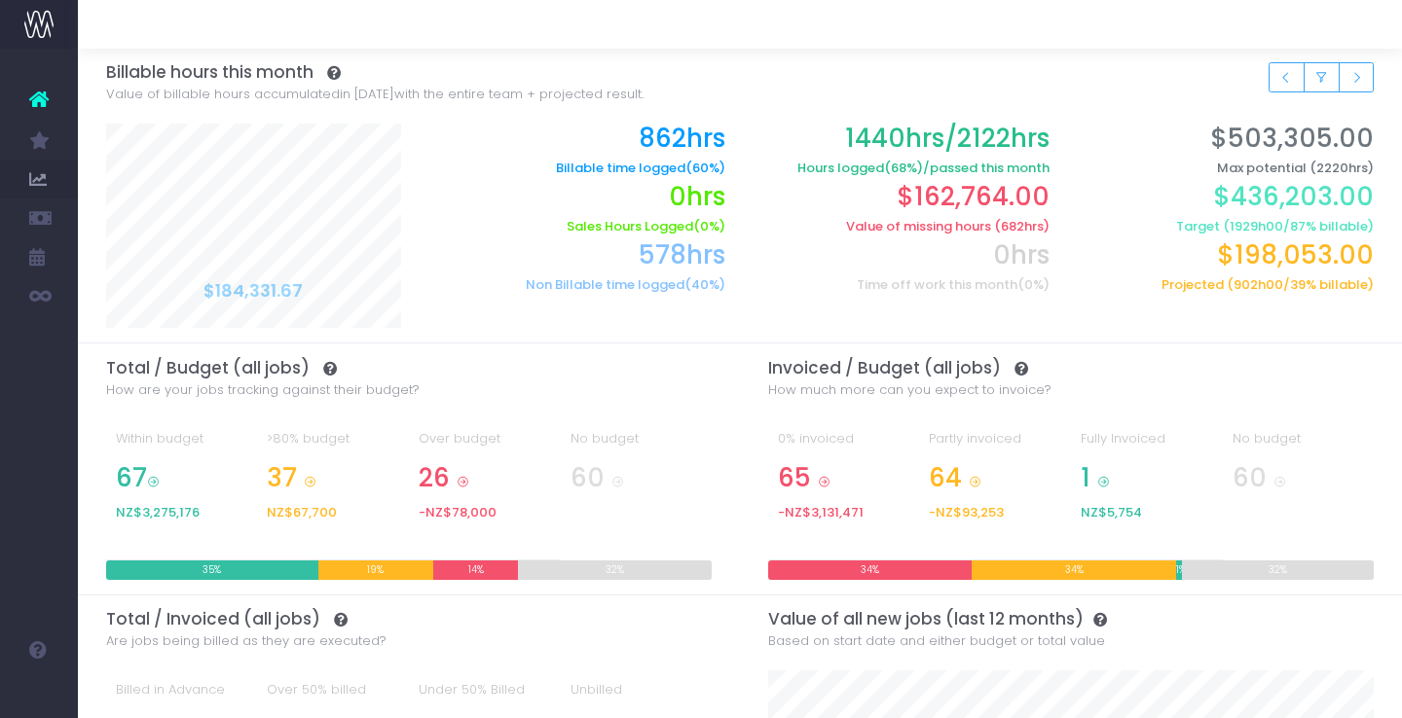
click at [34, 98] on icon at bounding box center [38, 99] width 19 height 25
